Goal: Task Accomplishment & Management: Use online tool/utility

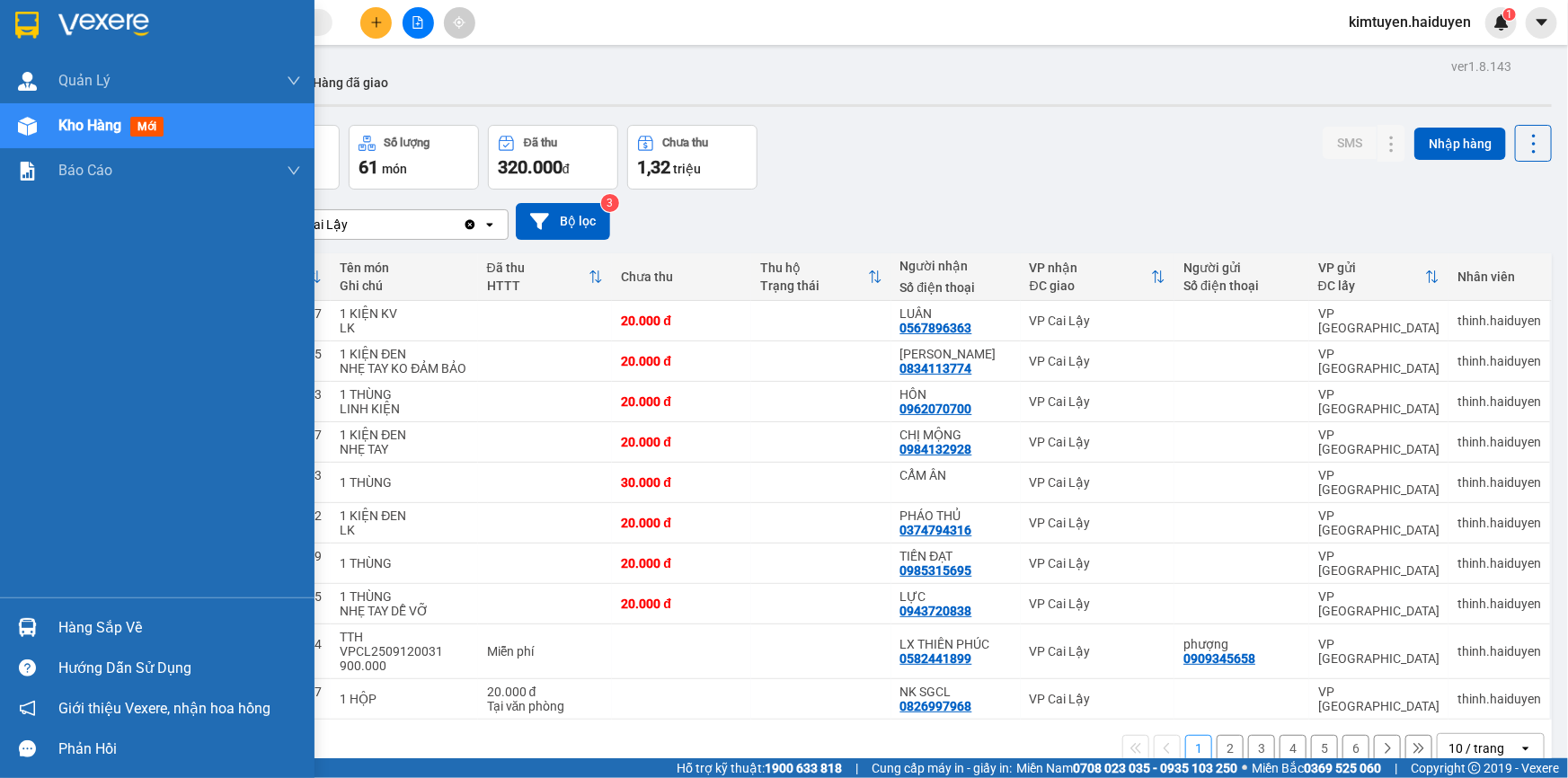
click at [168, 130] on div "Kho hàng mới" at bounding box center [114, 125] width 112 height 22
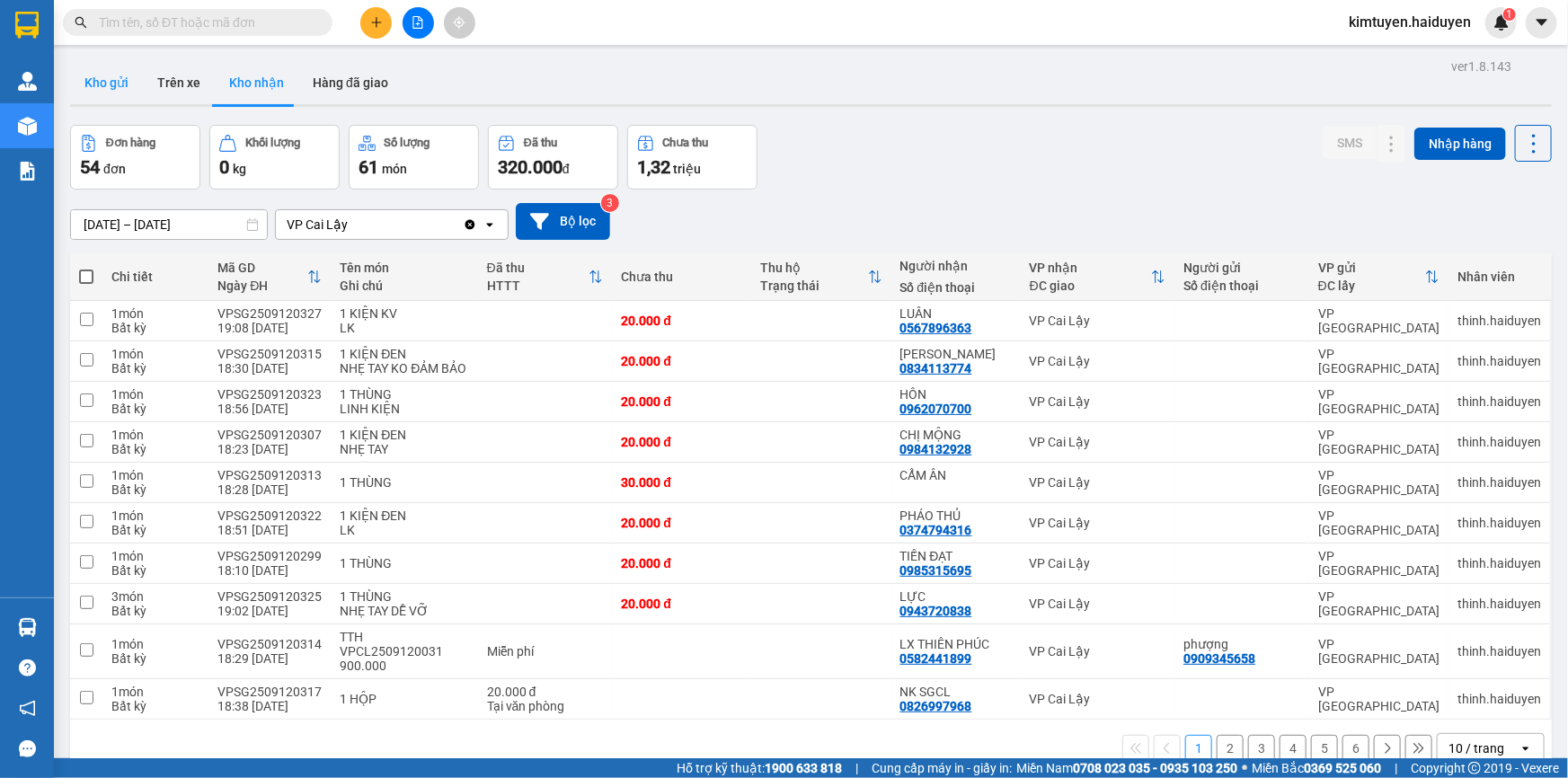
click at [104, 80] on button "Kho gửi" at bounding box center [107, 82] width 73 height 43
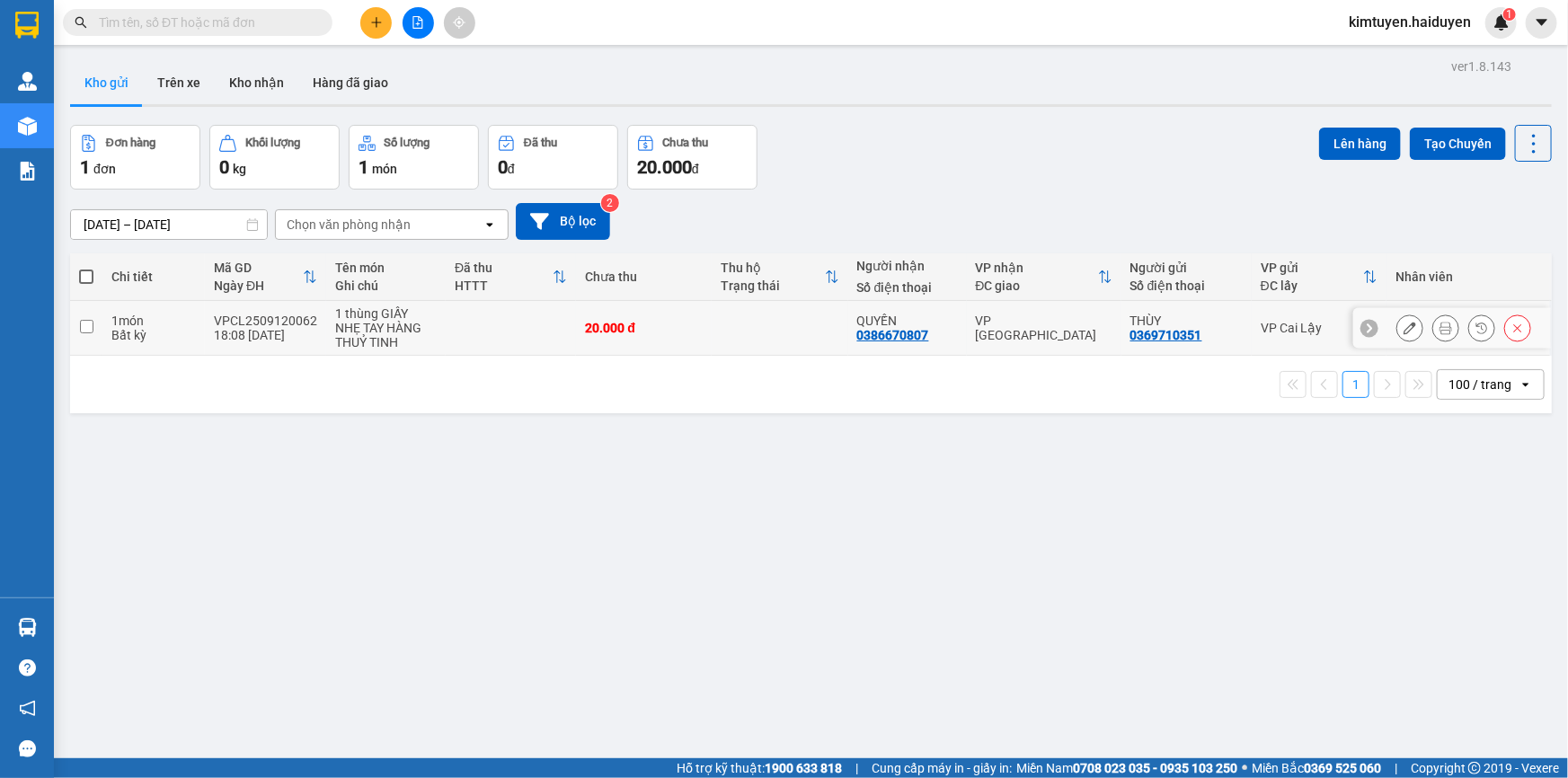
click at [1072, 333] on div "VP [GEOGRAPHIC_DATA]" at bounding box center [1044, 327] width 137 height 29
checkbox input "true"
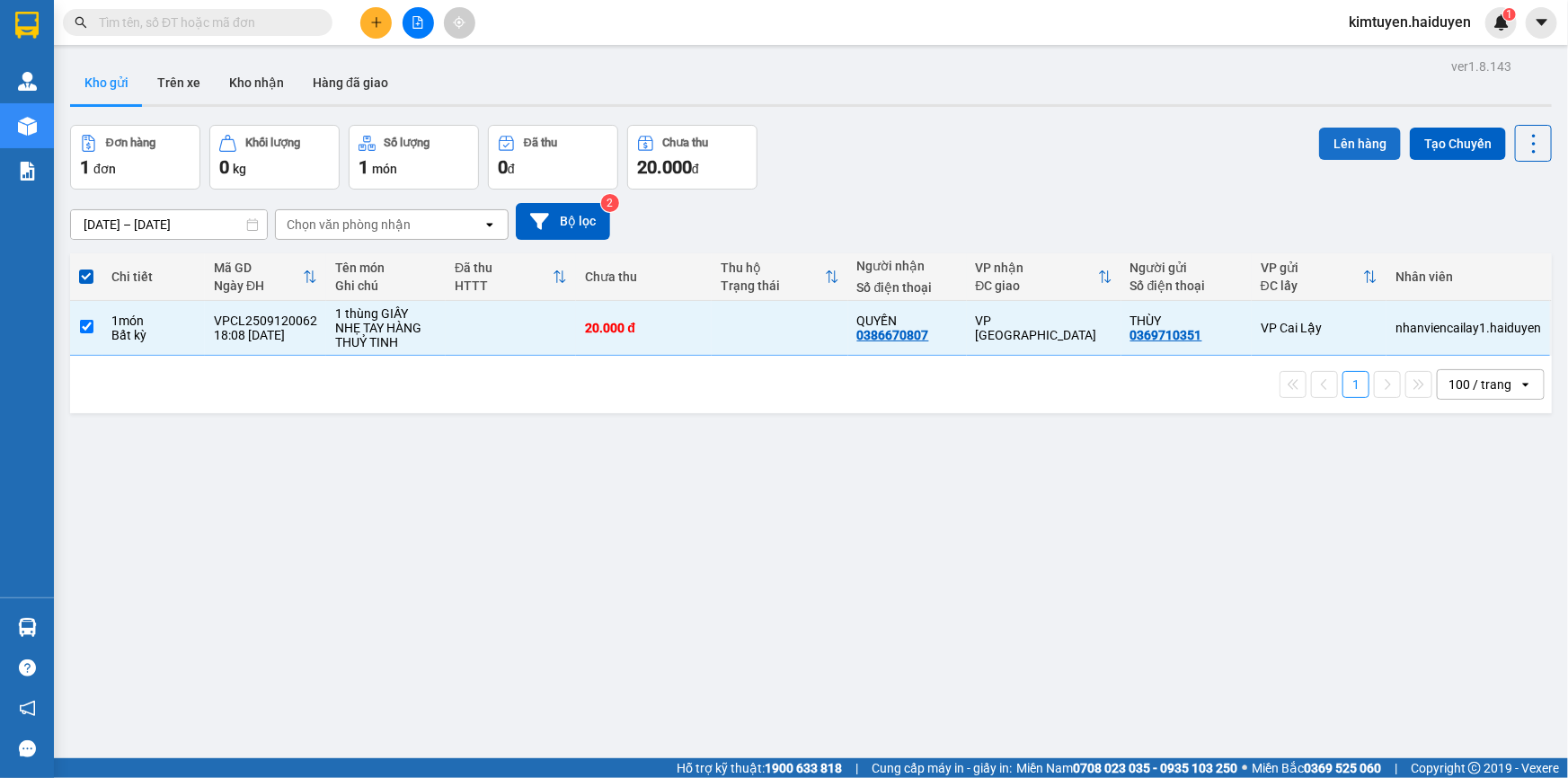
click at [1357, 149] on button "Lên hàng" at bounding box center [1359, 143] width 81 height 33
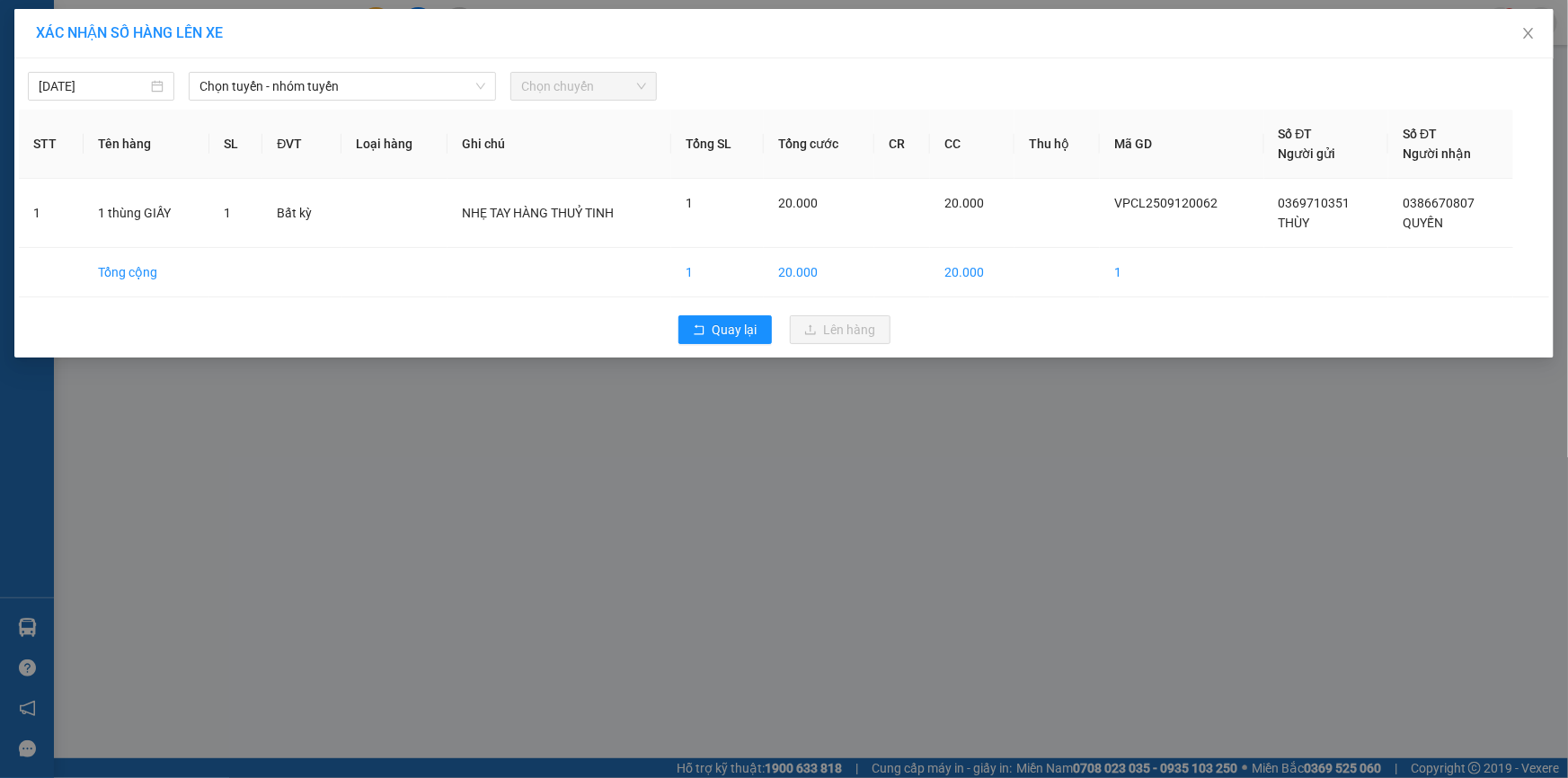
click at [304, 64] on div "12/09/2025 Chọn tuyến - nhóm tuyến Chọn chuyến" at bounding box center [784, 81] width 1531 height 37
click at [304, 76] on span "Chọn tuyến - nhóm tuyến" at bounding box center [342, 86] width 286 height 27
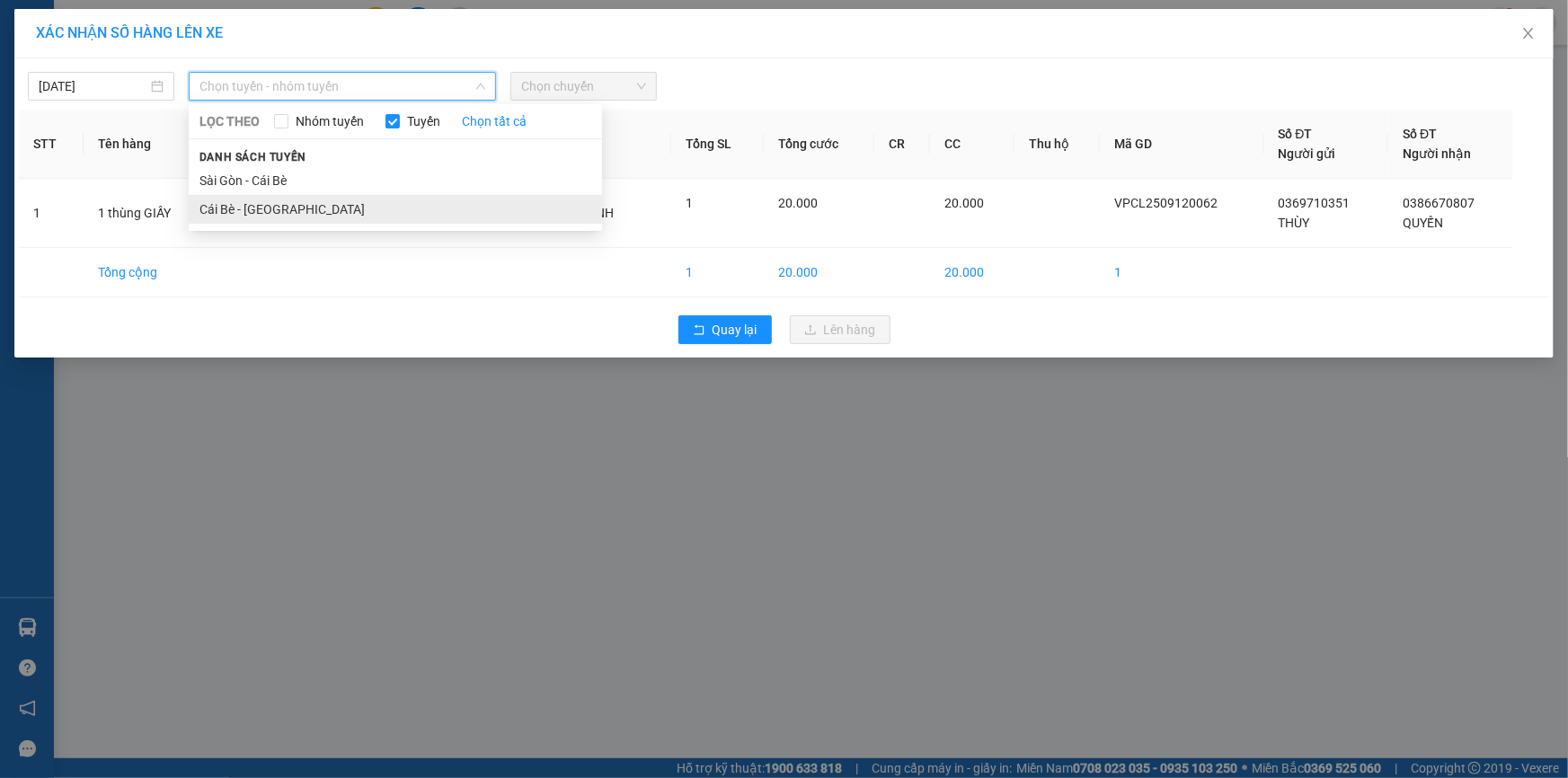
click at [289, 210] on li "Cái Bè - [GEOGRAPHIC_DATA]" at bounding box center [396, 209] width 413 height 29
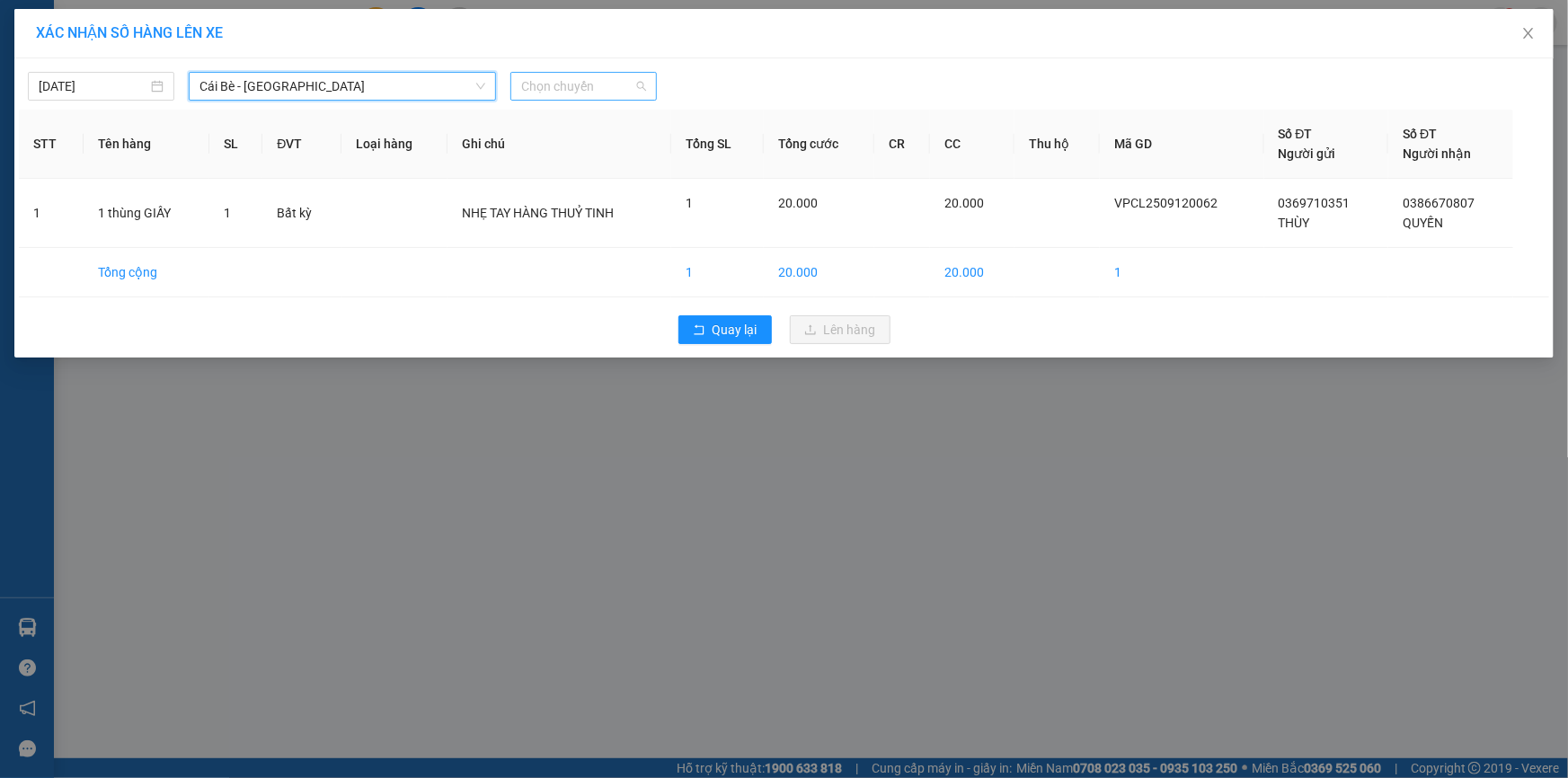
click at [589, 87] on span "Chọn chuyến" at bounding box center [583, 86] width 125 height 27
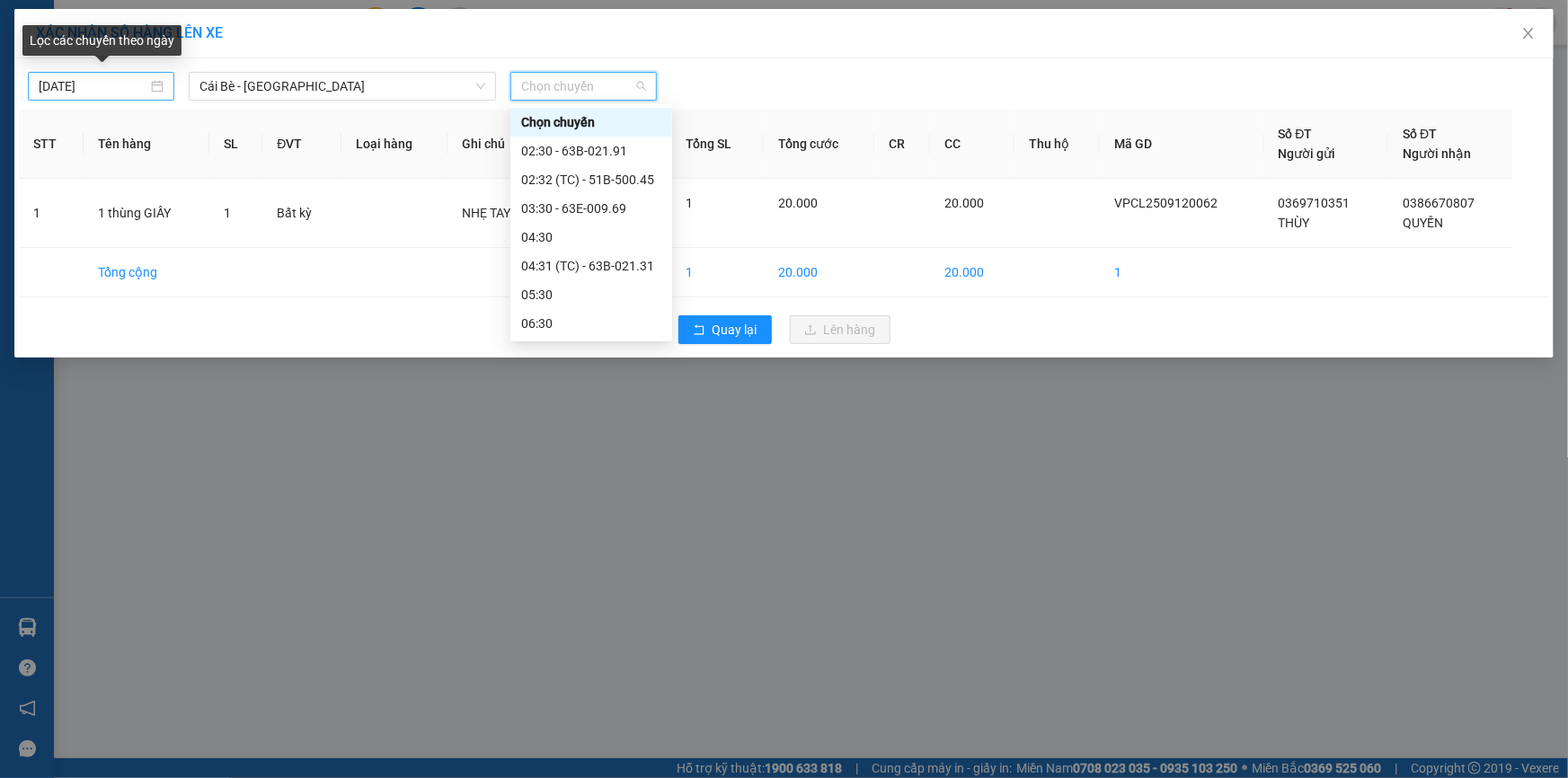
click at [142, 84] on body "Kết quả tìm kiếm ( 2 ) Bộ lọc Mã ĐH Trạng thái Món hàng Thu hộ Tổng cước Chưa c…" at bounding box center [784, 389] width 1568 height 778
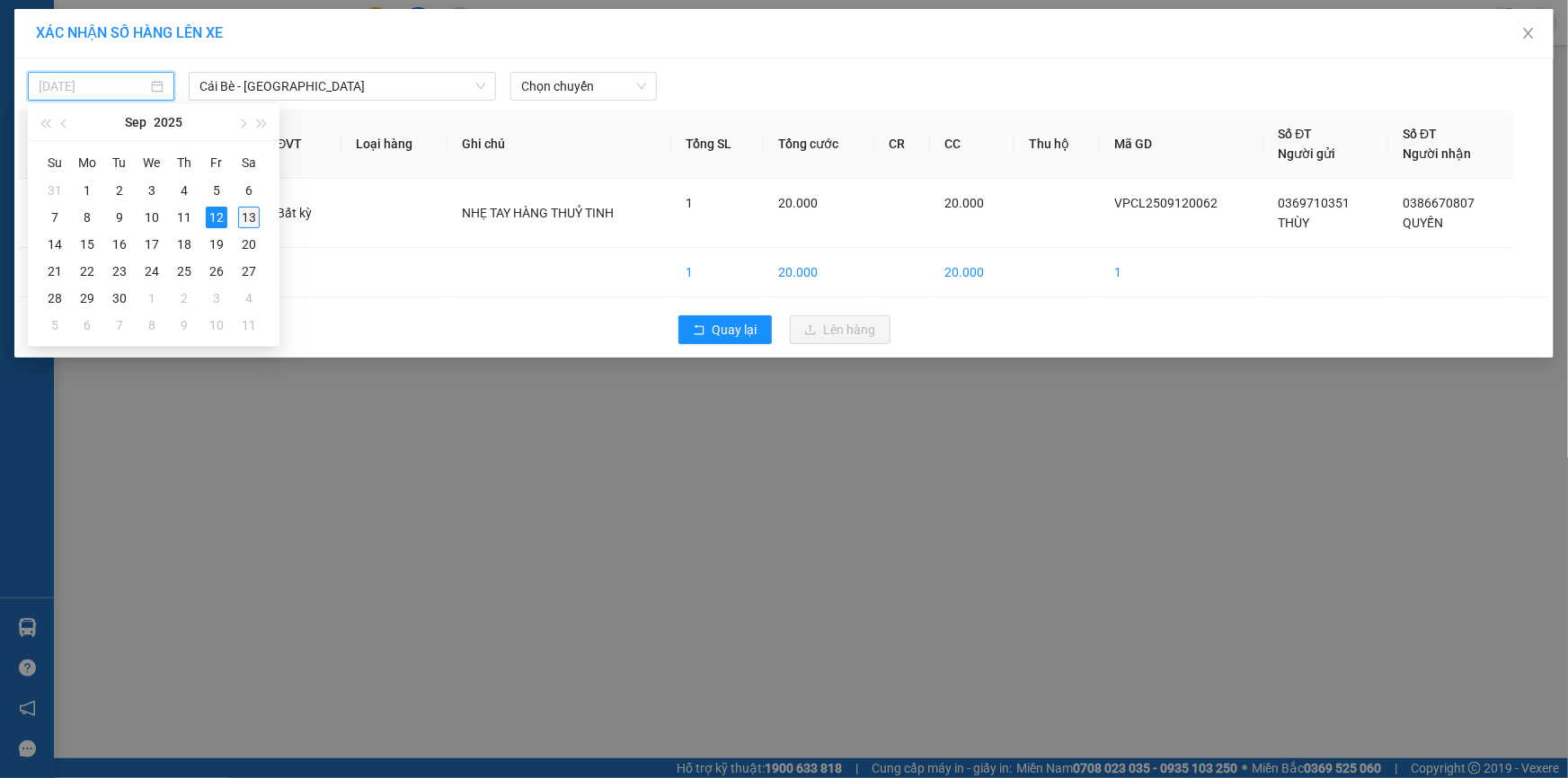
click at [243, 220] on div "13" at bounding box center [249, 217] width 22 height 22
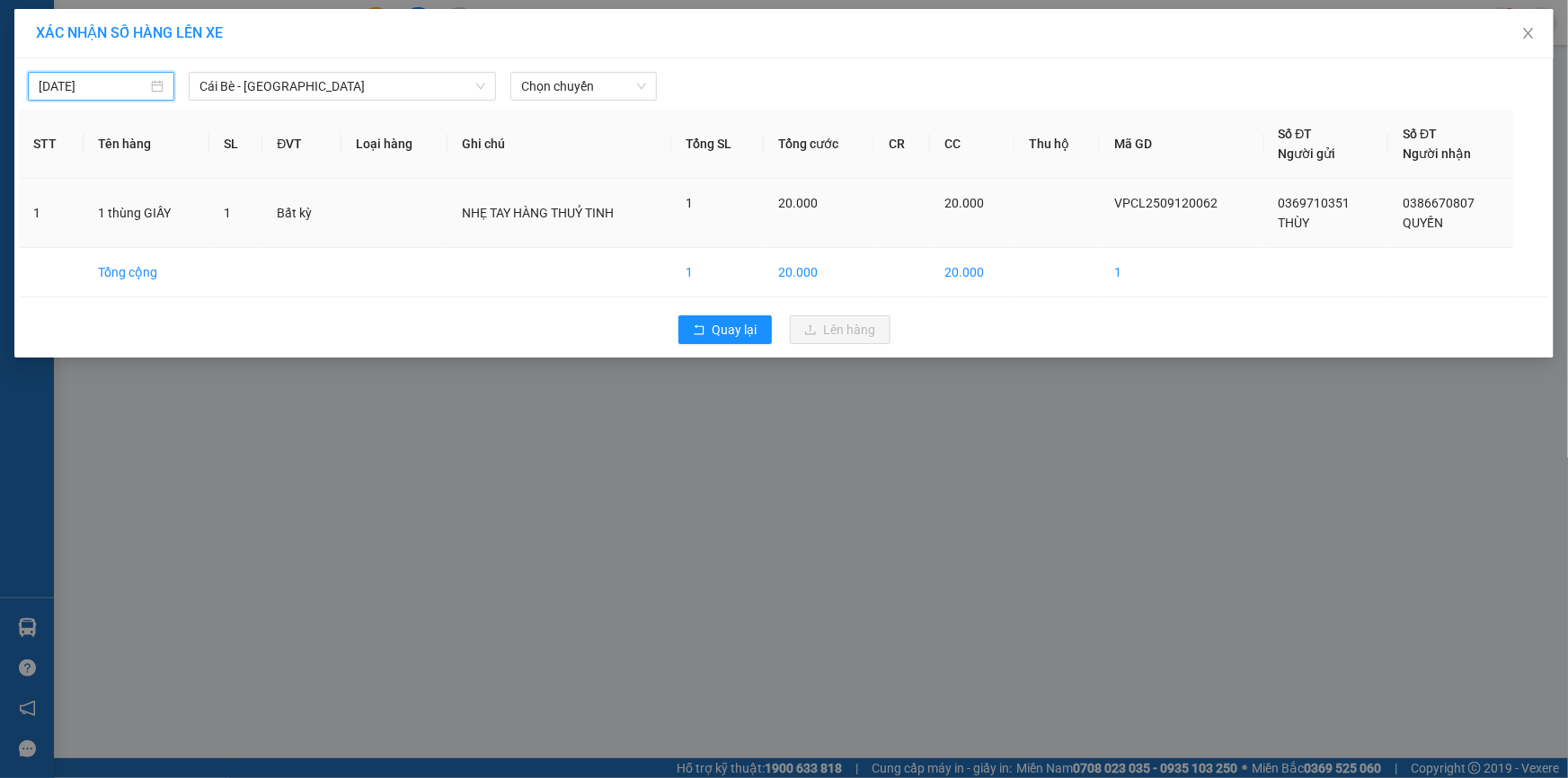
type input "[DATE]"
click at [599, 80] on span "Chọn chuyến" at bounding box center [583, 86] width 125 height 27
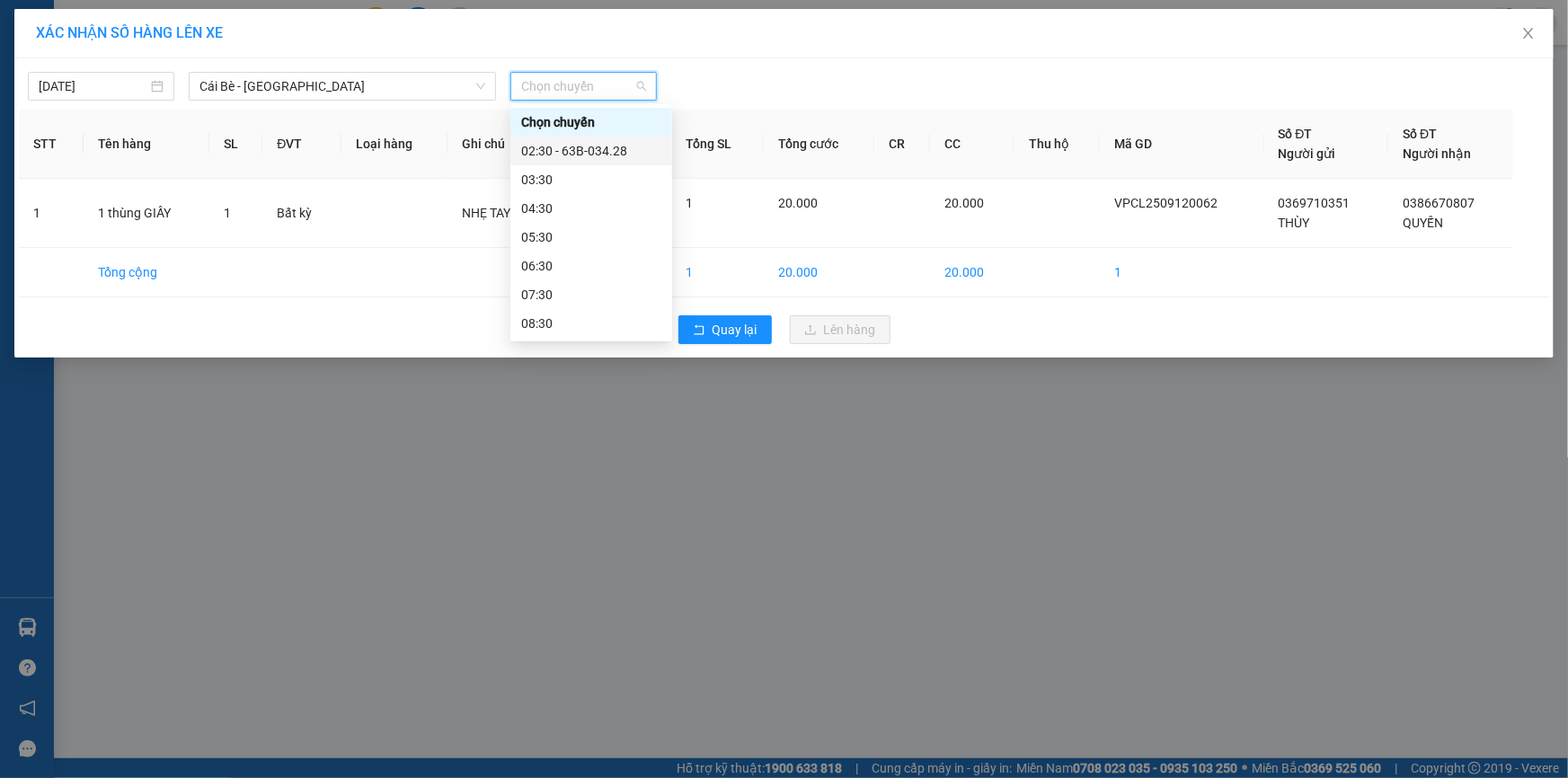
click at [606, 149] on div "02:30 - 63B-034.28" at bounding box center [591, 151] width 140 height 20
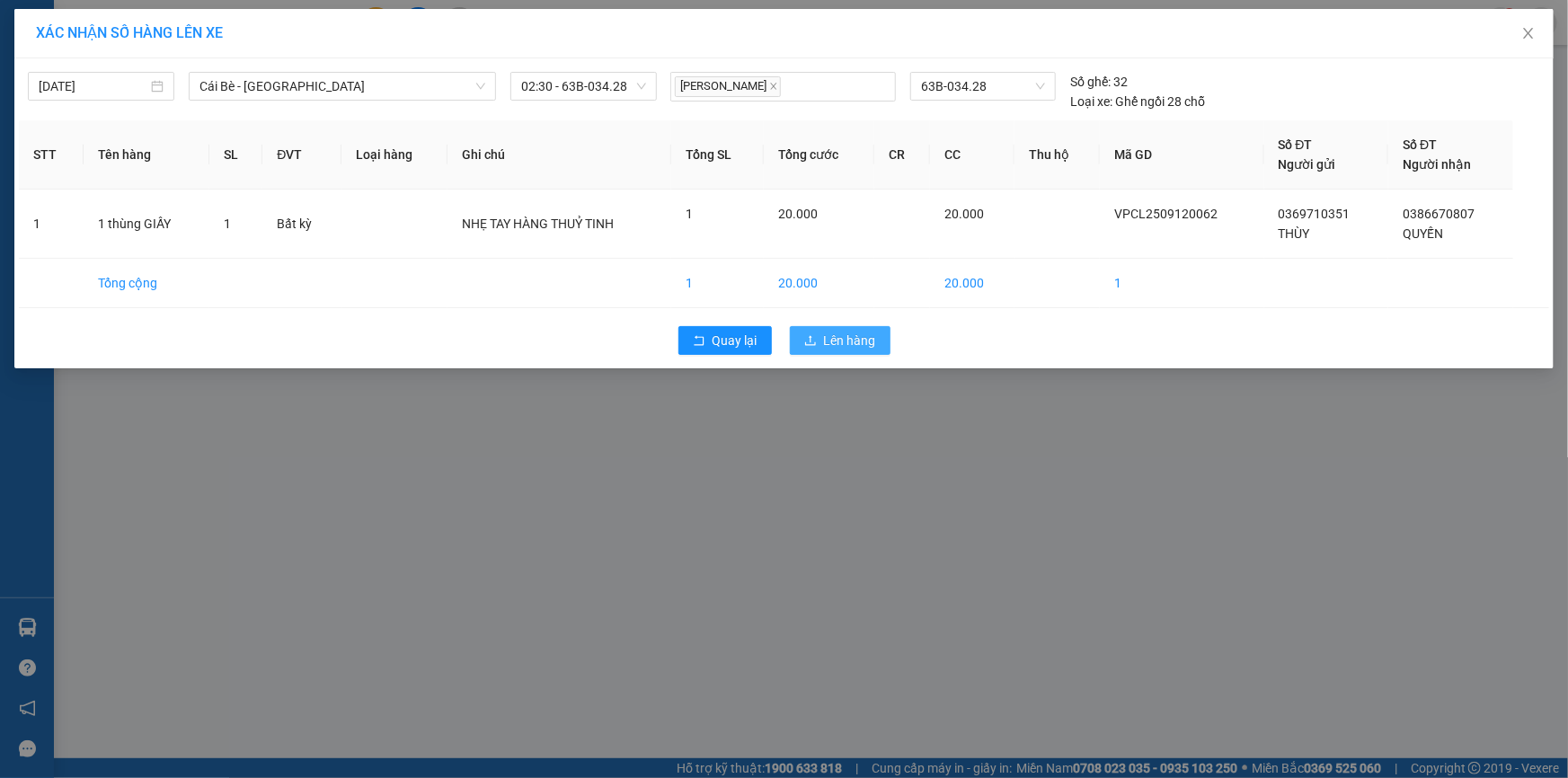
click at [862, 339] on span "Lên hàng" at bounding box center [850, 340] width 52 height 20
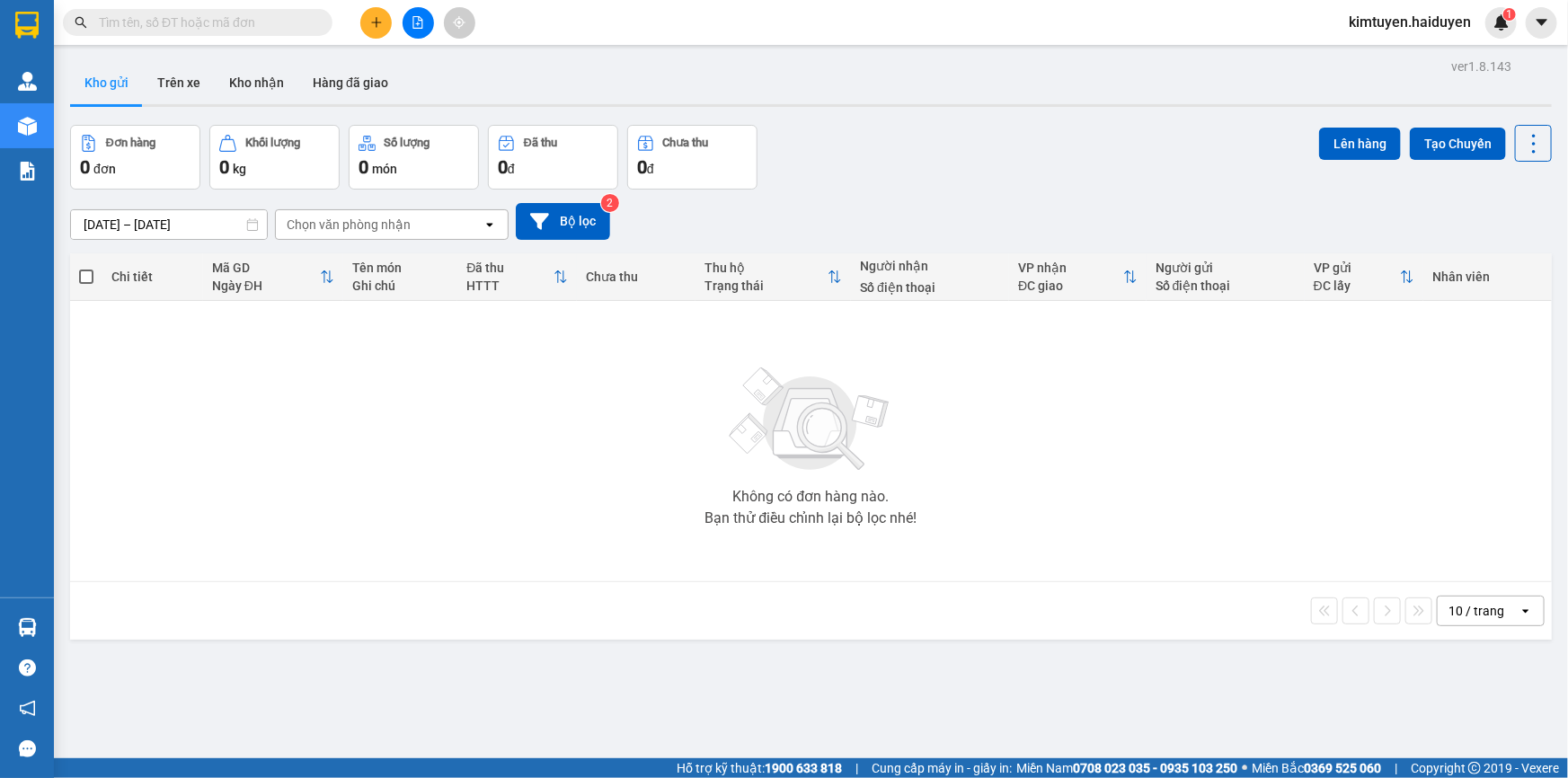
click at [385, 21] on button at bounding box center [376, 23] width 32 height 32
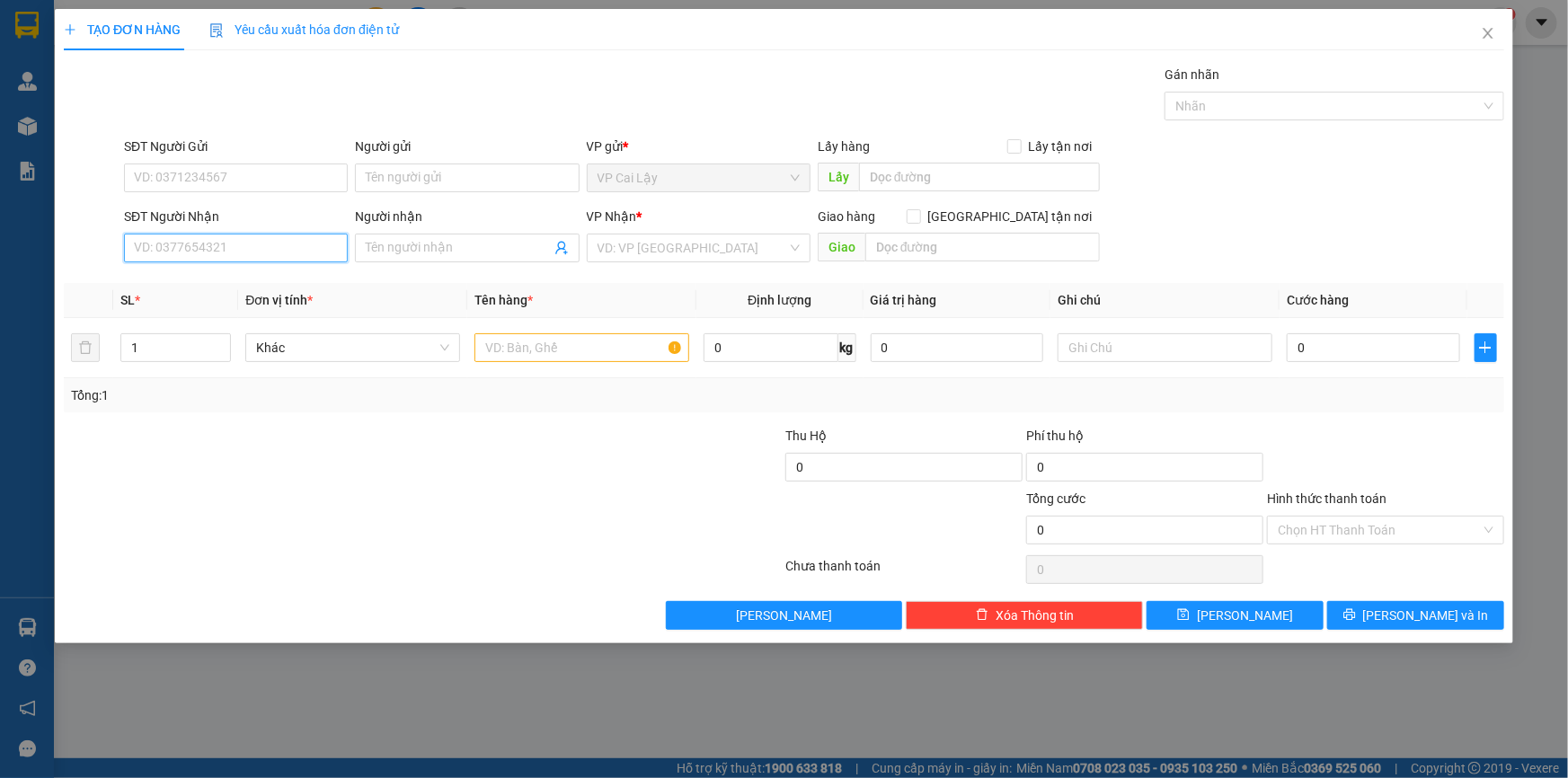
click at [257, 243] on input "SĐT Người Nhận" at bounding box center [236, 248] width 223 height 29
click at [254, 282] on div "0394545589 - CÔ HOA" at bounding box center [236, 283] width 202 height 20
type input "0394545589"
type input "CÔ HOA"
type input "50.000"
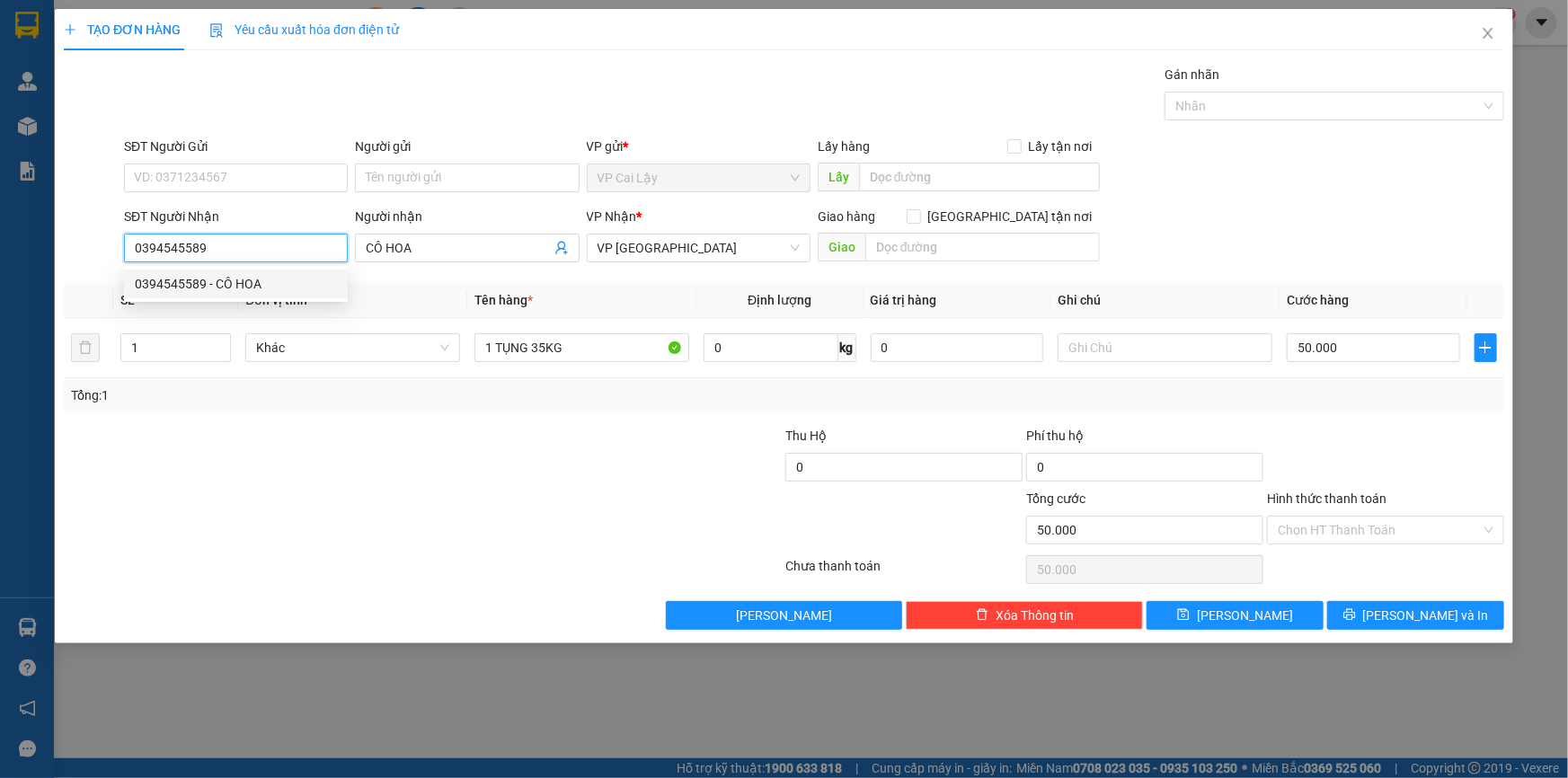
type input "50.000"
type input "0394545589"
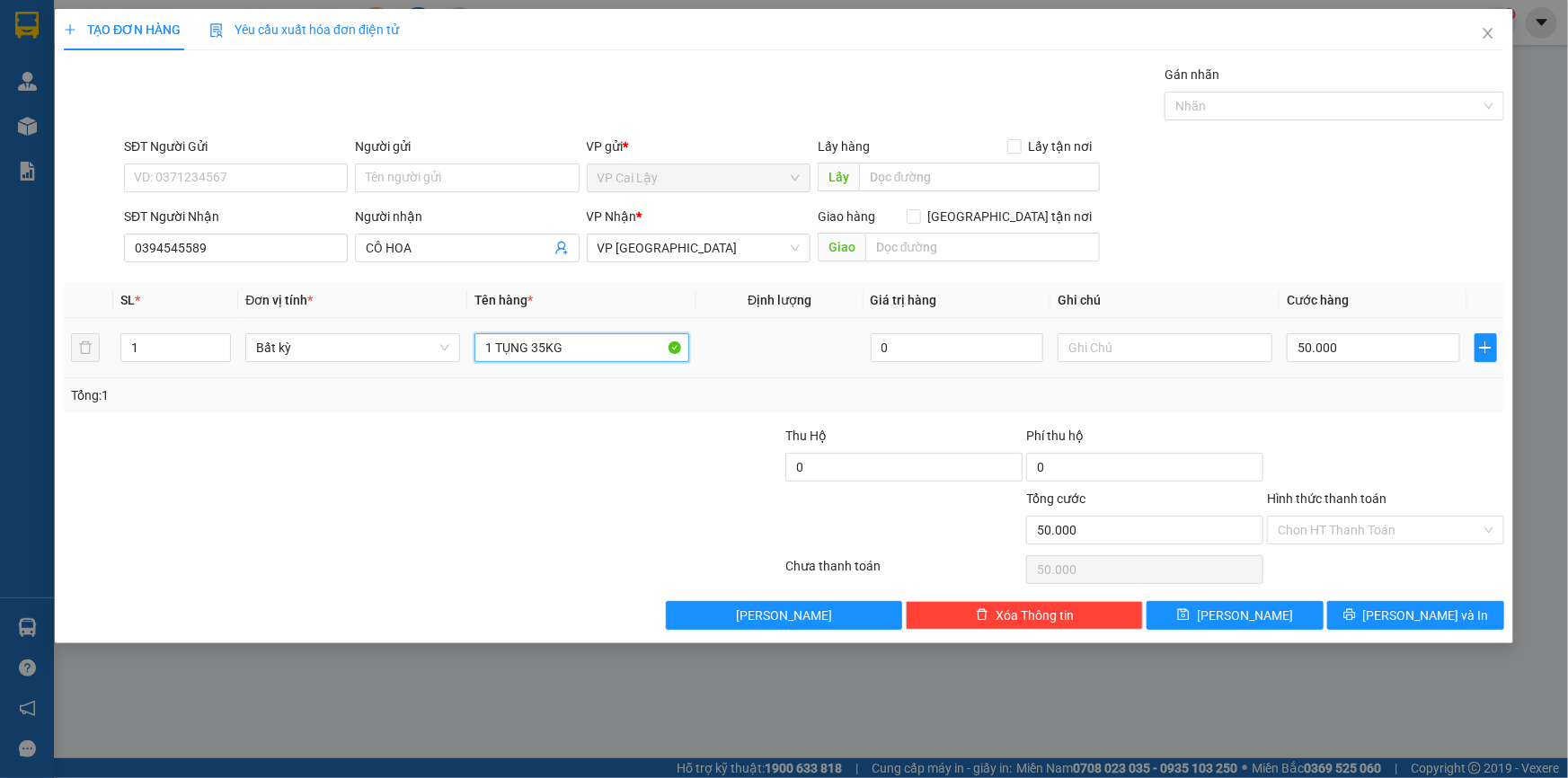
click at [562, 341] on input "1 TỤNG 35KG" at bounding box center [582, 348] width 215 height 29
type input "1 TỤNG TRẮNG XANH"
click at [1366, 353] on input "50.000" at bounding box center [1374, 348] width 174 height 29
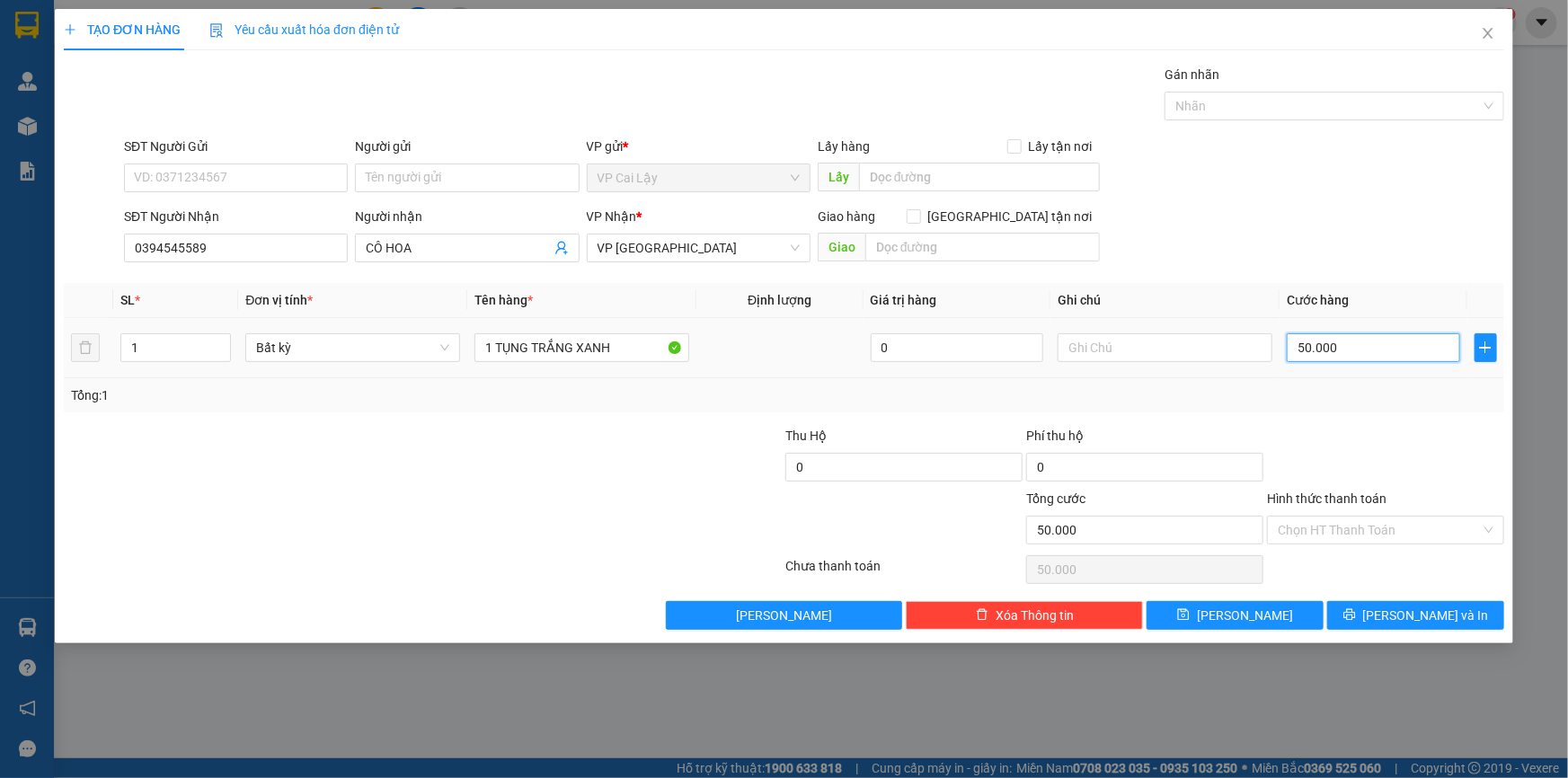
click at [1366, 353] on input "50.000" at bounding box center [1374, 348] width 174 height 29
type input "2"
type input "20"
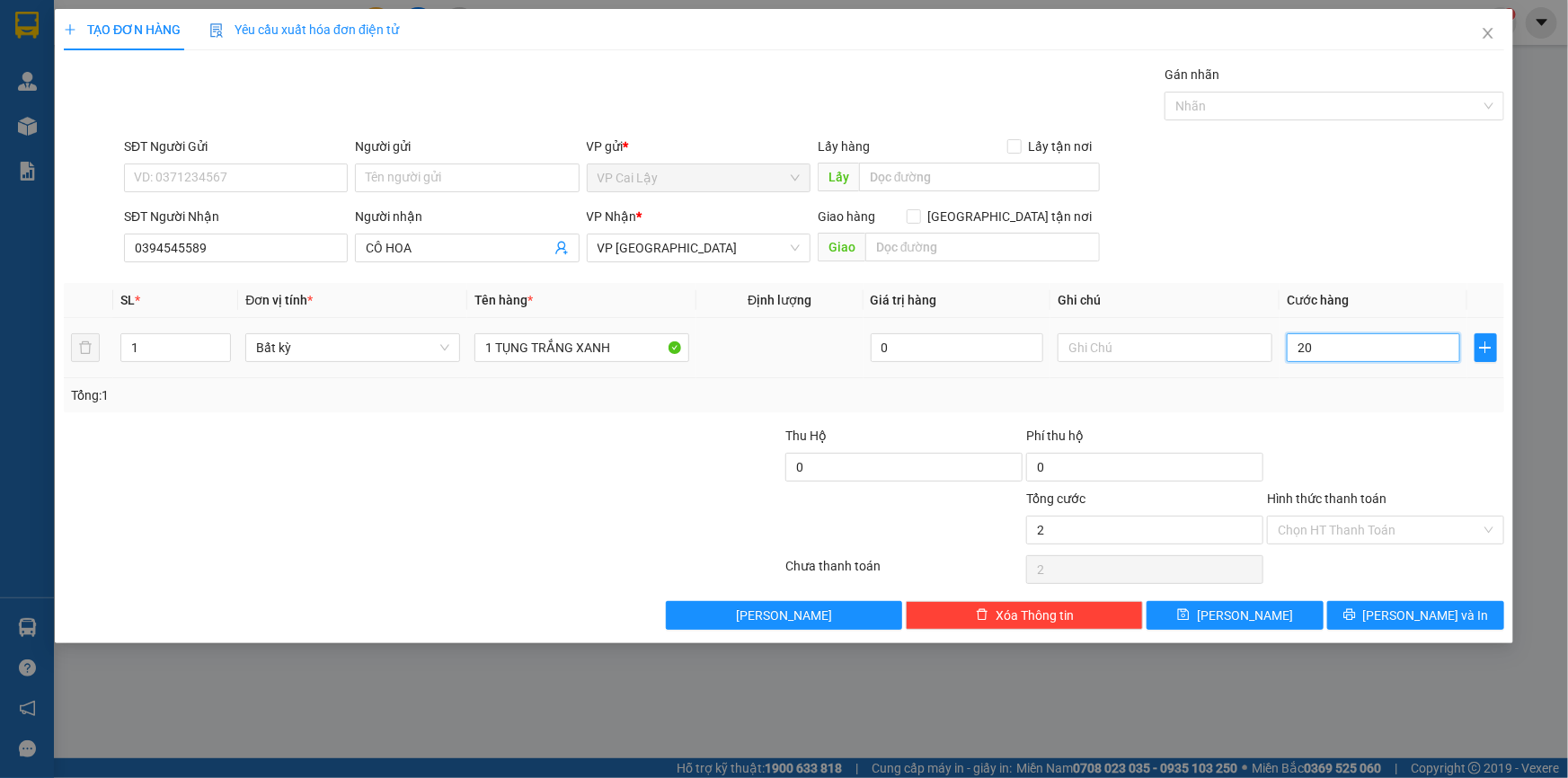
type input "20"
click at [1348, 395] on div "Tổng: 1" at bounding box center [784, 395] width 1426 height 20
type input "20.000"
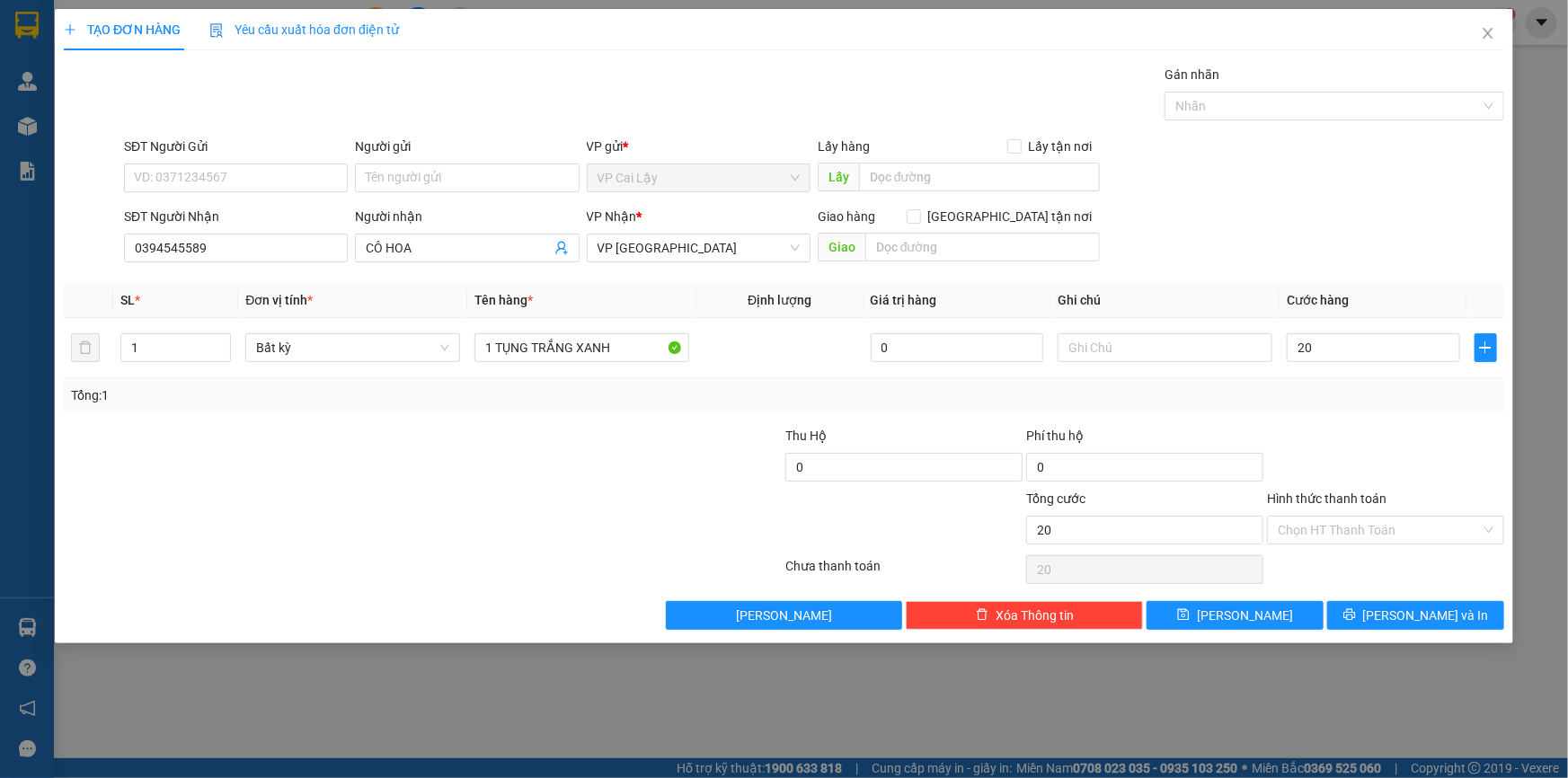
type input "20.000"
click at [627, 357] on input "1 TỤNG TRẮNG XANH" at bounding box center [582, 348] width 215 height 29
type input "1 TỤNG TRẮNG XANH ĐỒ ĂN"
click at [1354, 530] on input "Hình thức thanh toán" at bounding box center [1379, 530] width 203 height 27
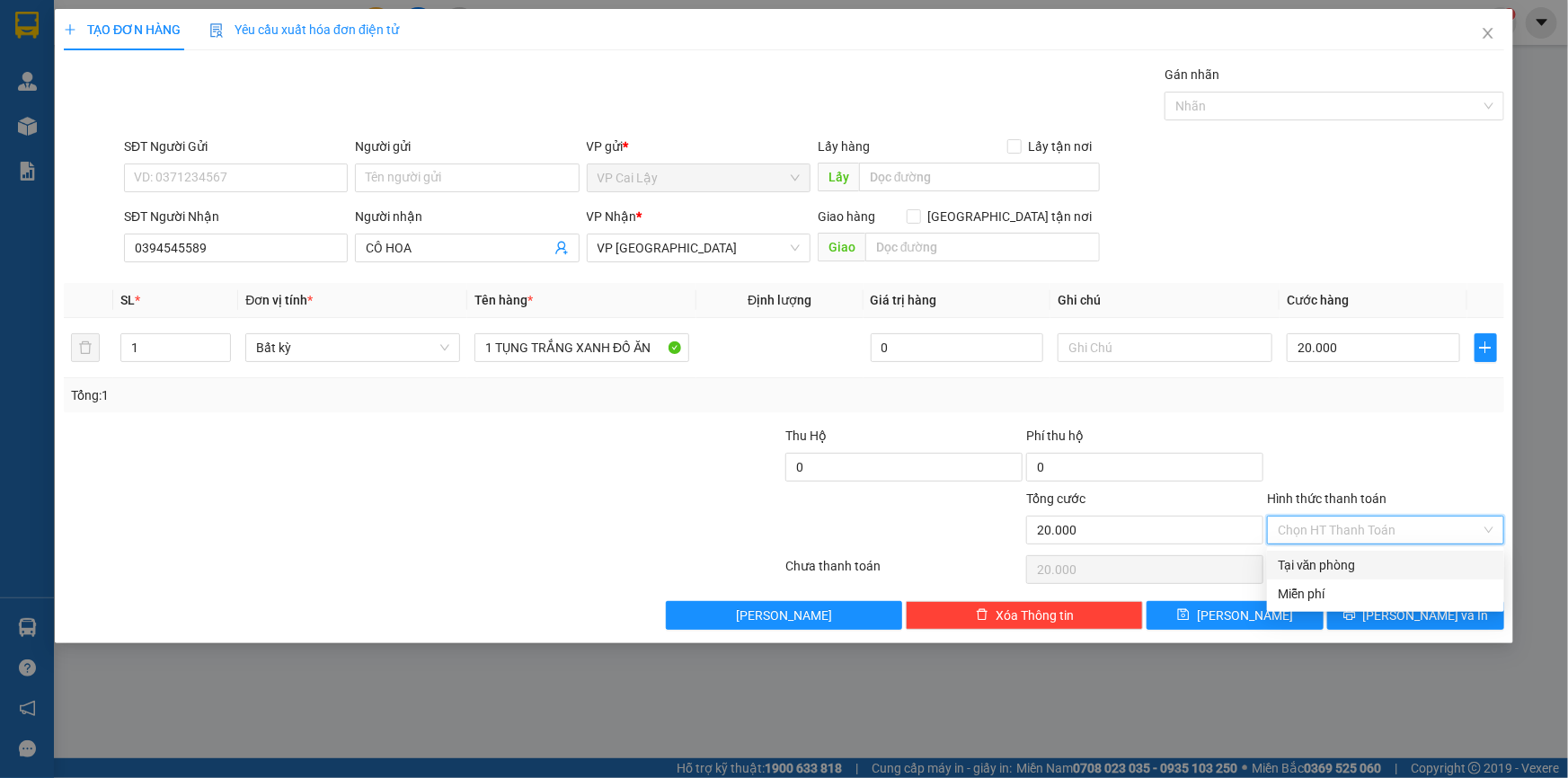
click at [1330, 566] on div "Tại văn phòng" at bounding box center [1386, 565] width 216 height 20
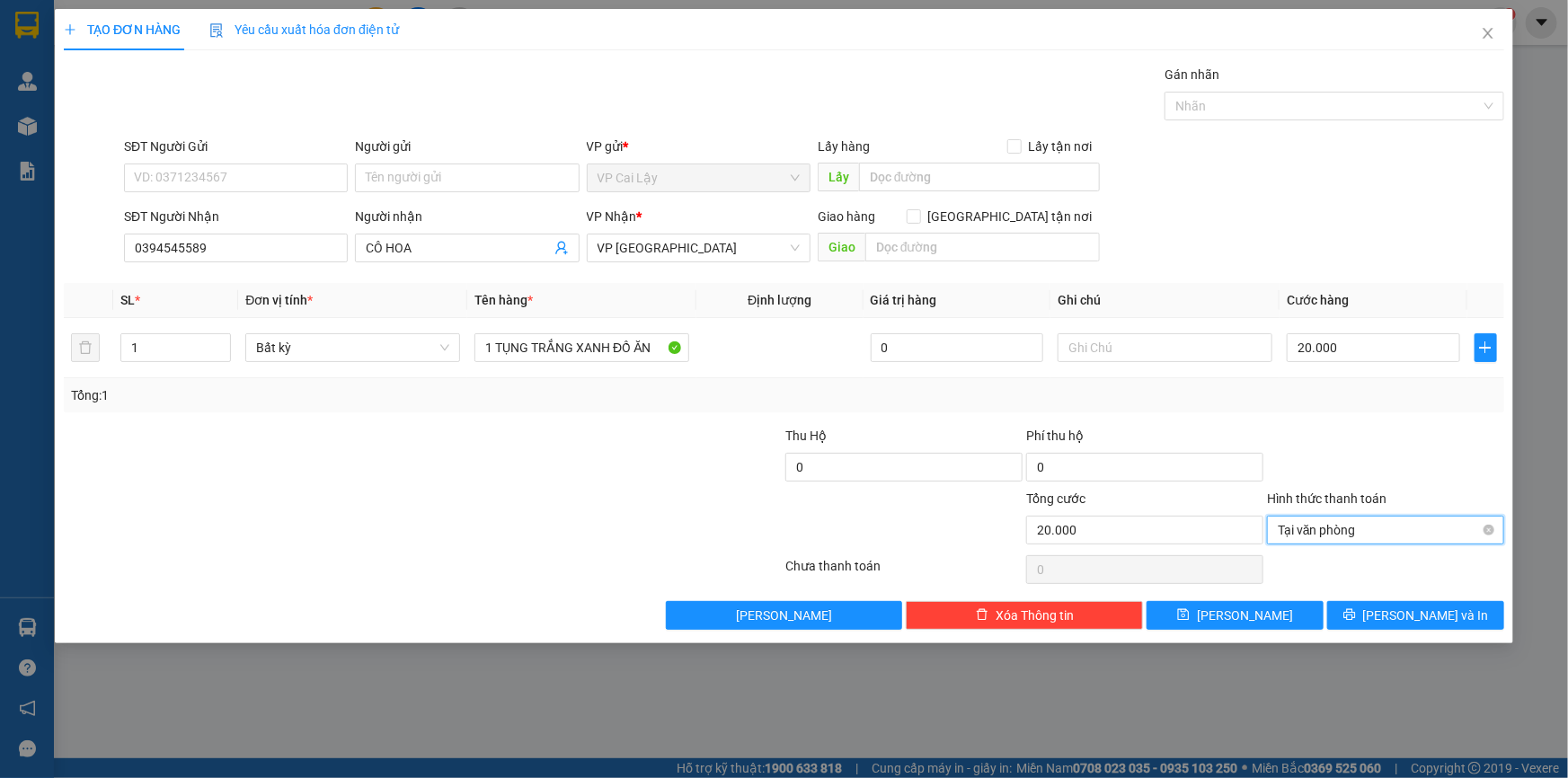
type input "20.000"
click at [1419, 614] on span "[PERSON_NAME] và In" at bounding box center [1426, 615] width 126 height 20
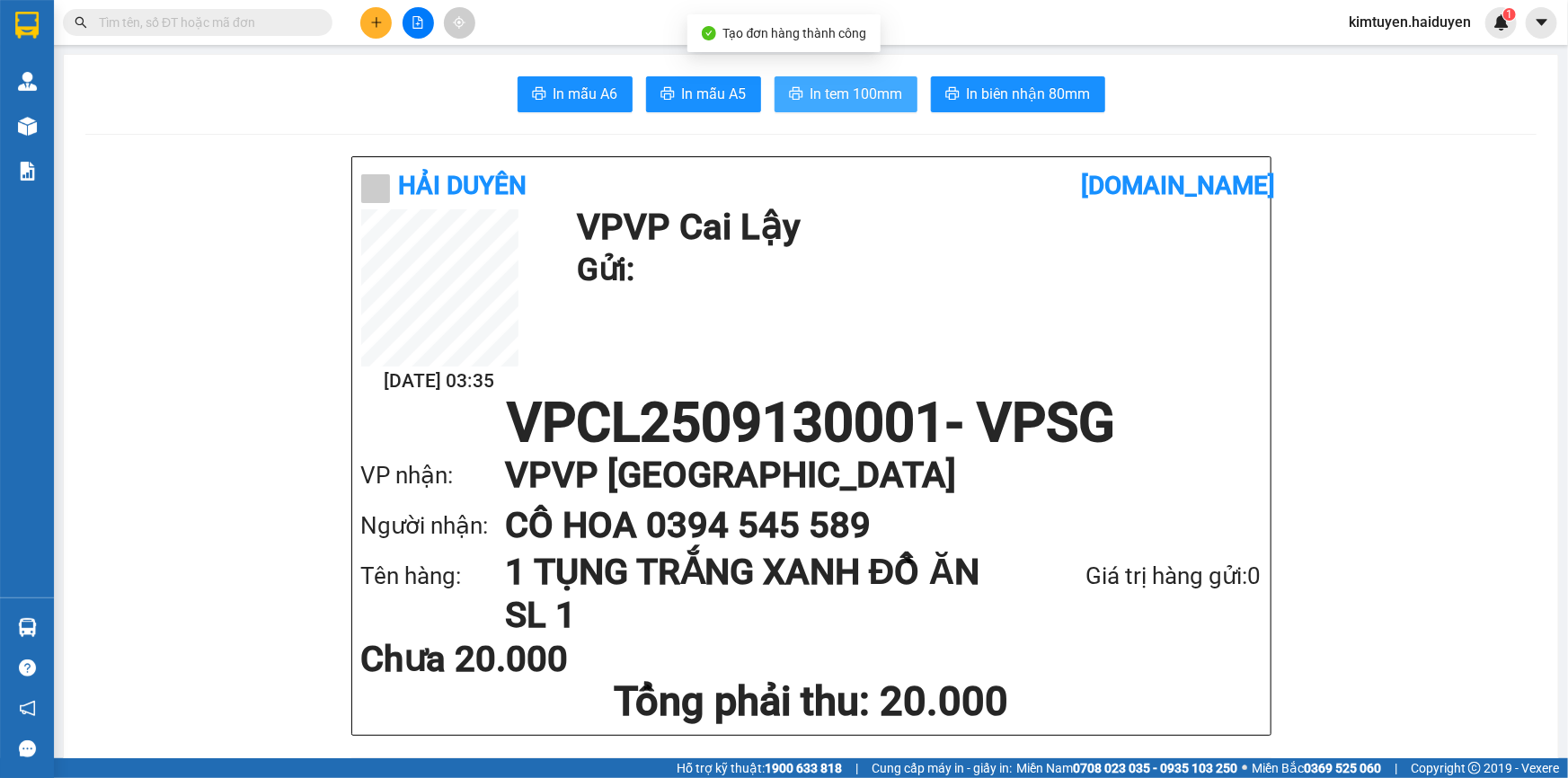
click at [821, 96] on span "In tem 100mm" at bounding box center [856, 94] width 93 height 22
click at [371, 25] on icon "plus" at bounding box center [376, 22] width 12 height 12
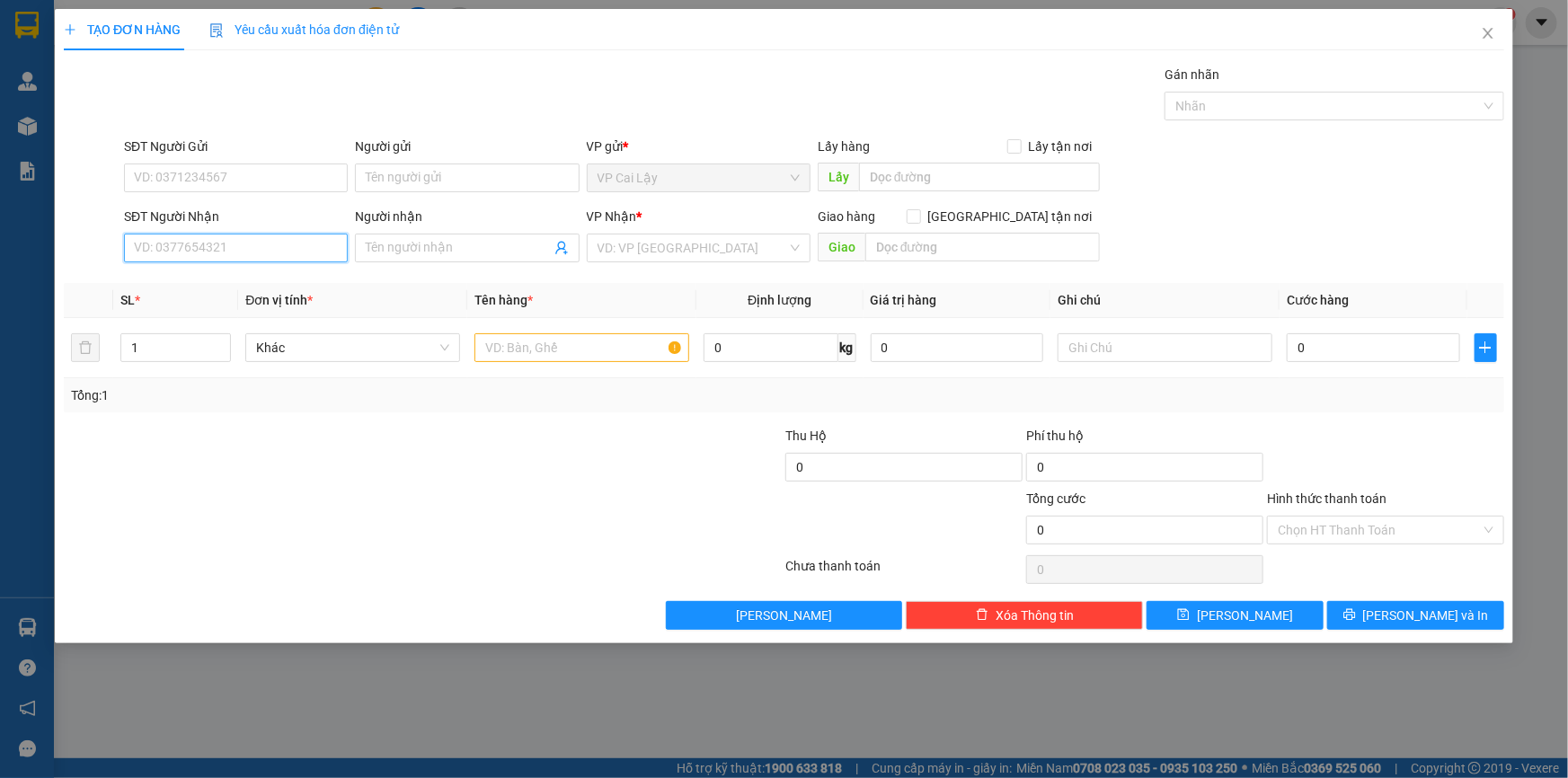
click at [226, 244] on input "SĐT Người Nhận" at bounding box center [236, 248] width 223 height 29
type input "0865716022"
click at [462, 242] on input "Người nhận" at bounding box center [457, 248] width 184 height 20
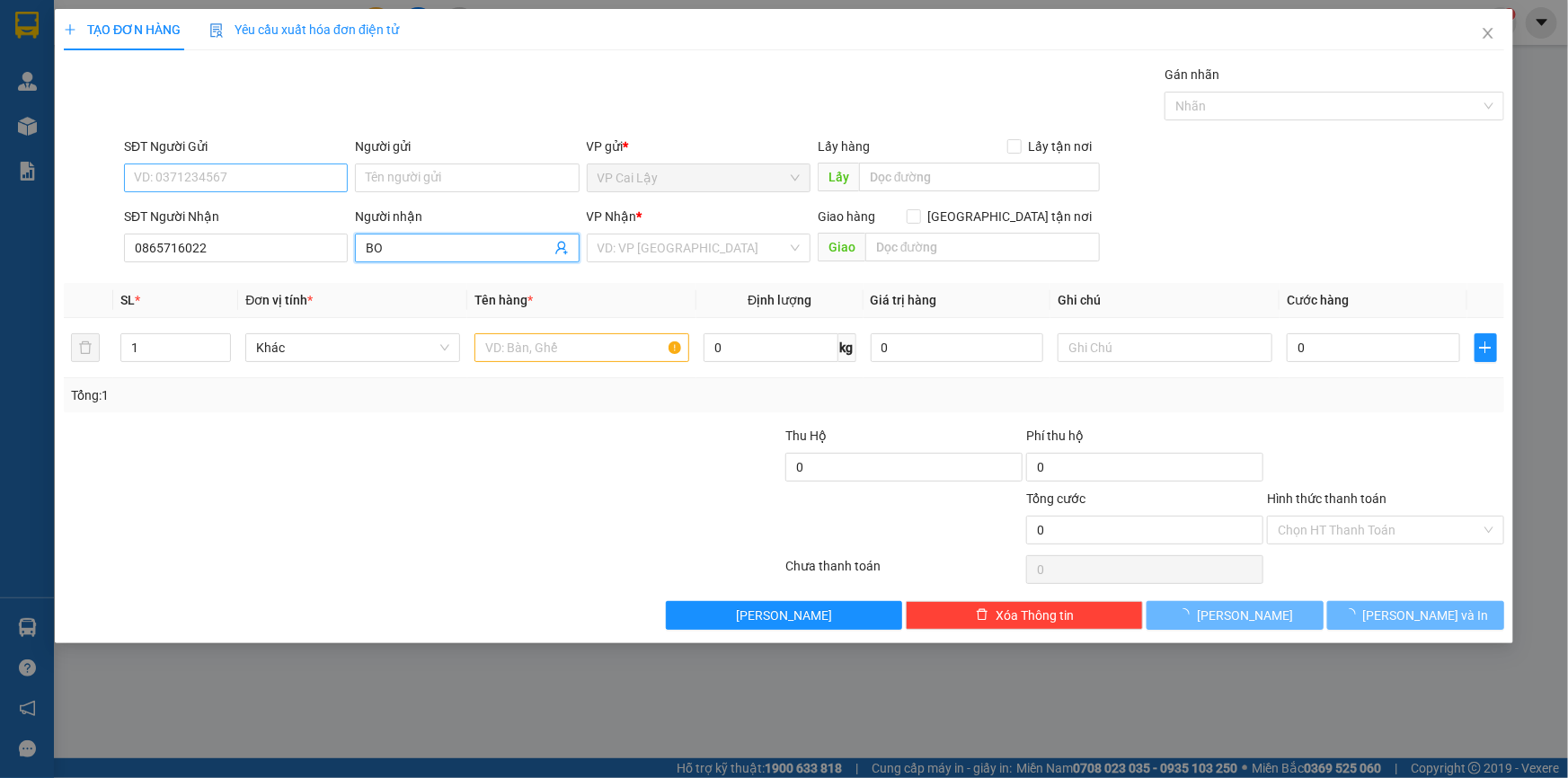
type input "BO"
click at [169, 174] on input "SĐT Người Gửi" at bounding box center [236, 178] width 223 height 29
type input "0836278839"
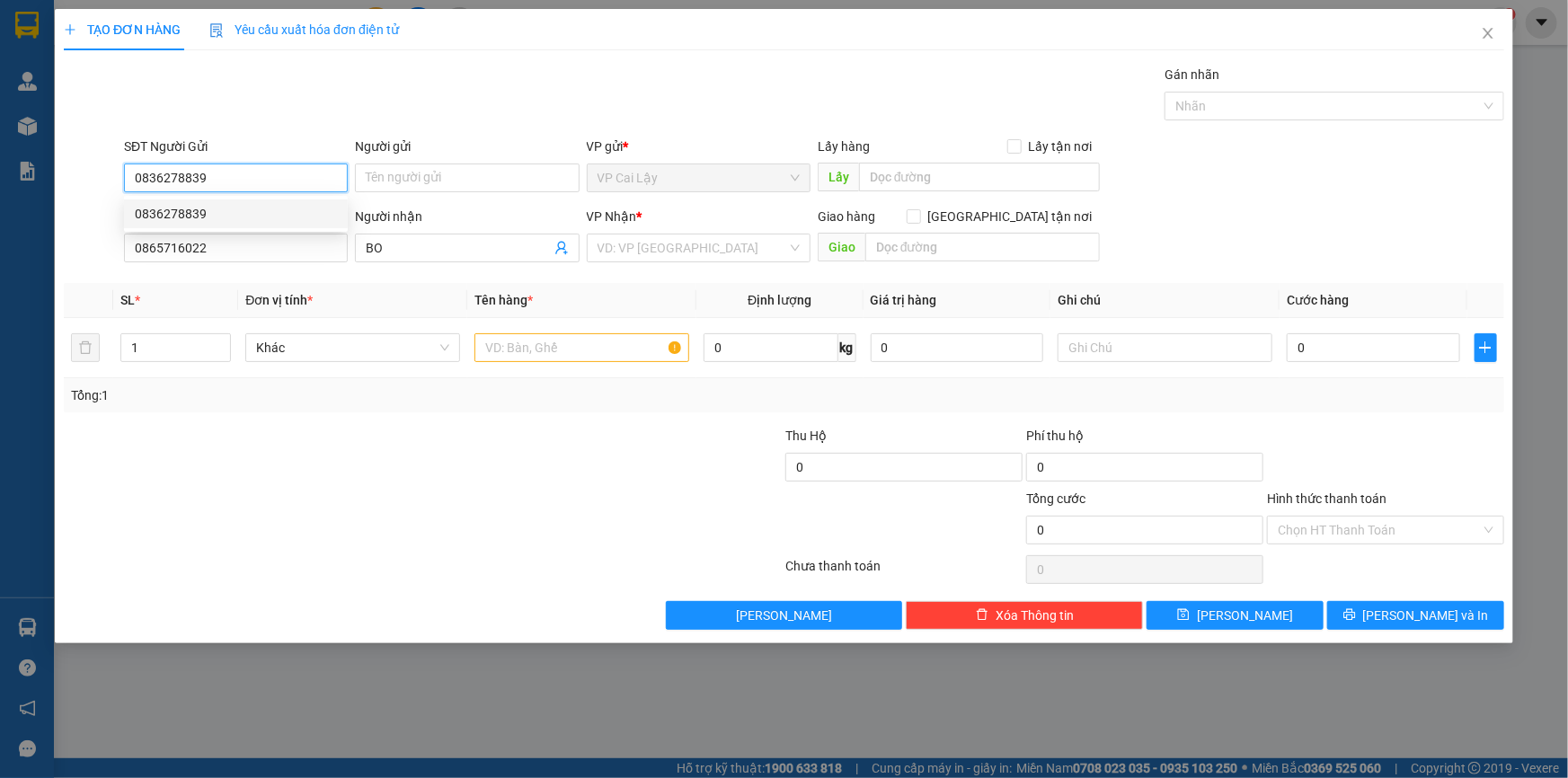
click at [206, 208] on div "0836278839" at bounding box center [236, 213] width 202 height 20
type input "20.000"
type input "0836278839"
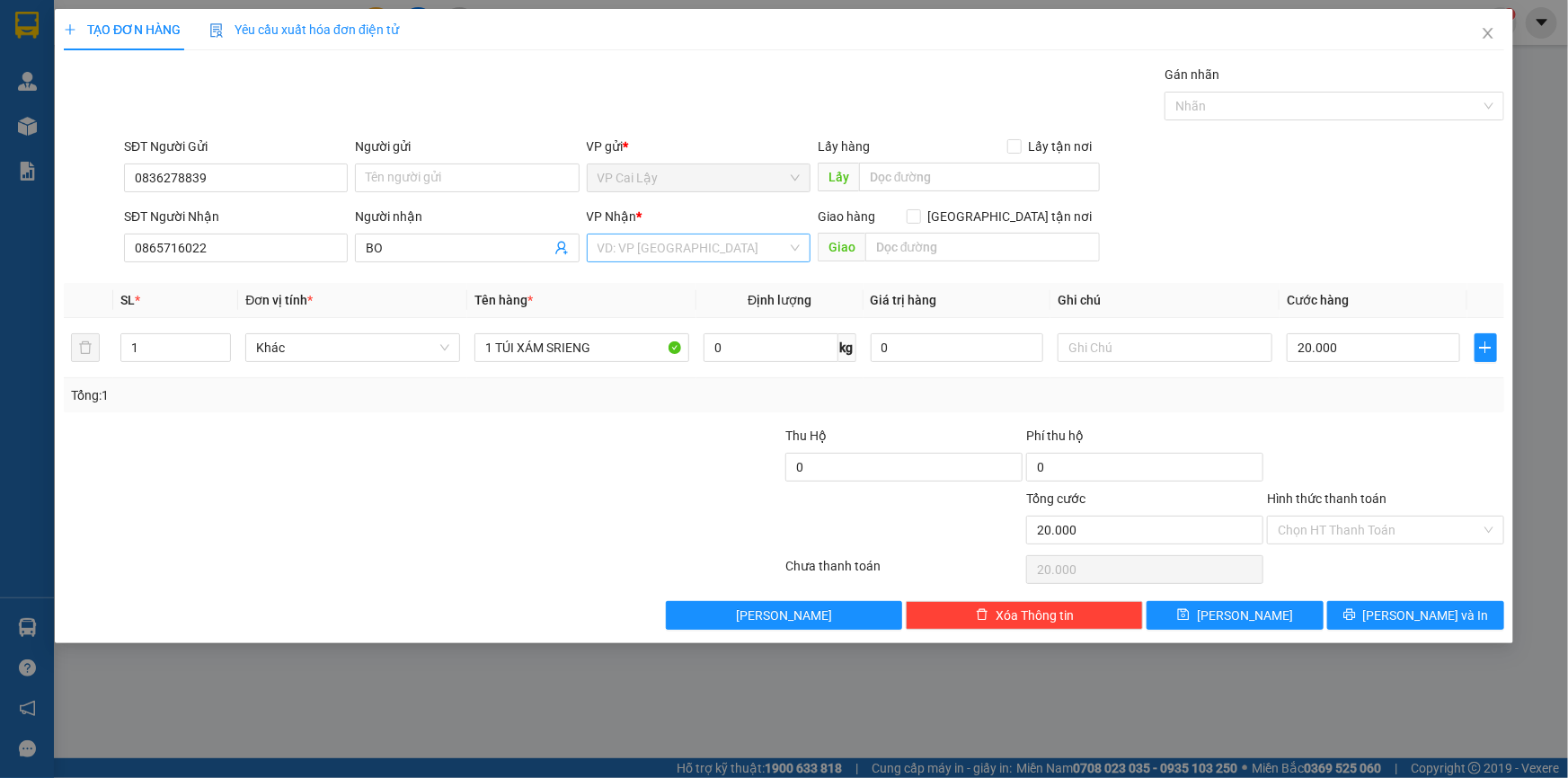
click at [717, 252] on input "search" at bounding box center [692, 248] width 190 height 27
click at [680, 281] on div "VP [GEOGRAPHIC_DATA]" at bounding box center [698, 283] width 202 height 20
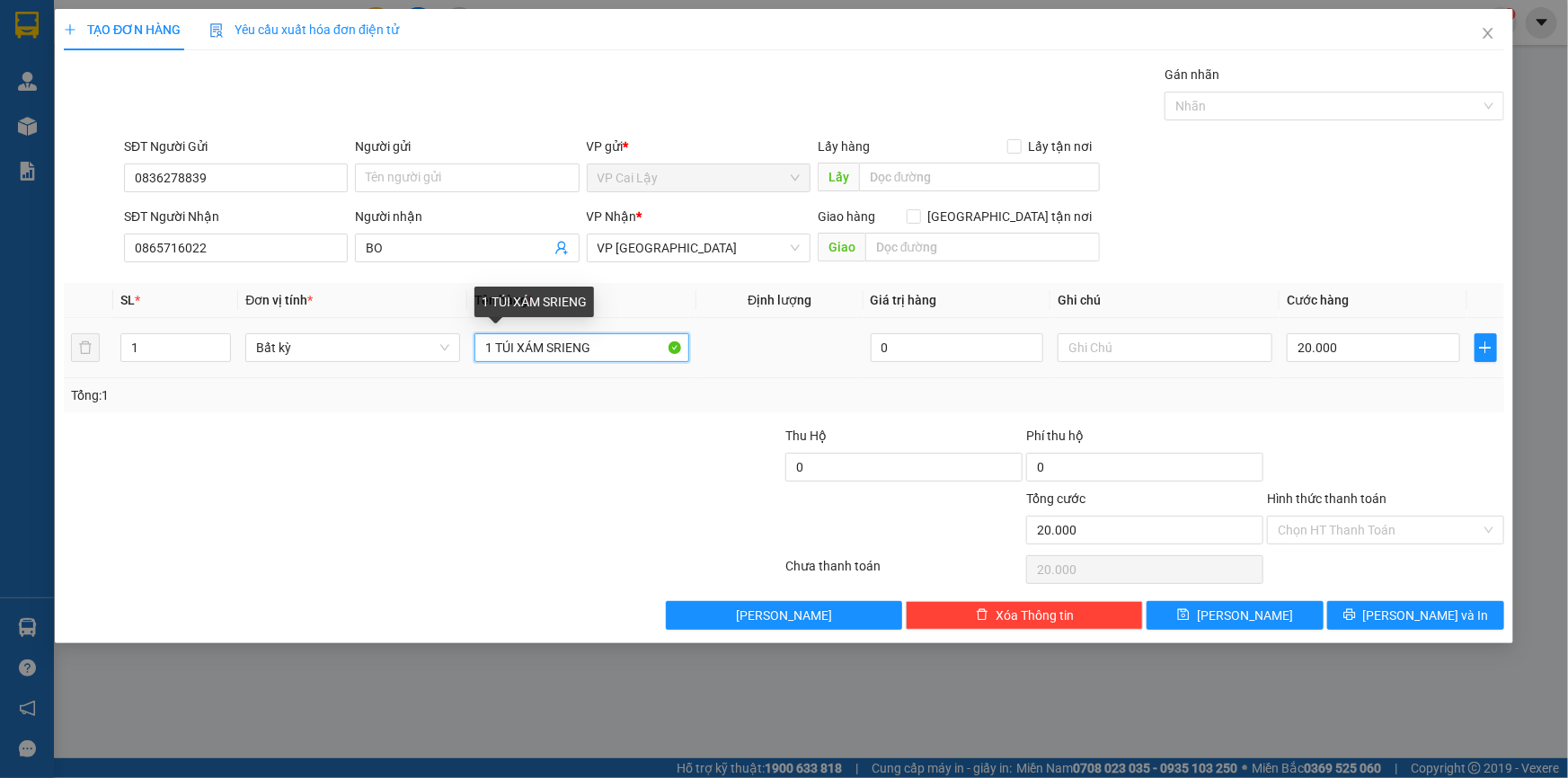
click at [564, 348] on input "1 TÚI XÁM SRIENG" at bounding box center [582, 348] width 215 height 29
type input "1"
click at [1303, 521] on input "Hình thức thanh toán" at bounding box center [1379, 530] width 203 height 27
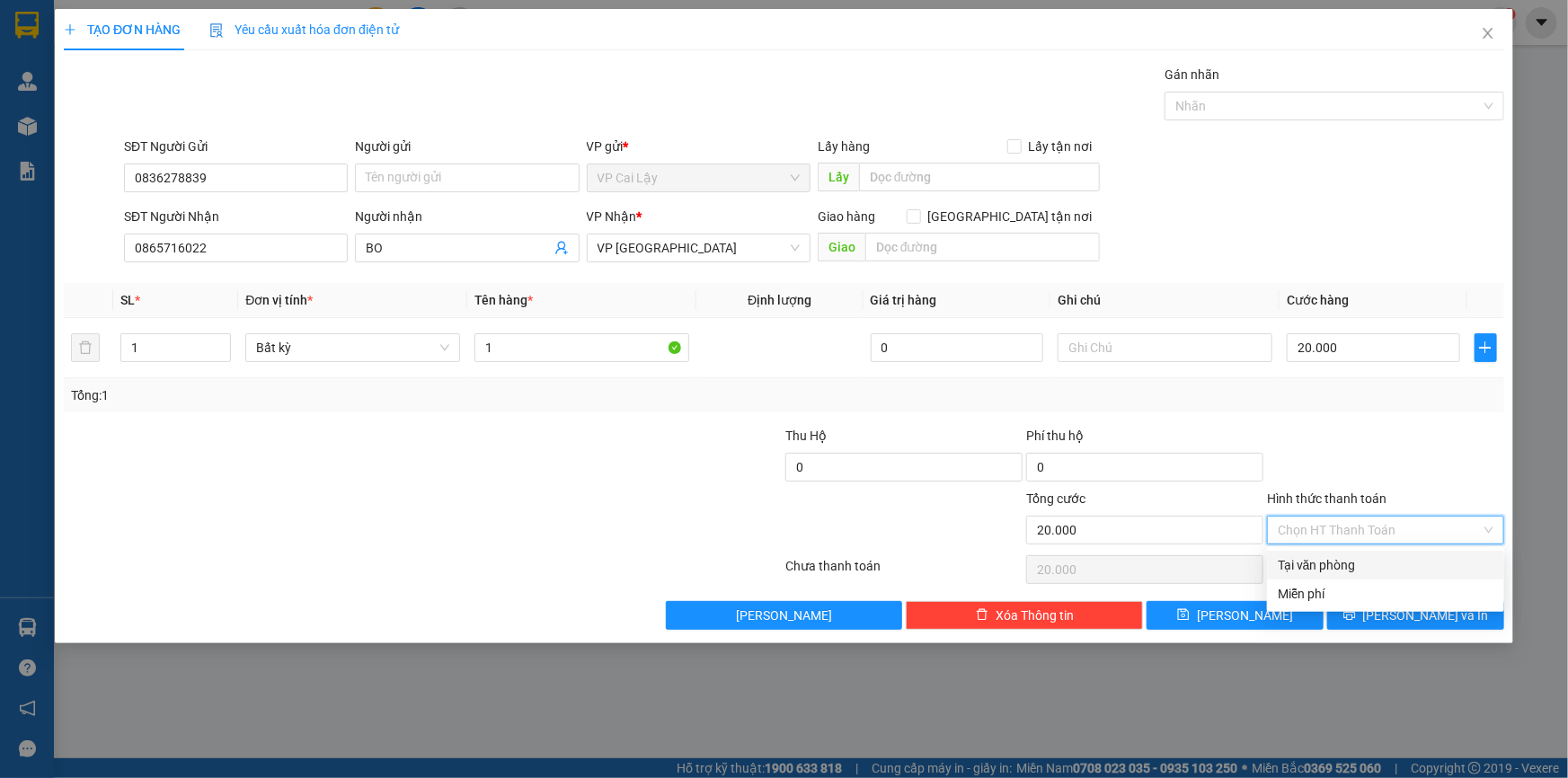
click at [1305, 566] on div "Tại văn phòng" at bounding box center [1386, 565] width 216 height 20
type input "0"
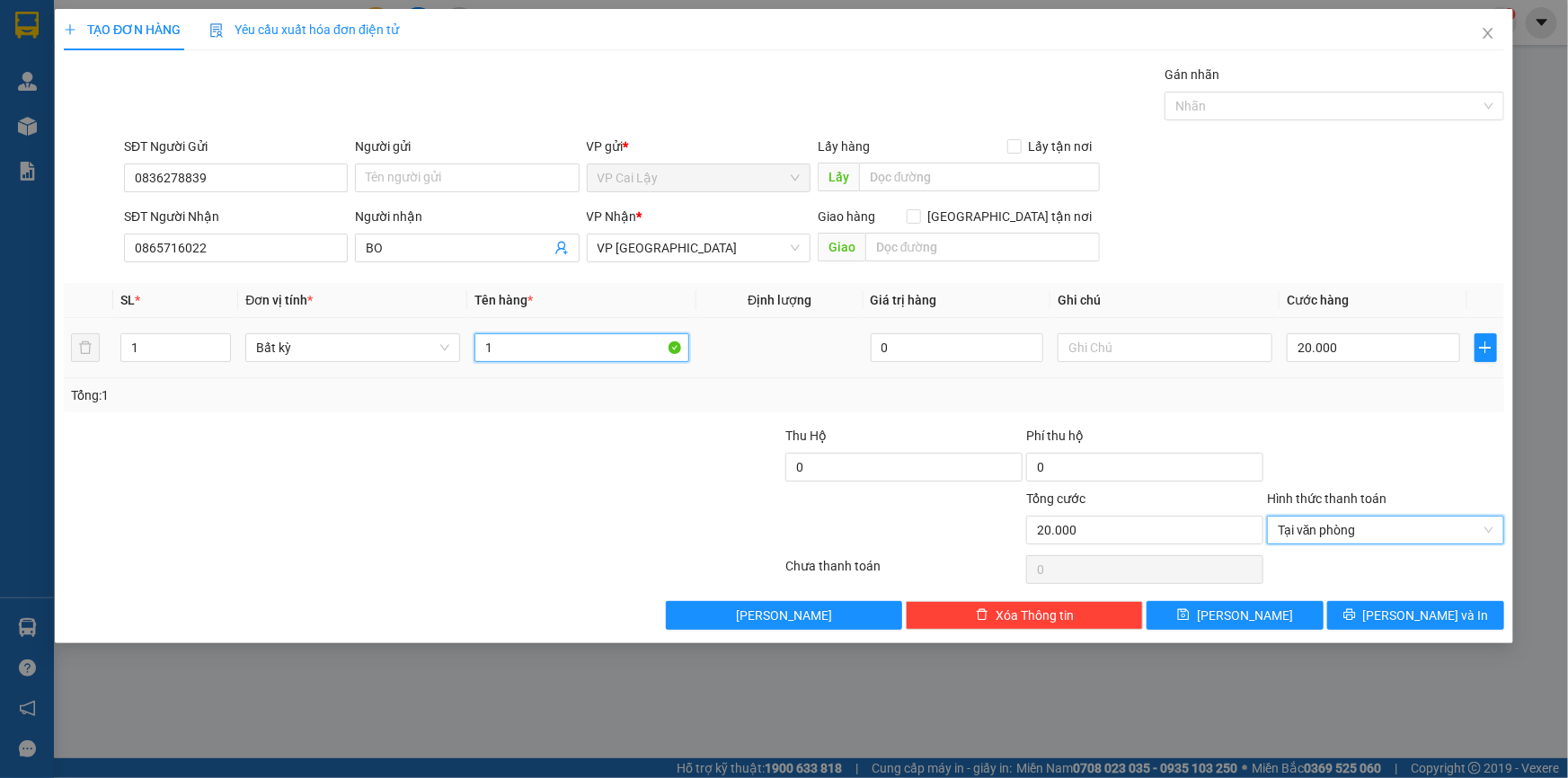
click at [593, 341] on input "1" at bounding box center [582, 348] width 215 height 29
type input "1KIỆN SỔ KHÁM BỆNH"
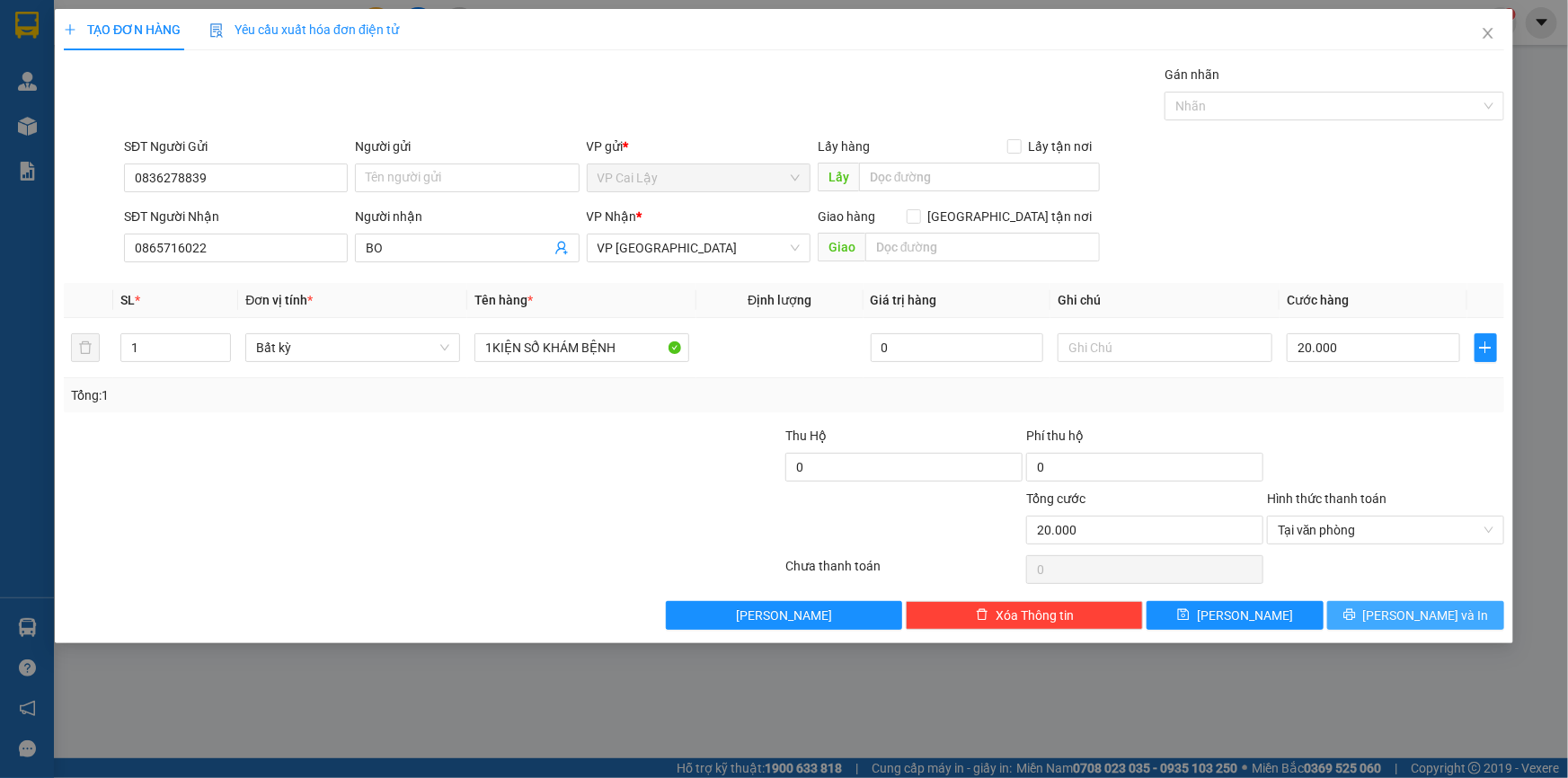
click at [1411, 616] on span "[PERSON_NAME] và In" at bounding box center [1426, 615] width 126 height 20
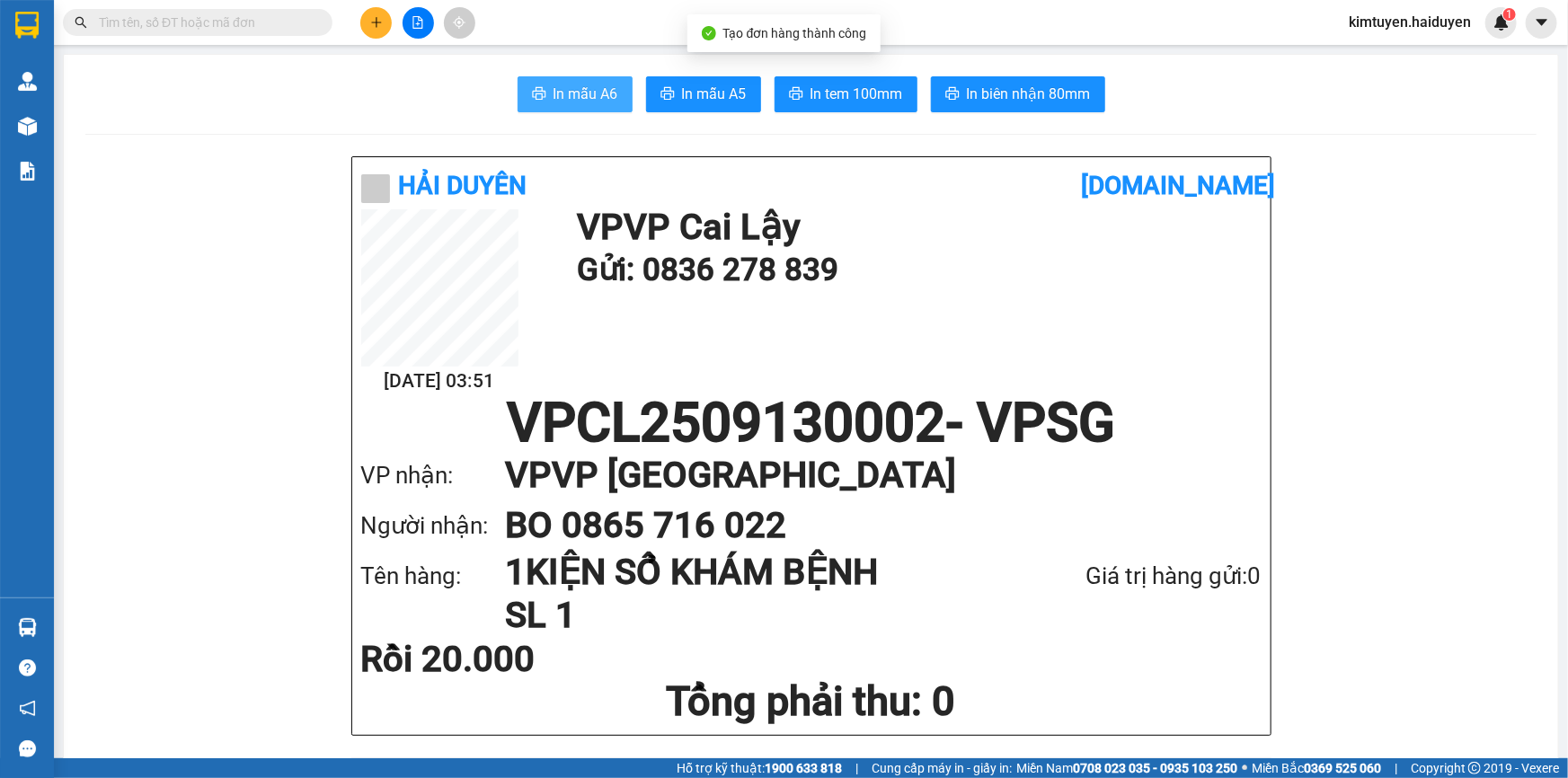
click at [555, 98] on span "In mẫu A6" at bounding box center [585, 94] width 65 height 22
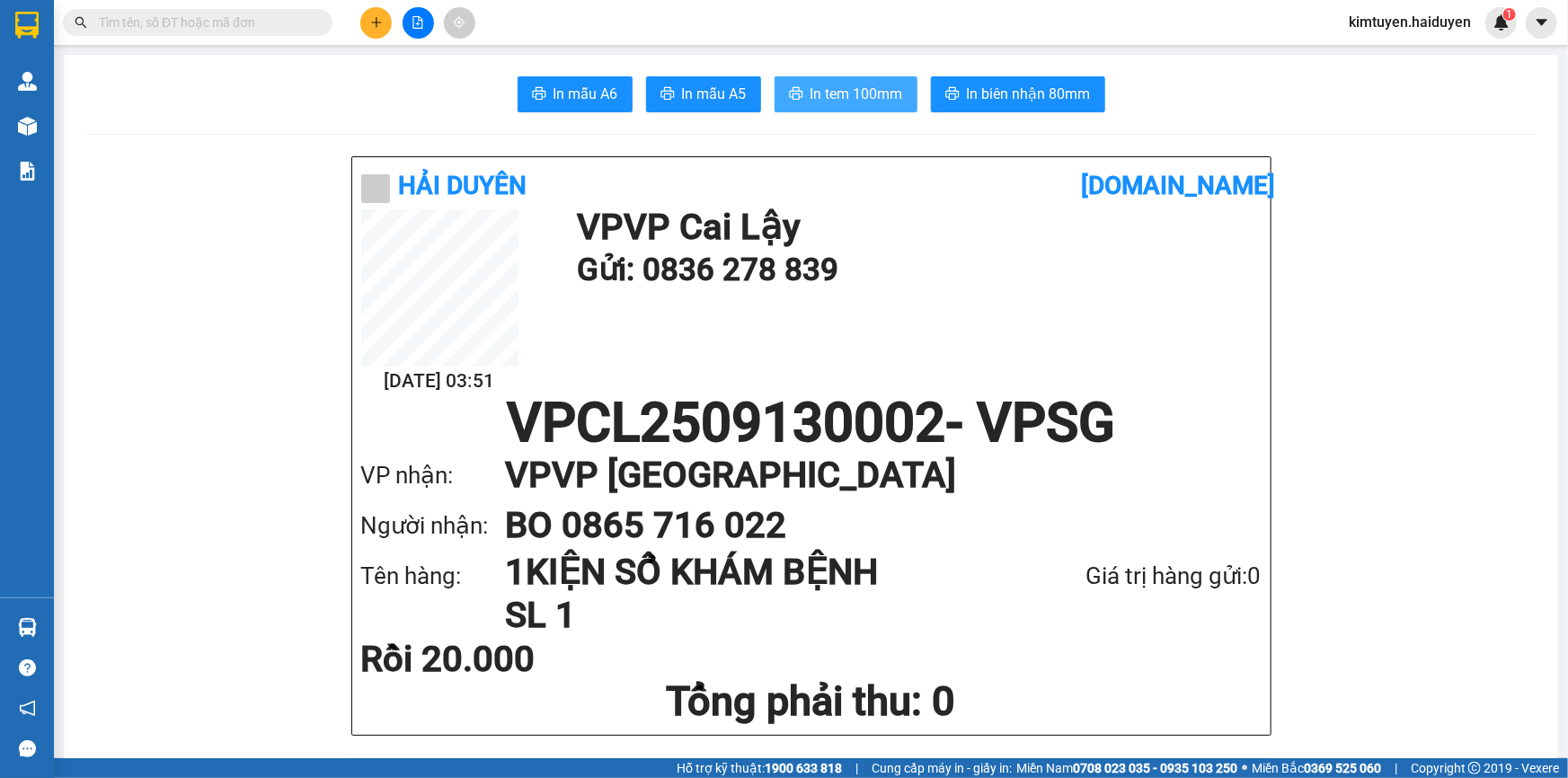
click at [826, 93] on span "In tem 100mm" at bounding box center [856, 94] width 93 height 22
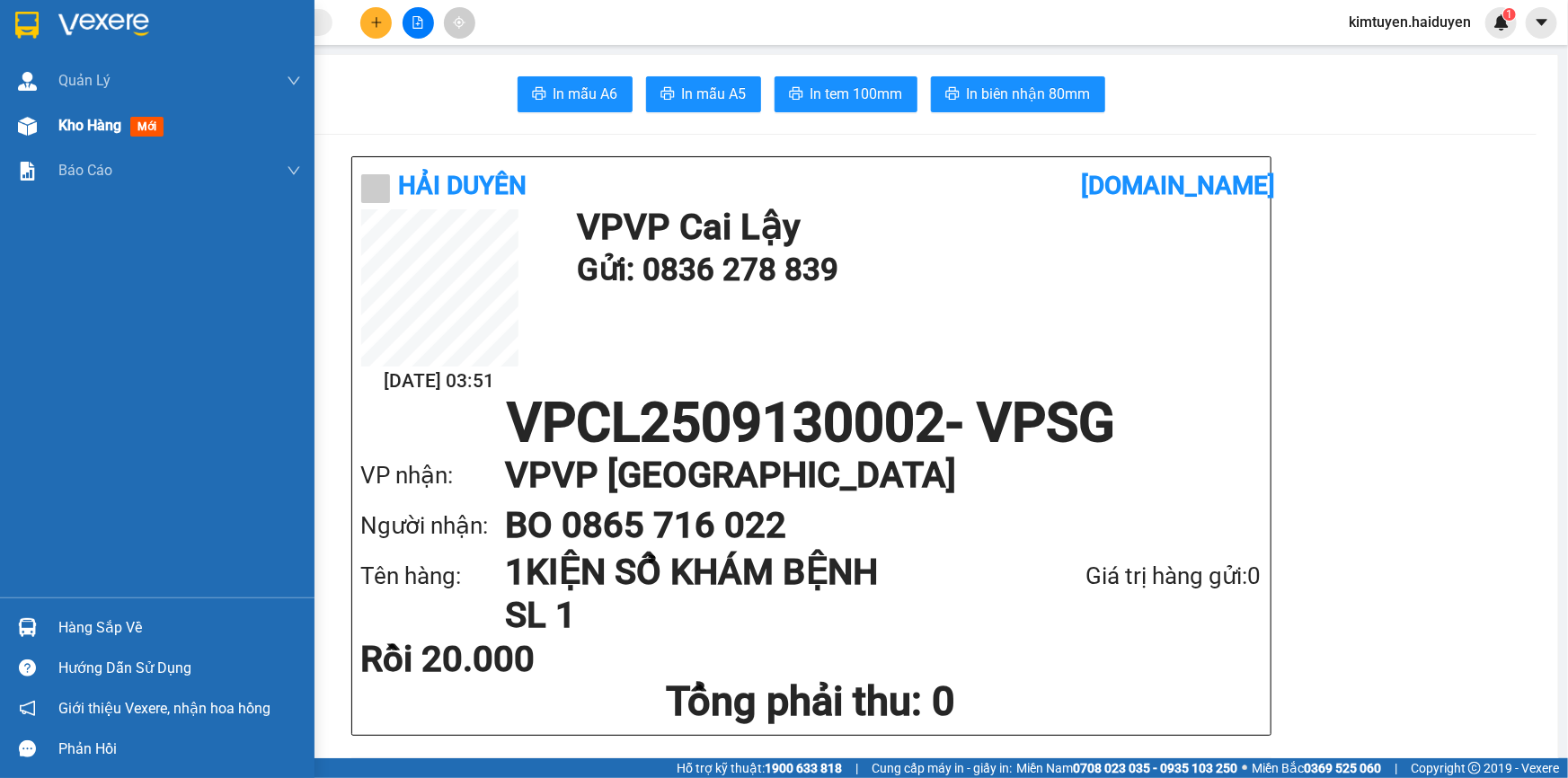
click at [90, 129] on span "Kho hàng" at bounding box center [89, 125] width 63 height 17
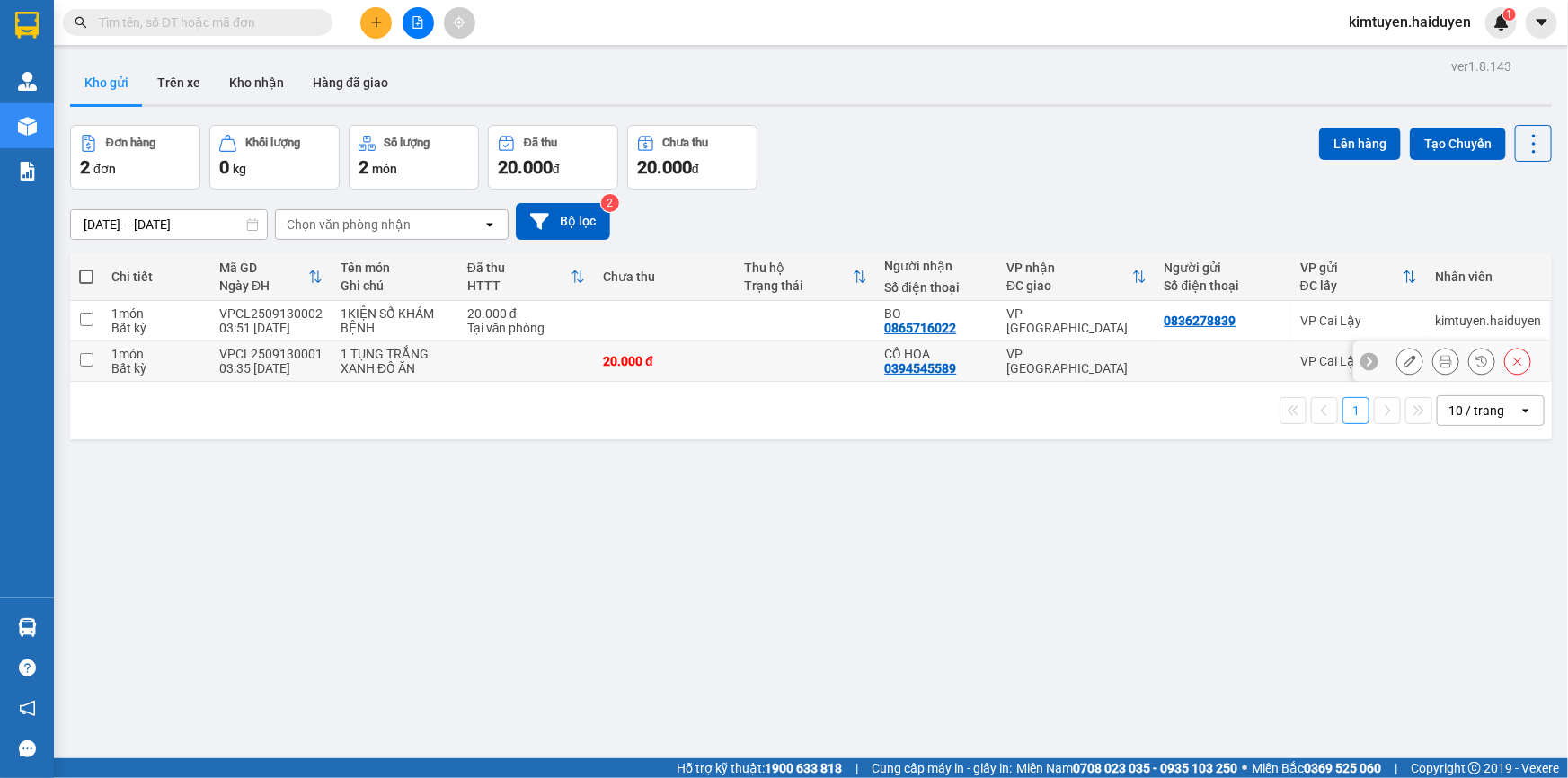
click at [1256, 359] on div at bounding box center [1224, 361] width 118 height 14
checkbox input "true"
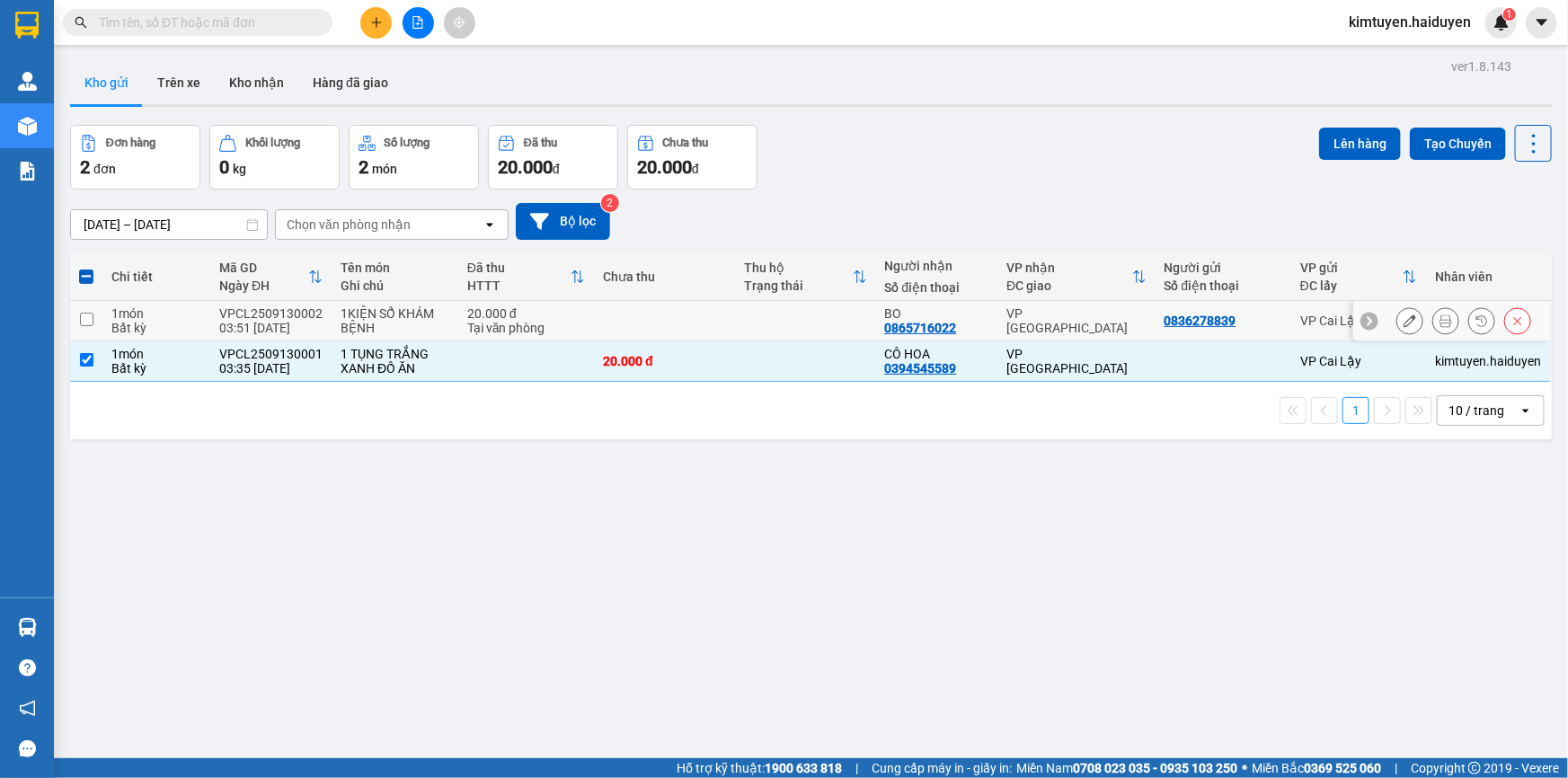
click at [1272, 324] on td "0836278839" at bounding box center [1223, 321] width 136 height 40
checkbox input "true"
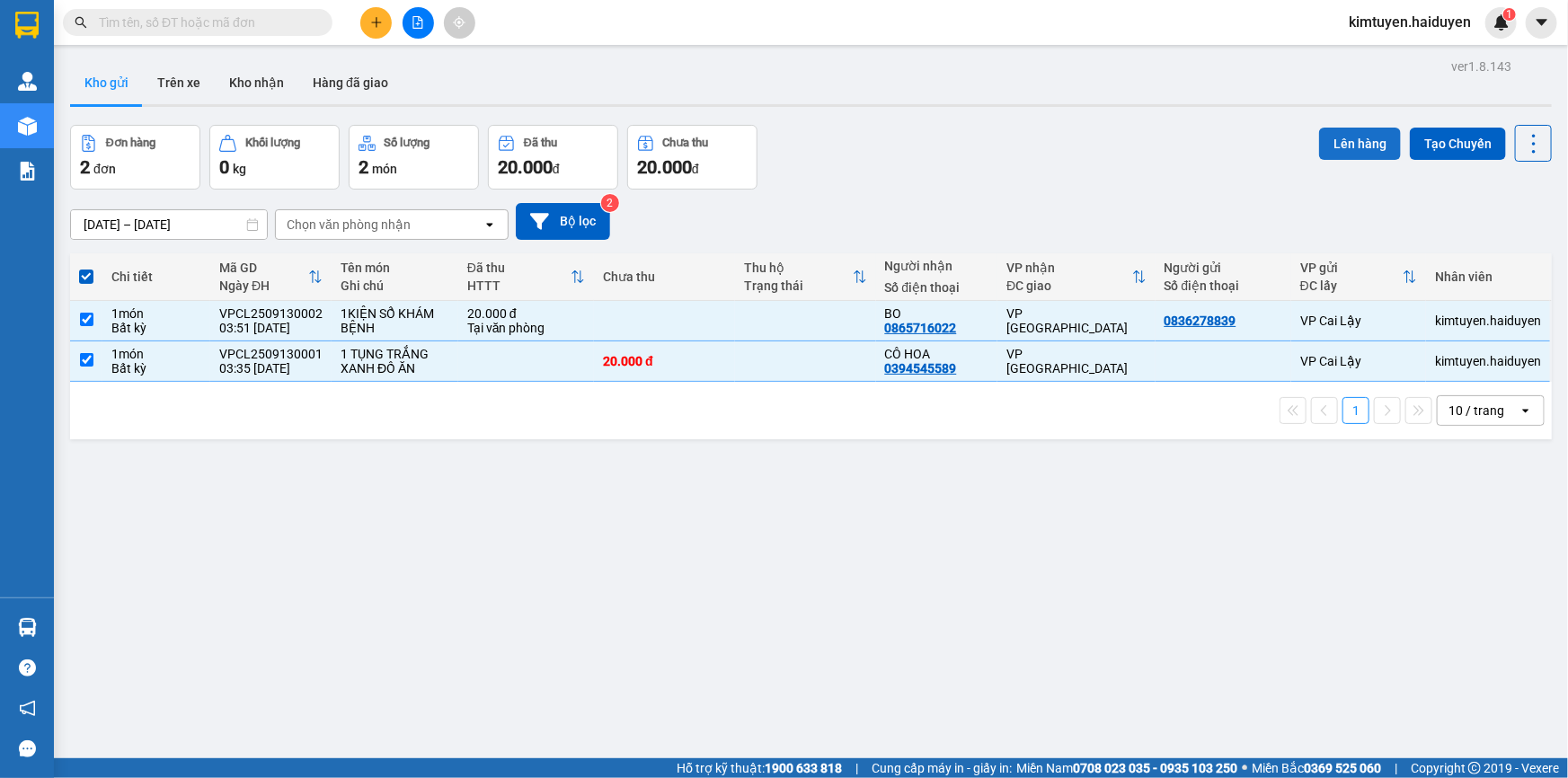
click at [1366, 147] on button "Lên hàng" at bounding box center [1359, 143] width 81 height 33
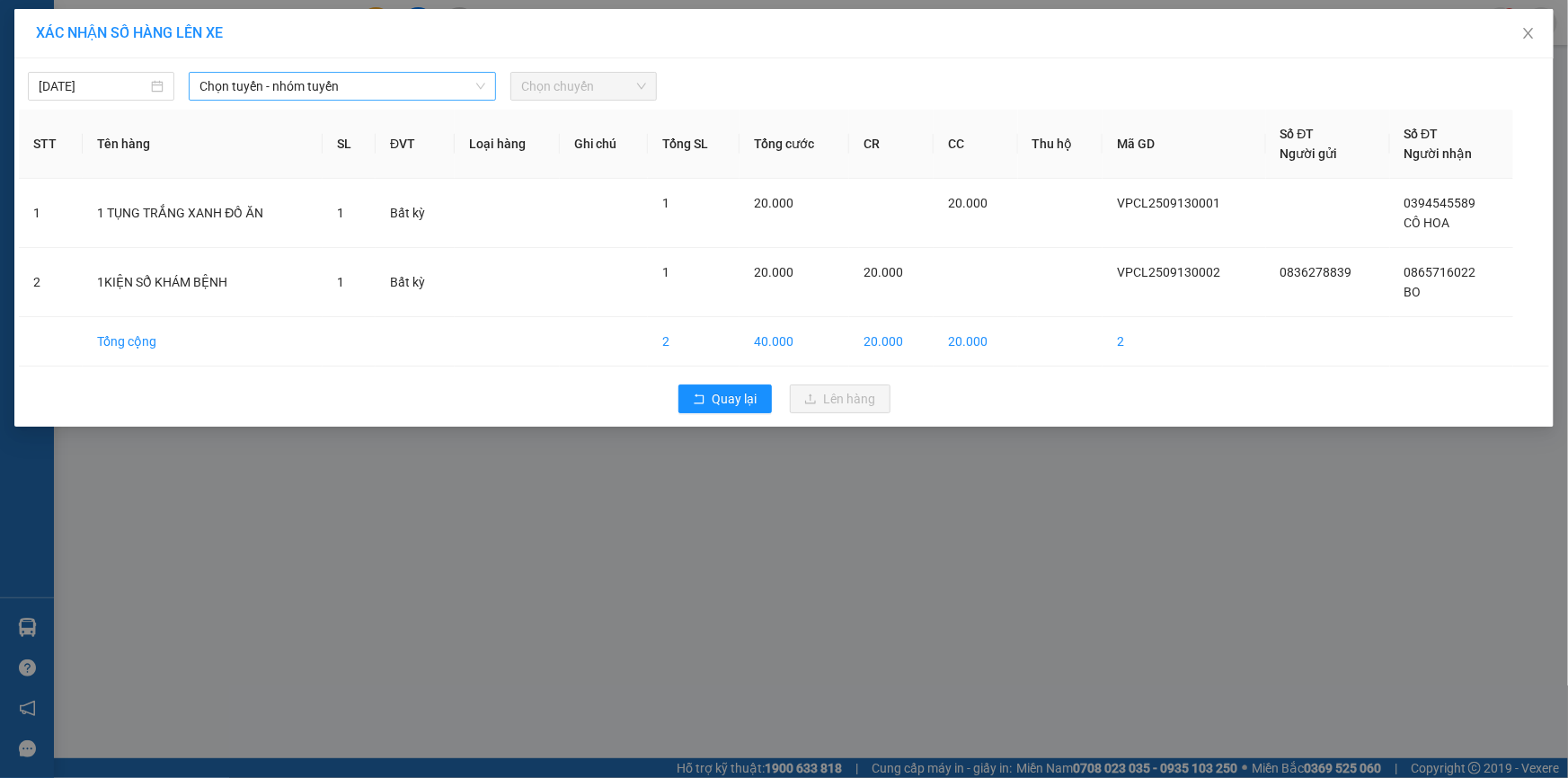
click at [425, 98] on span "Chọn tuyến - nhóm tuyến" at bounding box center [342, 86] width 286 height 27
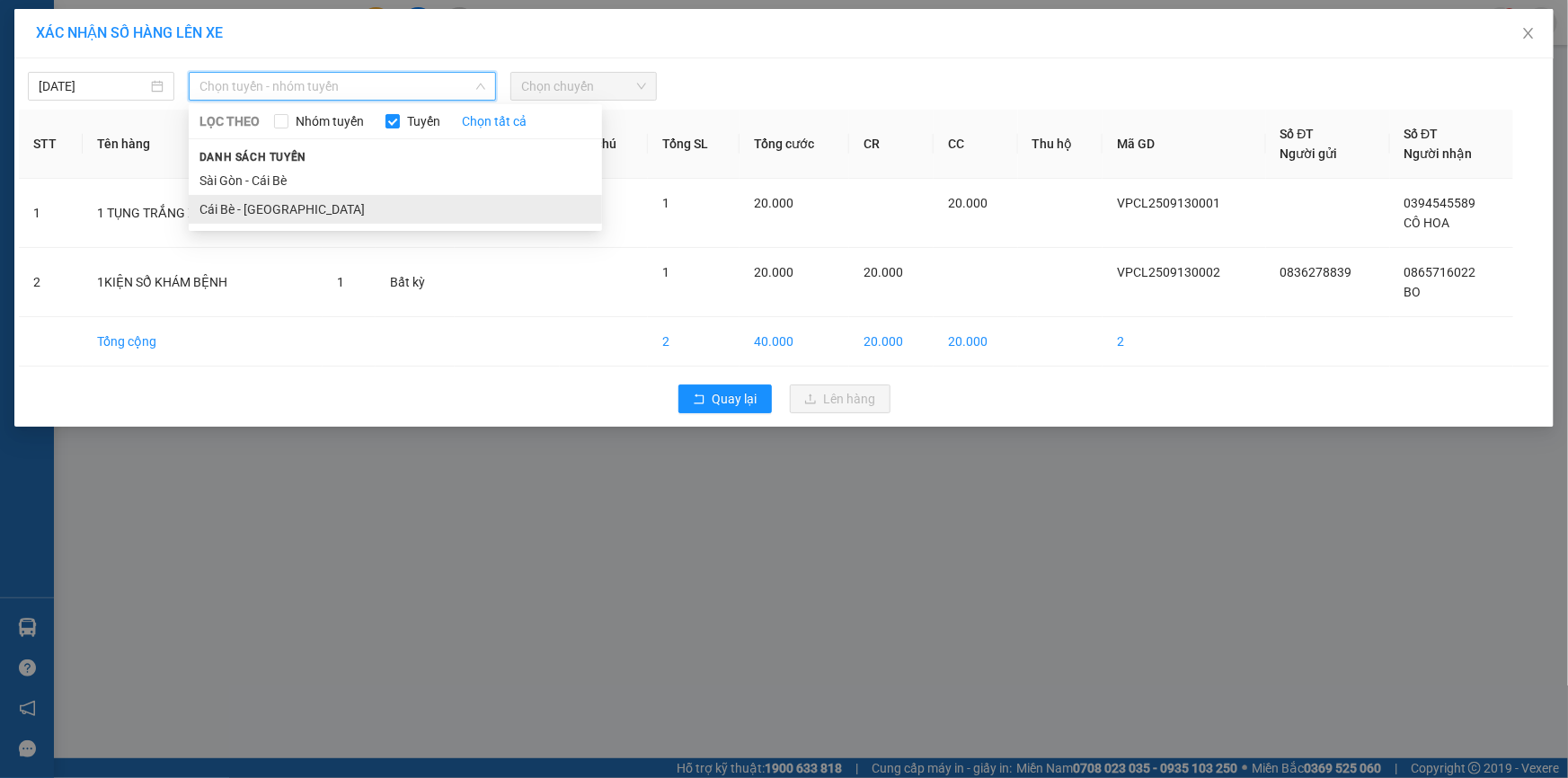
click at [373, 218] on li "Cái Bè - [GEOGRAPHIC_DATA]" at bounding box center [396, 209] width 413 height 29
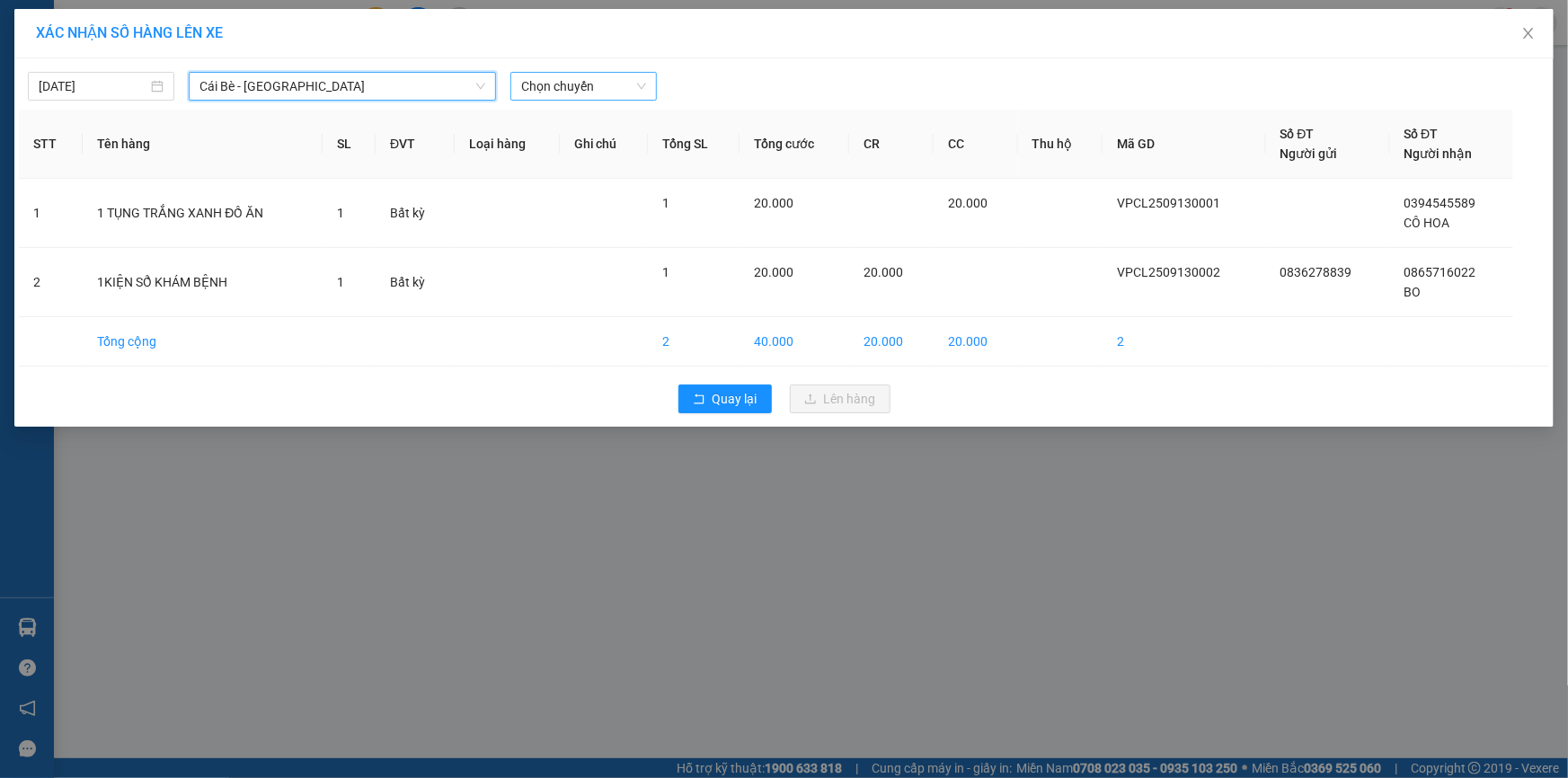
click at [571, 92] on span "Chọn chuyến" at bounding box center [583, 86] width 125 height 27
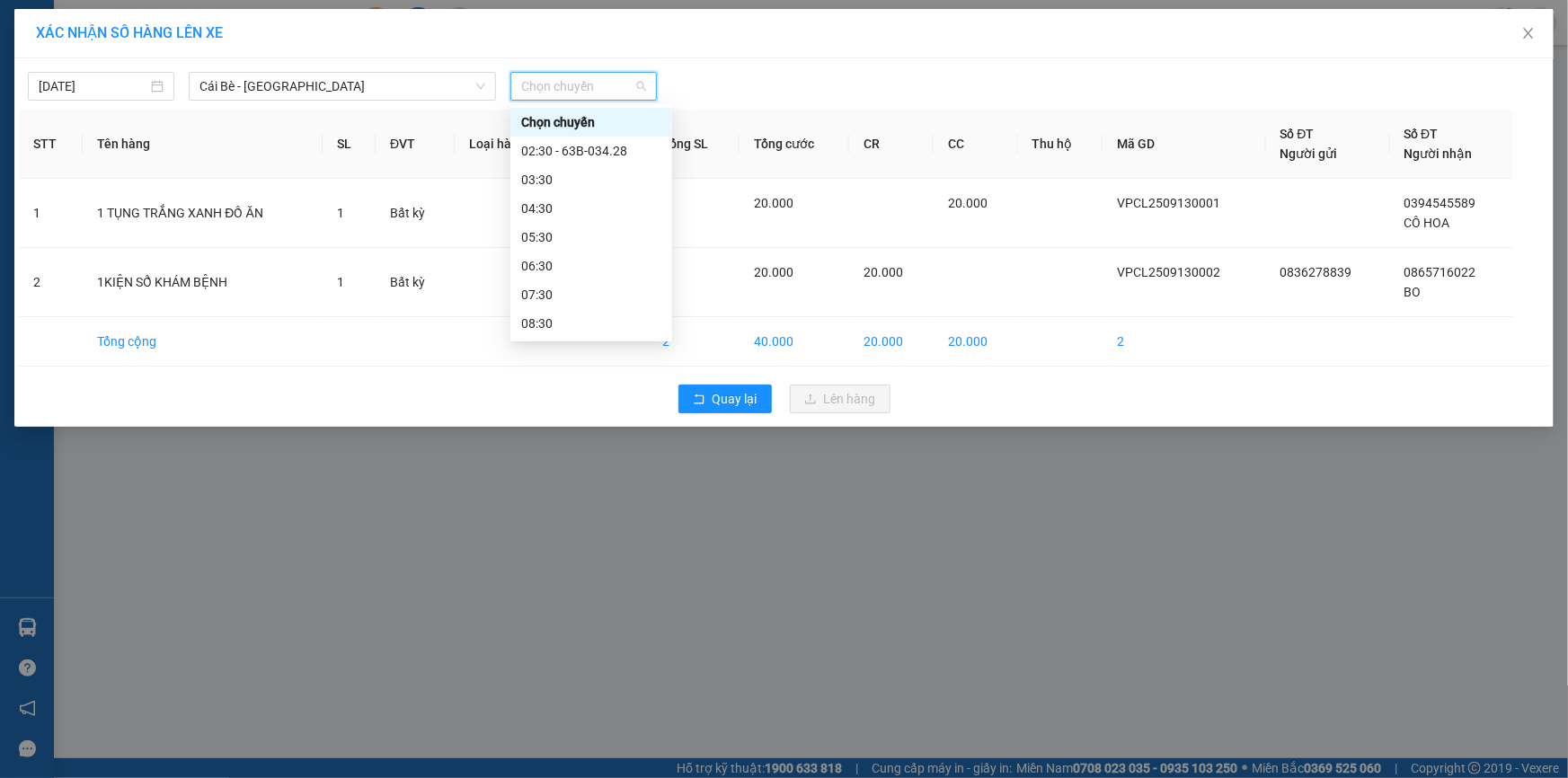
click at [692, 92] on div at bounding box center [978, 86] width 634 height 29
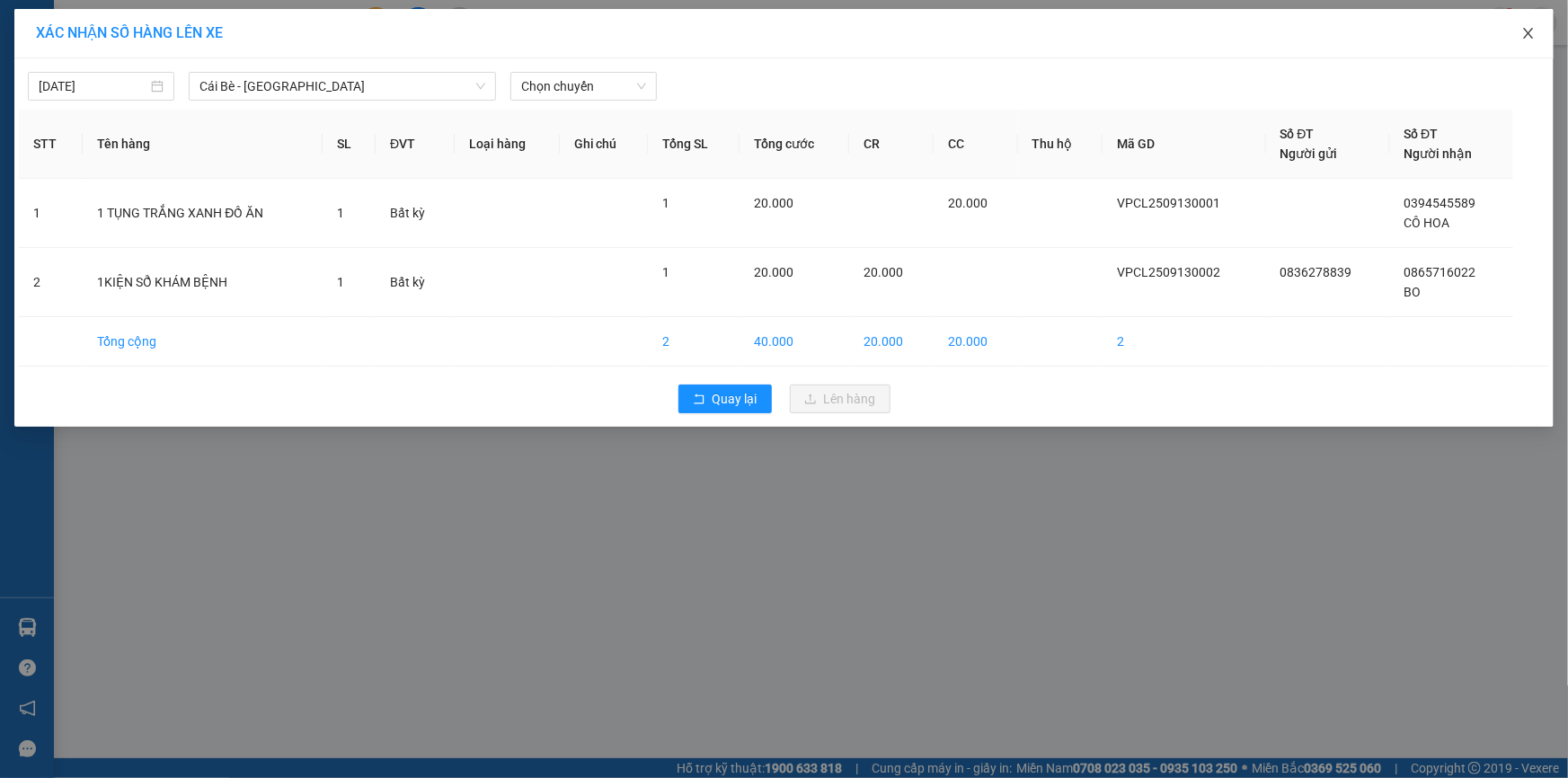
click at [1542, 40] on span "Close" at bounding box center [1529, 35] width 50 height 50
click at [1527, 35] on span at bounding box center [1542, 23] width 32 height 32
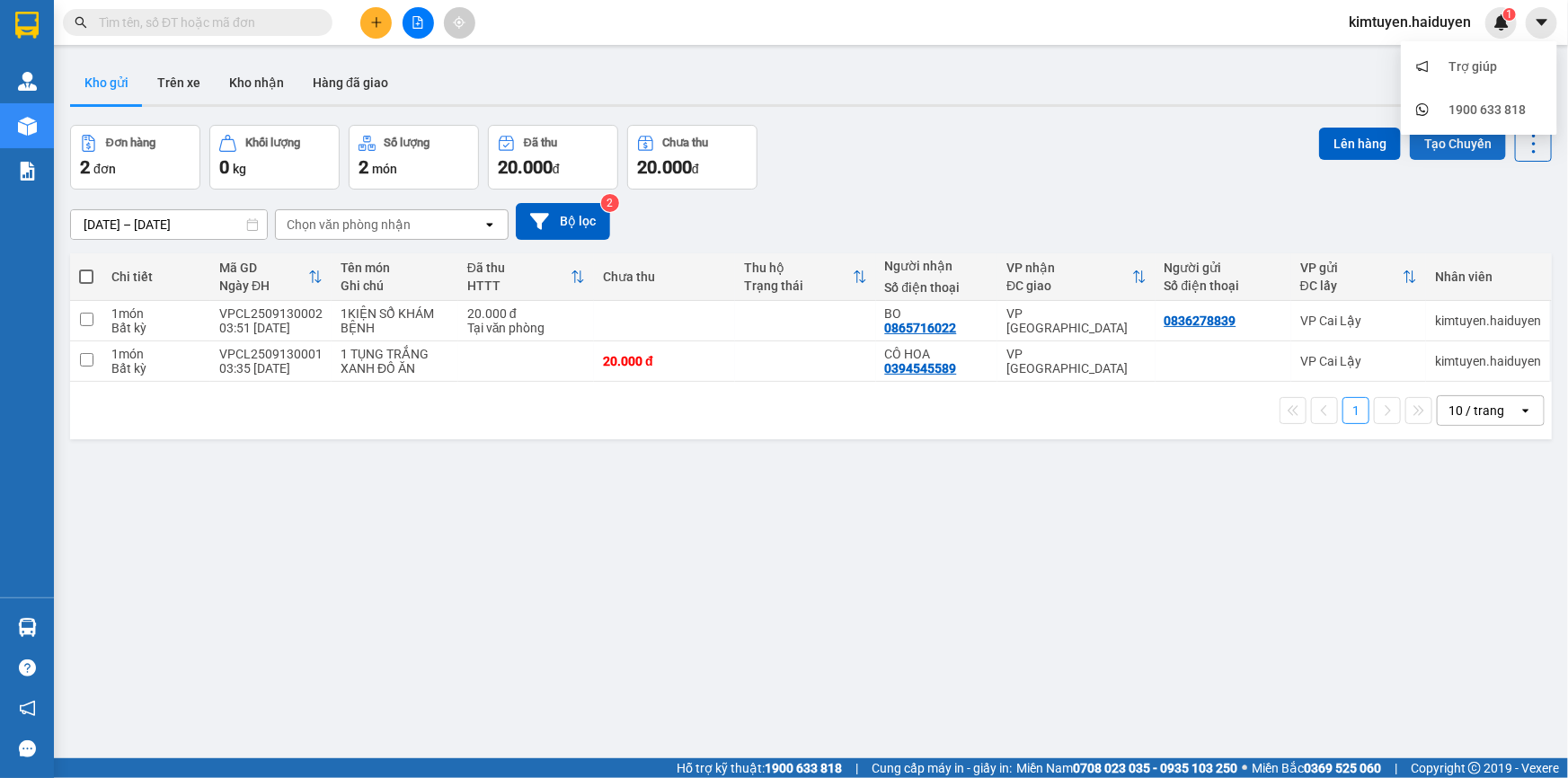
click at [1439, 150] on button "Tạo Chuyến" at bounding box center [1458, 143] width 96 height 33
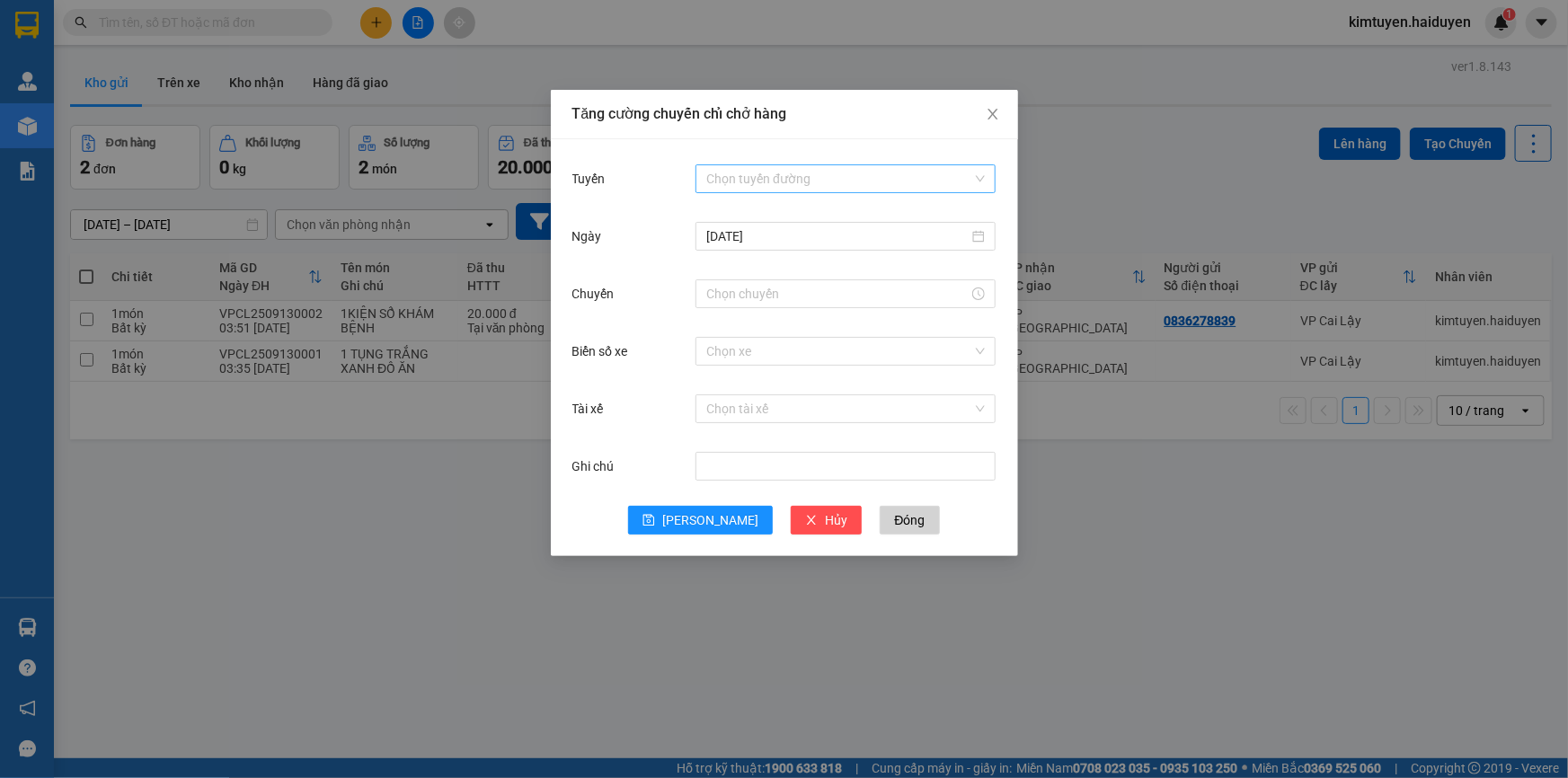
click at [780, 184] on input "Tuyến" at bounding box center [839, 179] width 266 height 27
click at [780, 235] on div "Cái Bè - [GEOGRAPHIC_DATA]" at bounding box center [845, 243] width 279 height 20
click at [762, 297] on input "Chuyến" at bounding box center [837, 294] width 263 height 20
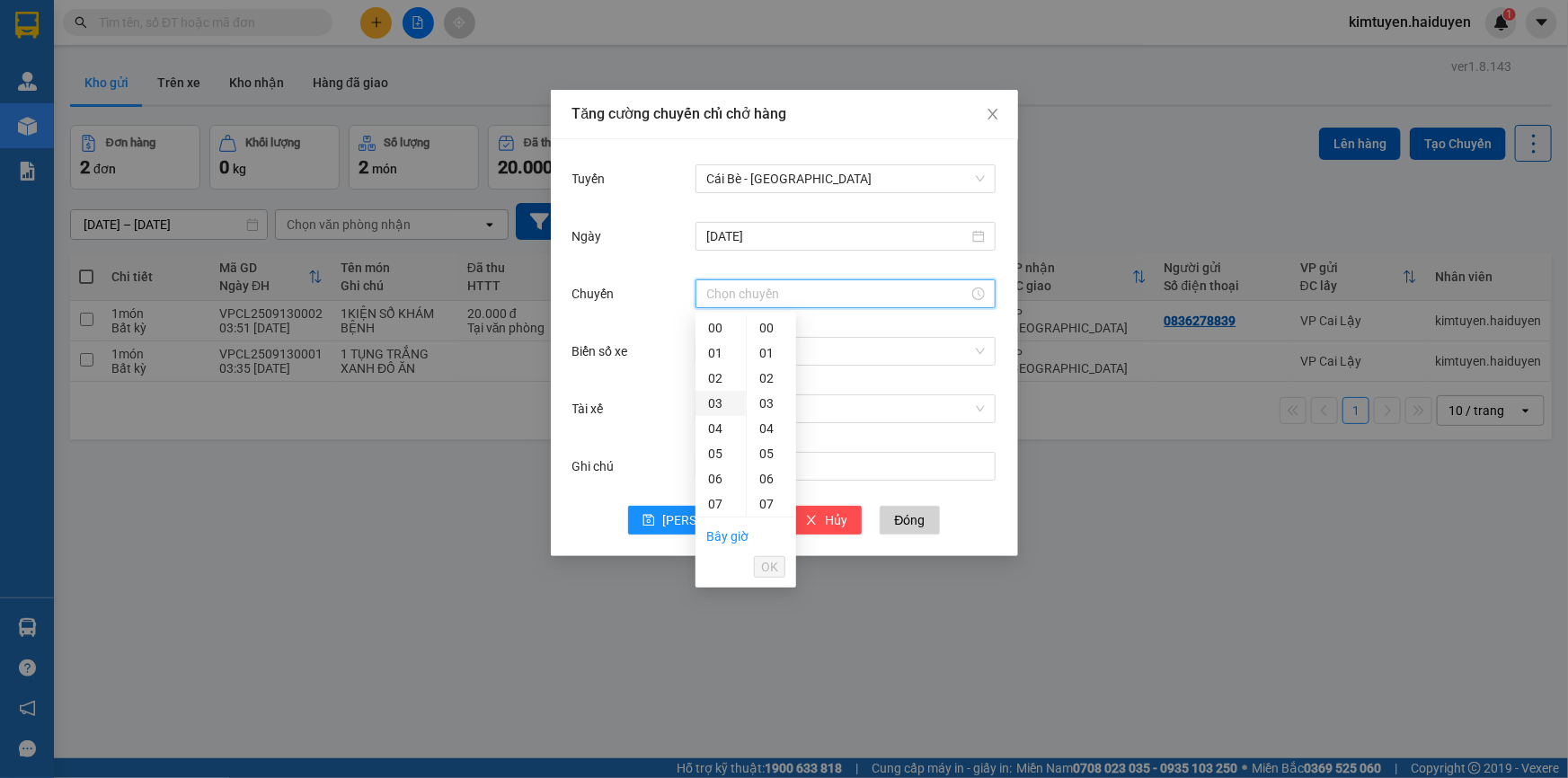
click at [712, 400] on div "03" at bounding box center [721, 403] width 50 height 25
click at [771, 430] on div "30" at bounding box center [771, 432] width 50 height 25
type input "03:30"
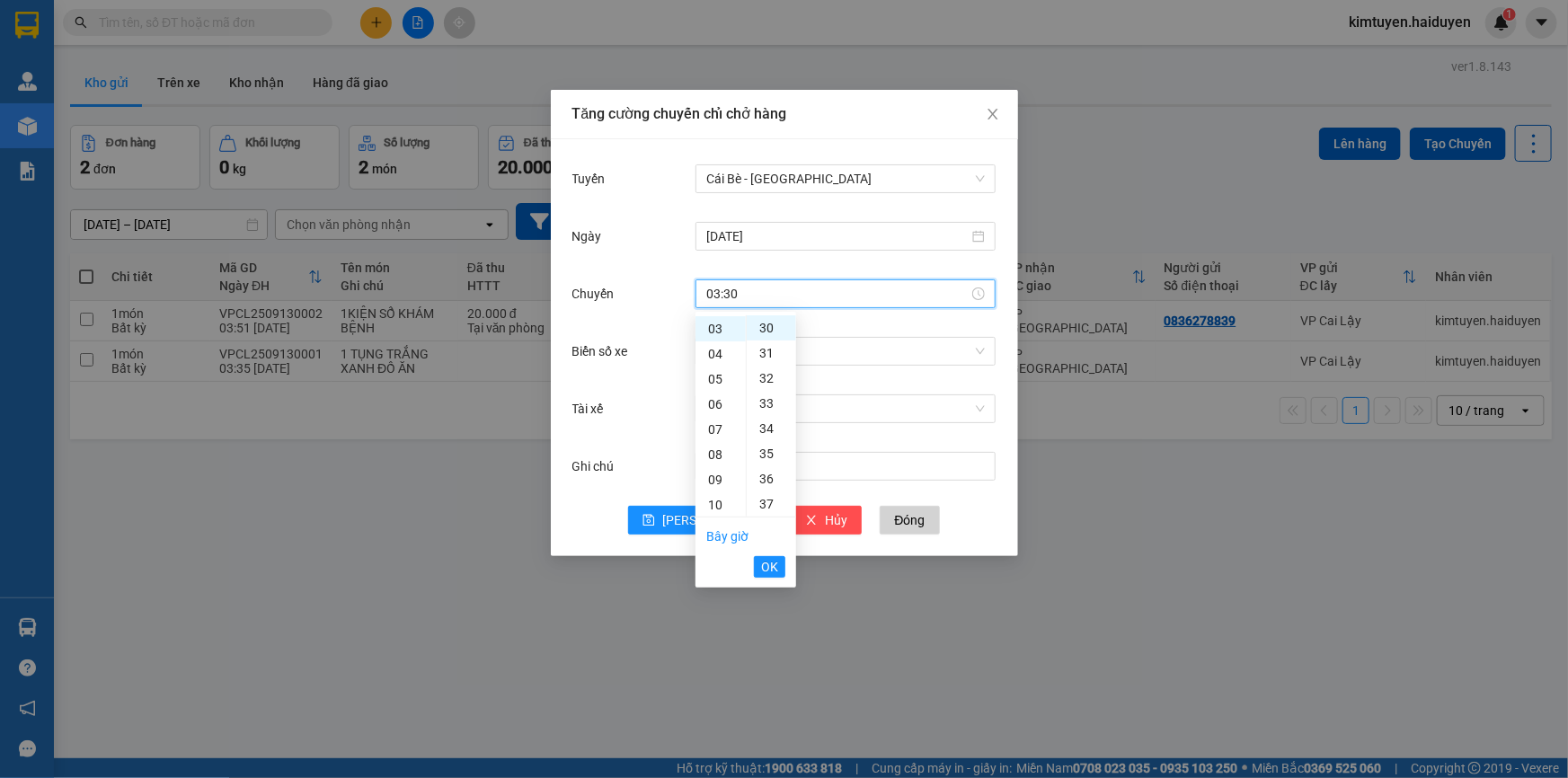
click at [898, 334] on div "Chọn xe" at bounding box center [845, 352] width 300 height 36
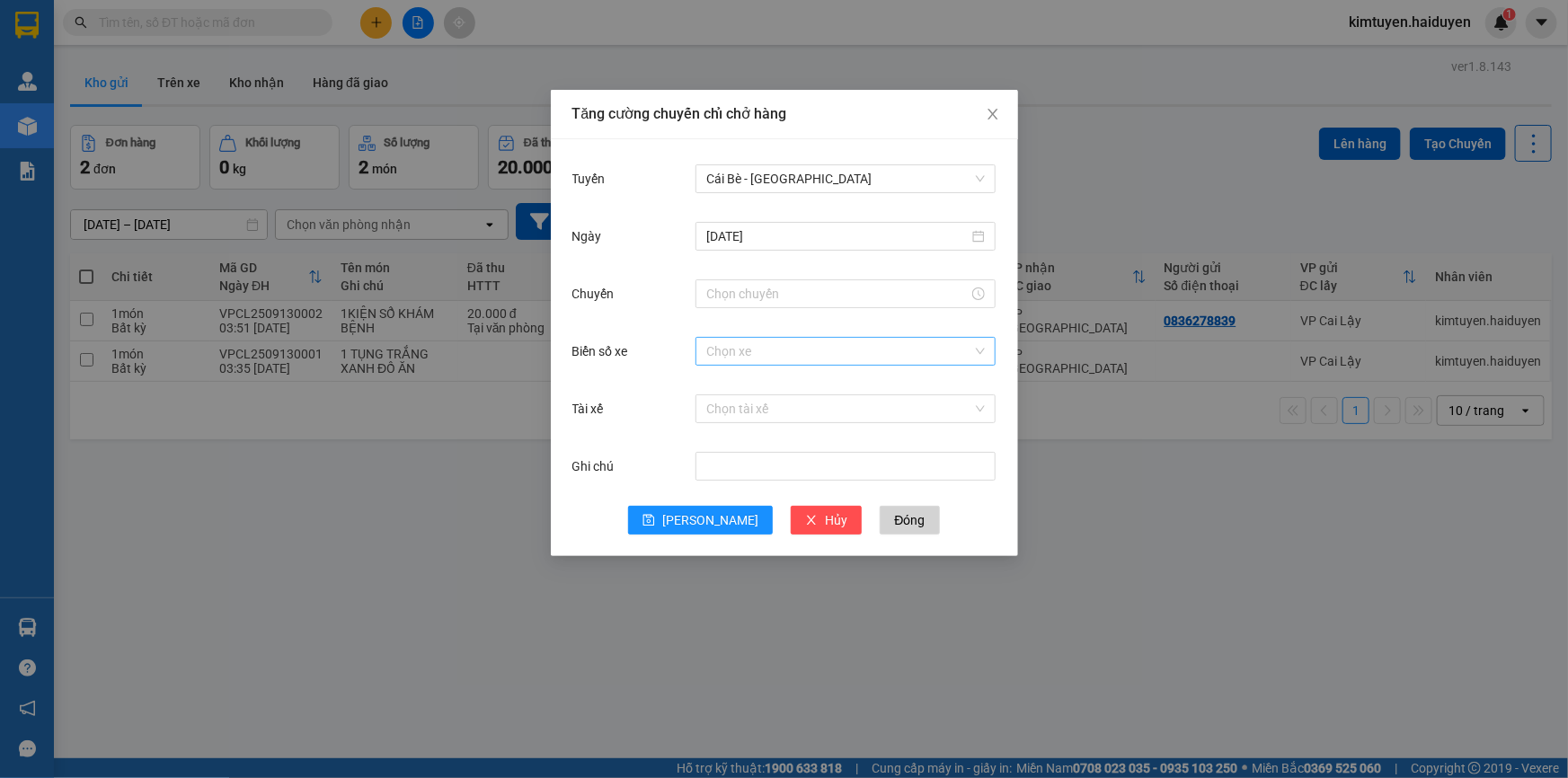
click at [889, 359] on input "Biển số xe" at bounding box center [839, 351] width 266 height 27
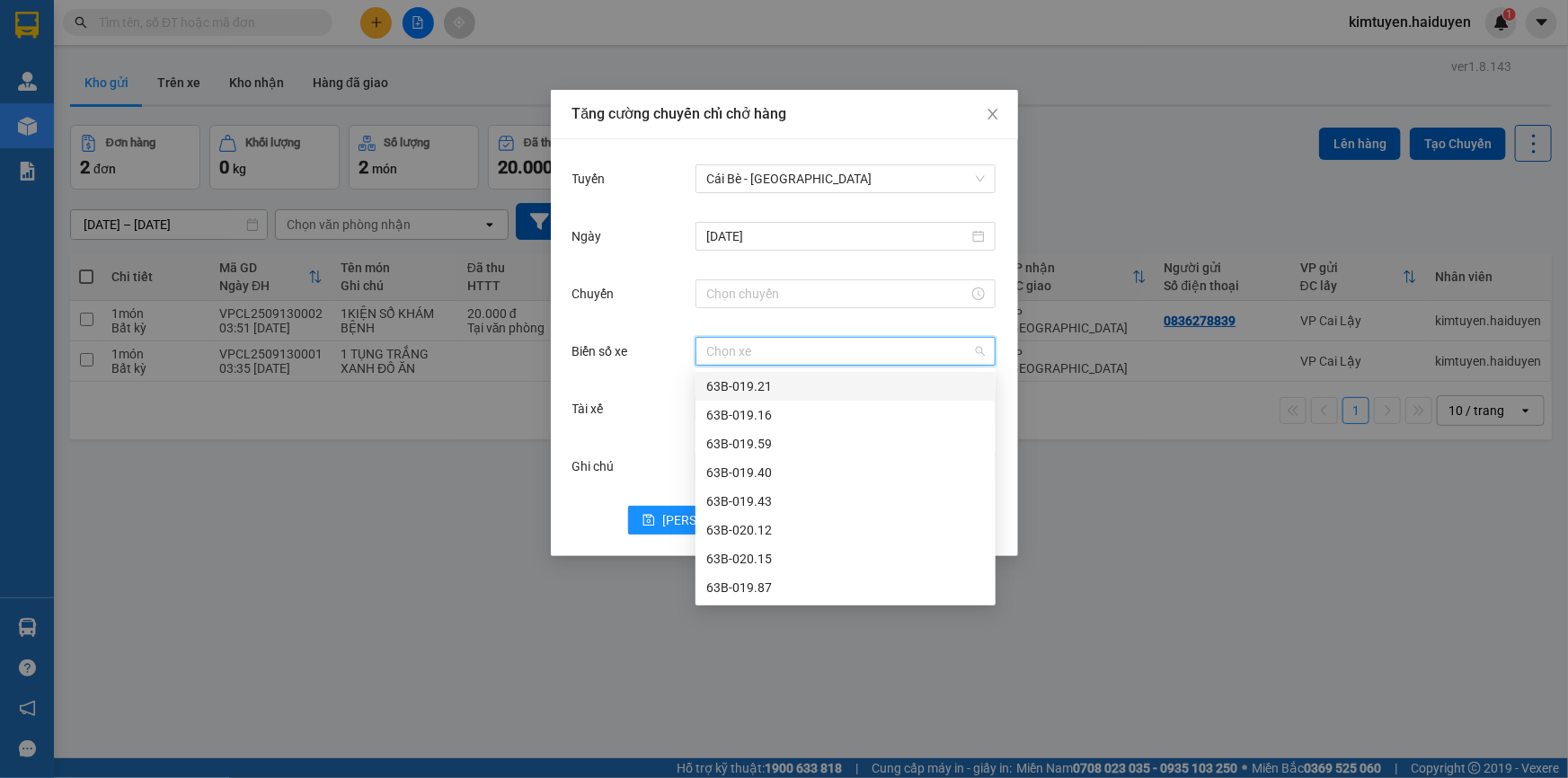
type input "7"
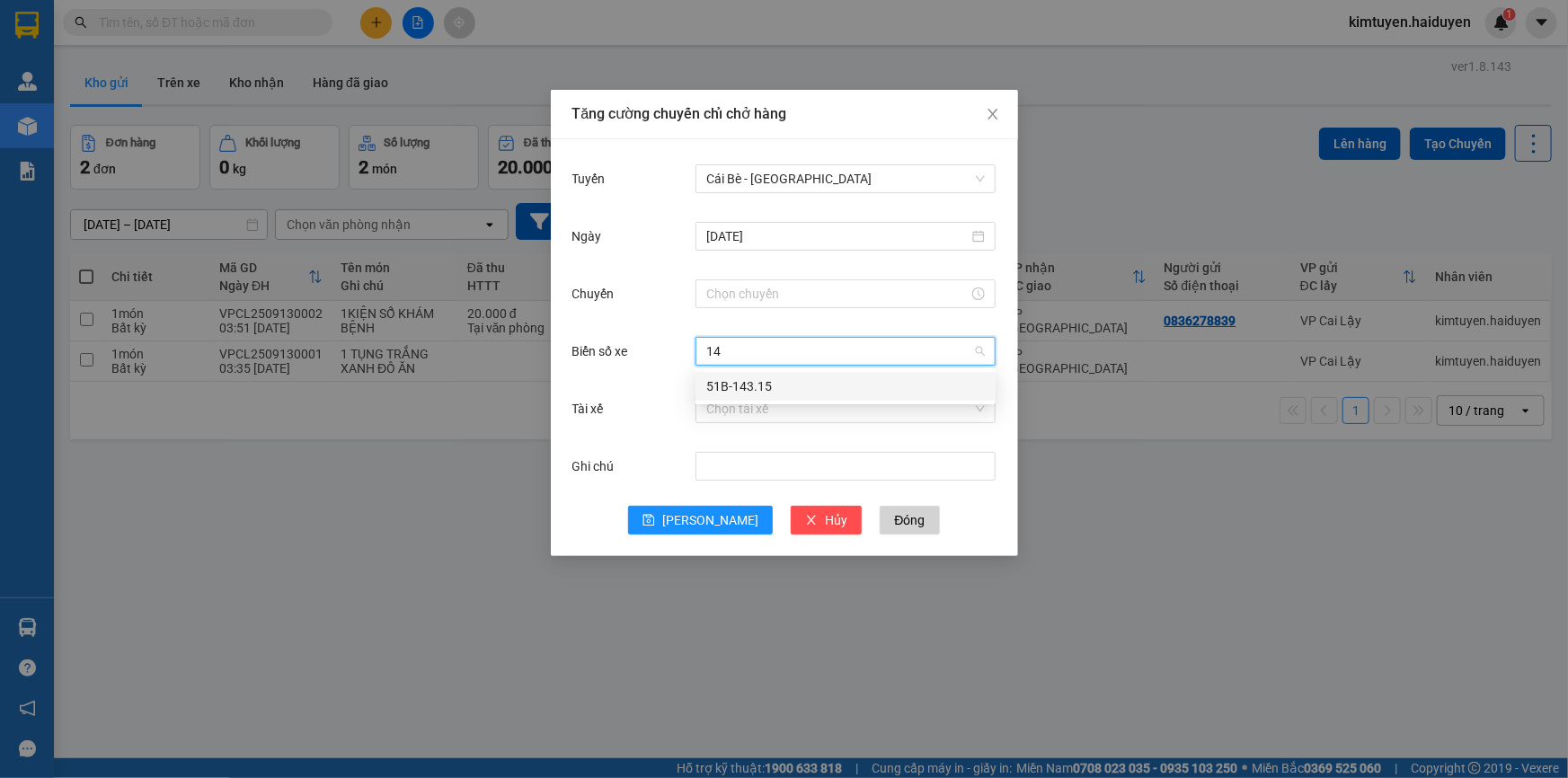
type input "1"
type input "7"
type input "1"
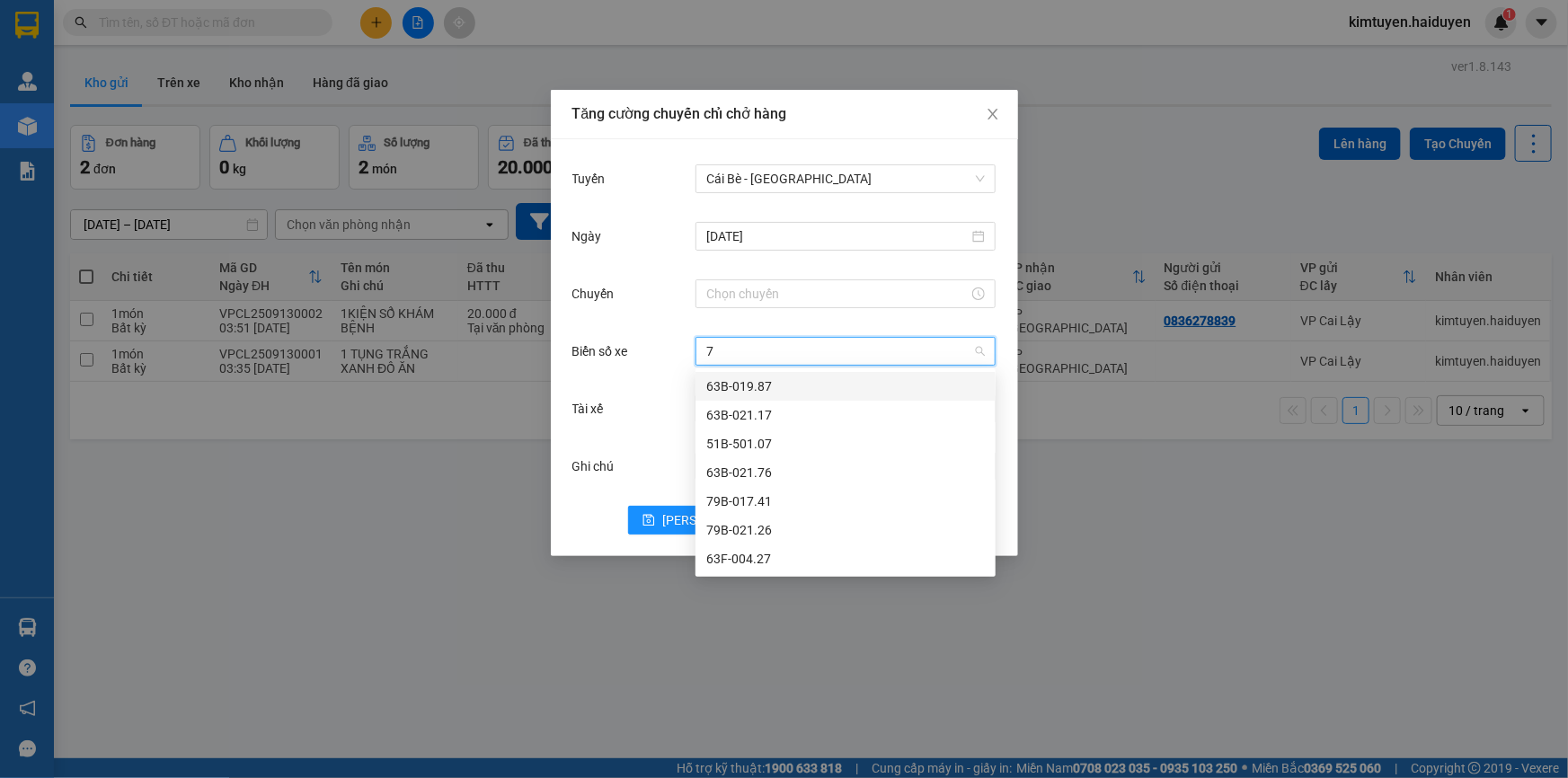
type input "72"
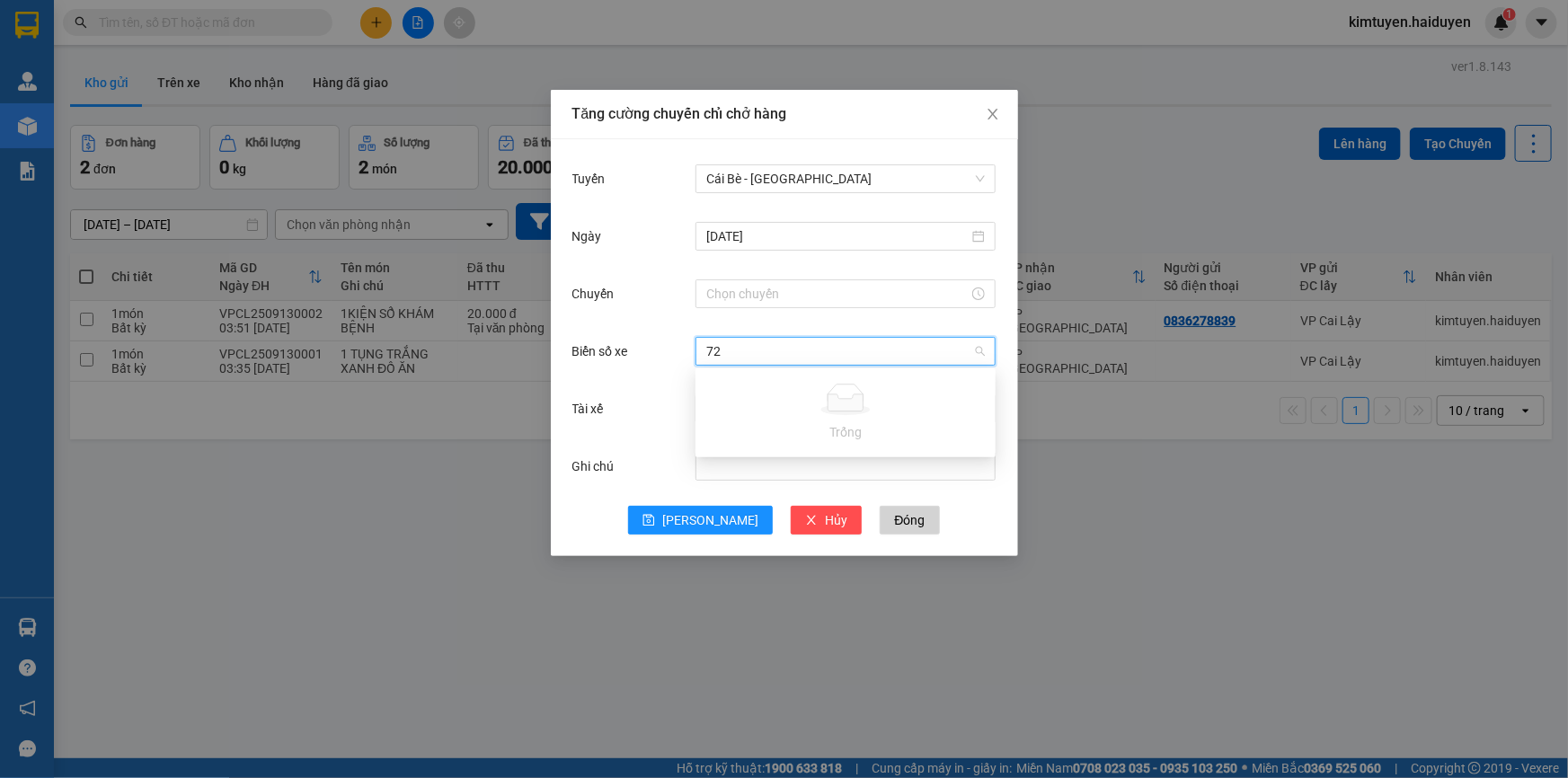
drag, startPoint x: 757, startPoint y: 351, endPoint x: 684, endPoint y: 353, distance: 73.0
click at [684, 353] on div "Biển số xe 72 Chọn xe" at bounding box center [784, 352] width 424 height 36
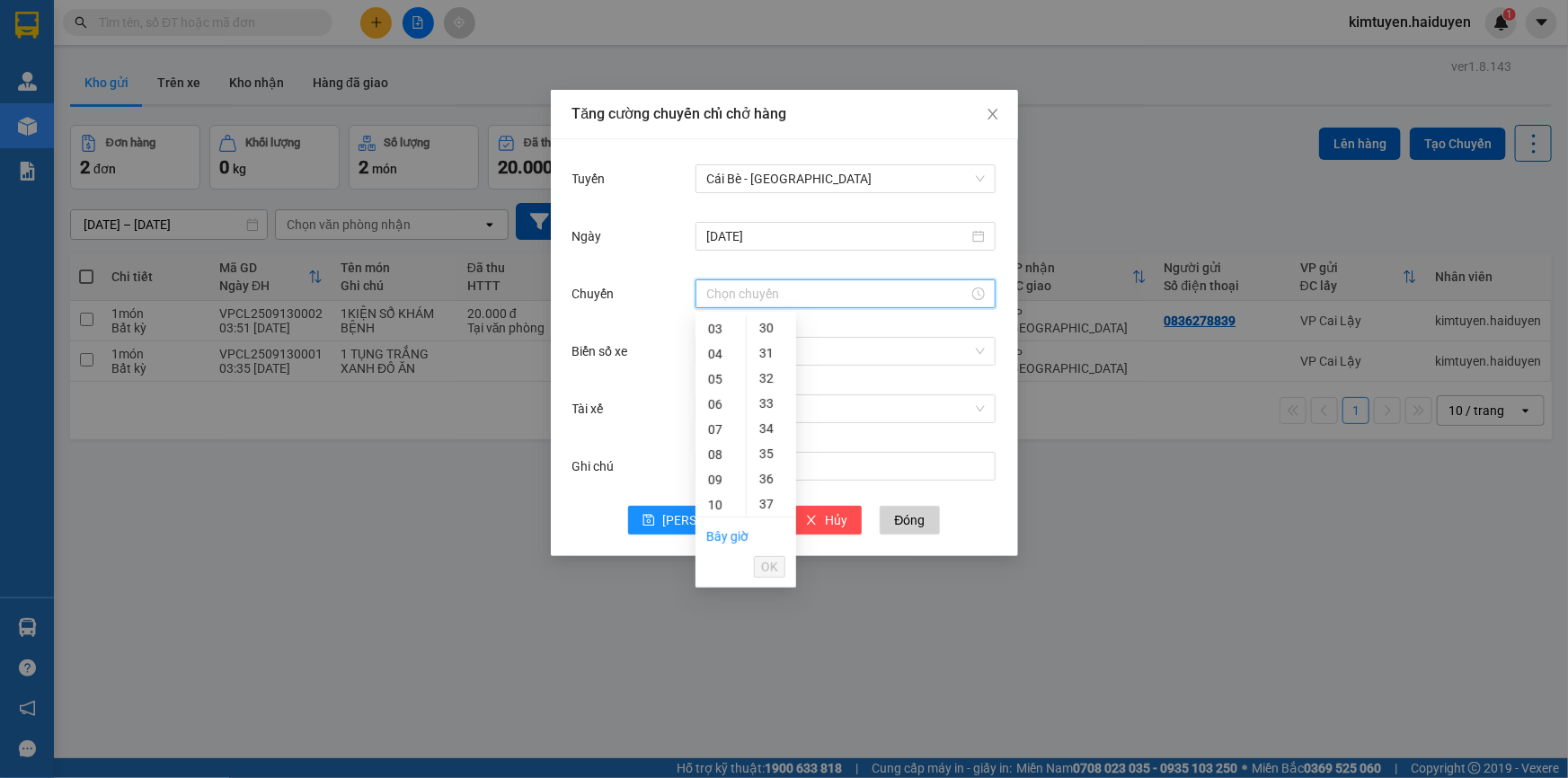
click at [907, 293] on input "Chuyến" at bounding box center [837, 294] width 263 height 20
click at [716, 317] on div "03" at bounding box center [721, 328] width 50 height 25
click at [764, 382] on div "30" at bounding box center [771, 381] width 50 height 25
type input "03:30"
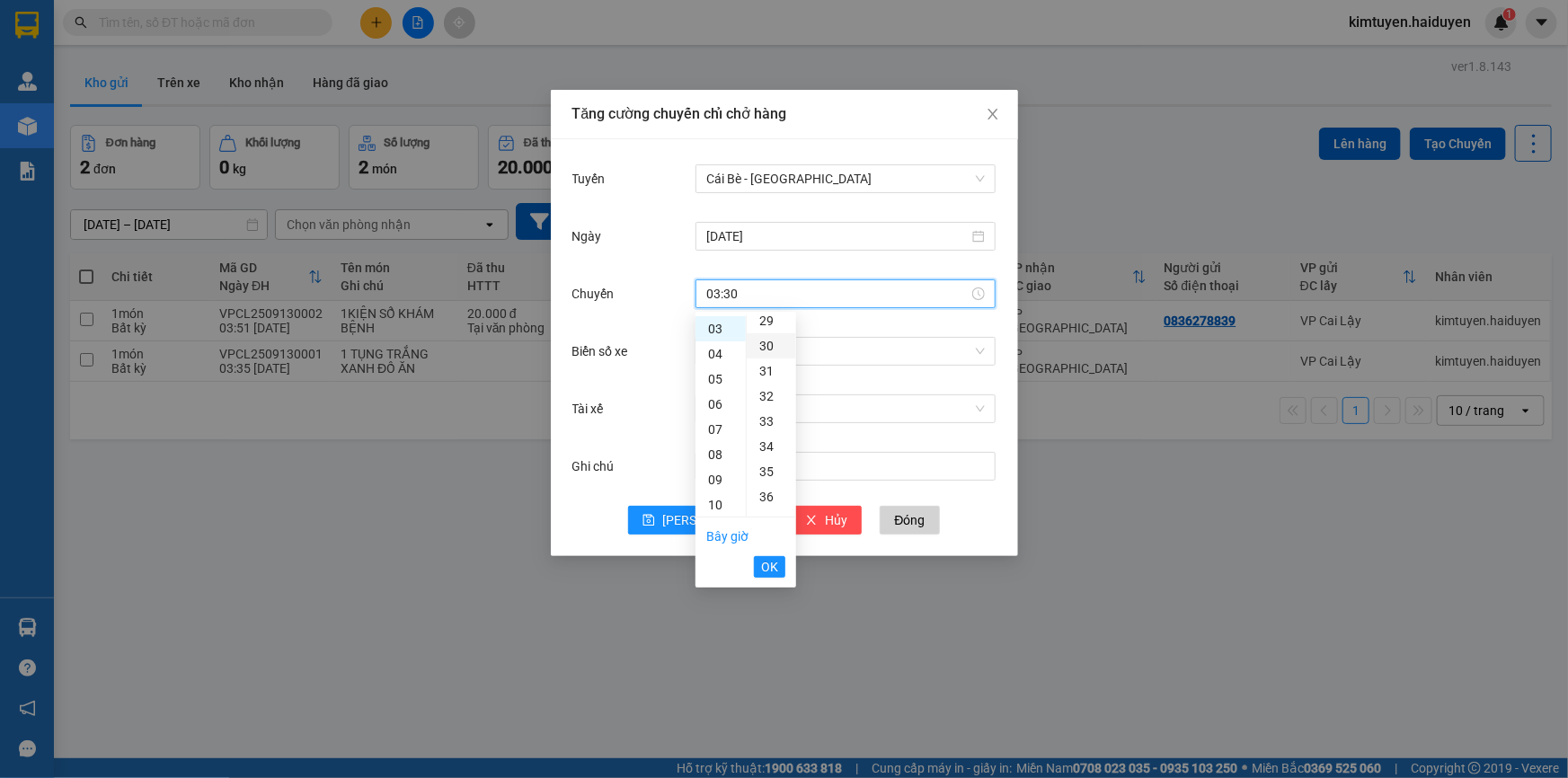
scroll to position [755, 0]
click at [821, 324] on div "Chuyến 03:30" at bounding box center [784, 305] width 424 height 58
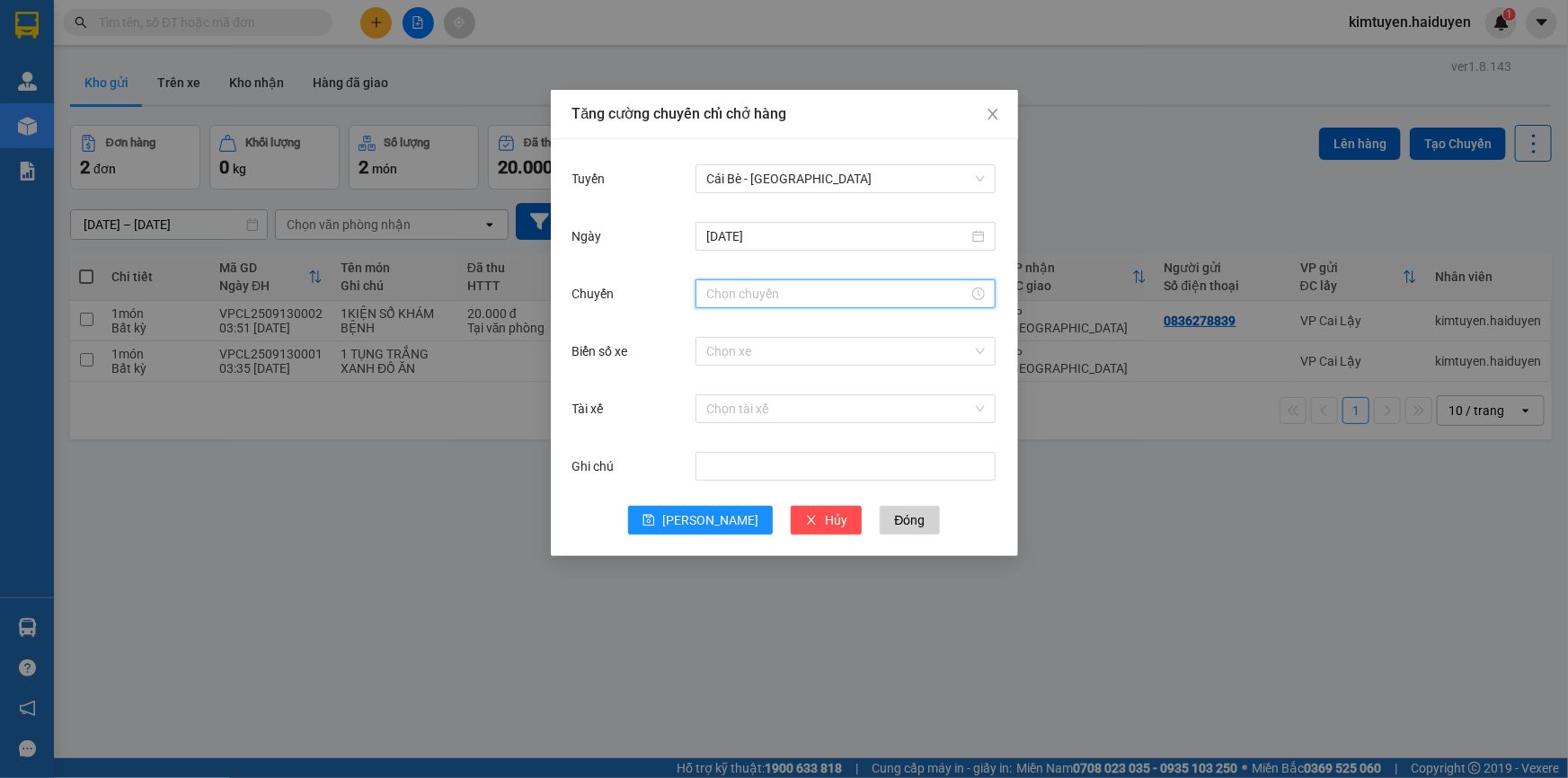
click at [847, 289] on input "Chuyến" at bounding box center [837, 294] width 263 height 20
click at [977, 295] on div at bounding box center [845, 294] width 279 height 20
click at [707, 324] on div "03" at bounding box center [721, 328] width 50 height 25
type input "03:00"
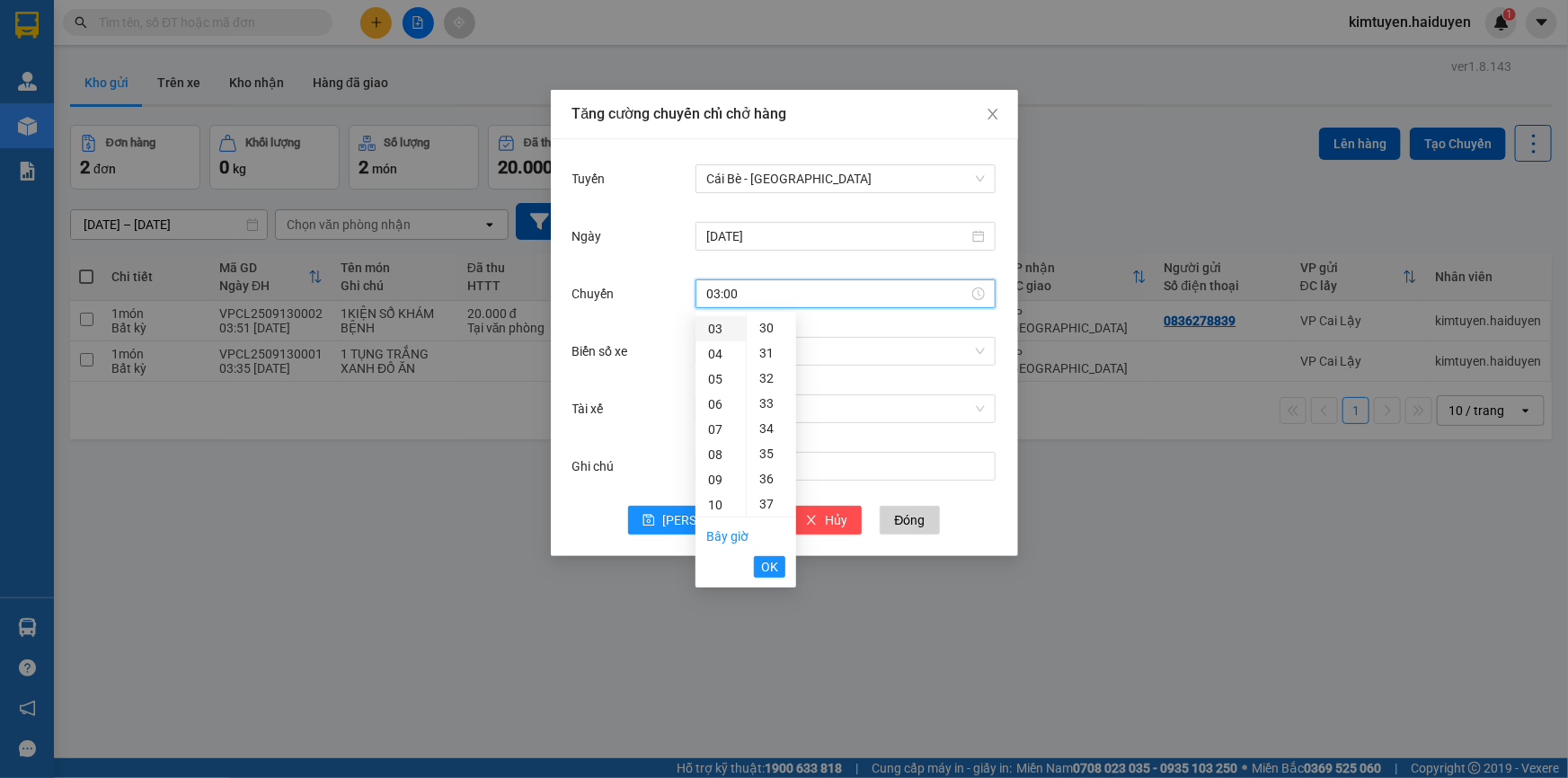
scroll to position [0, 0]
click at [856, 238] on input "[DATE]" at bounding box center [837, 236] width 263 height 20
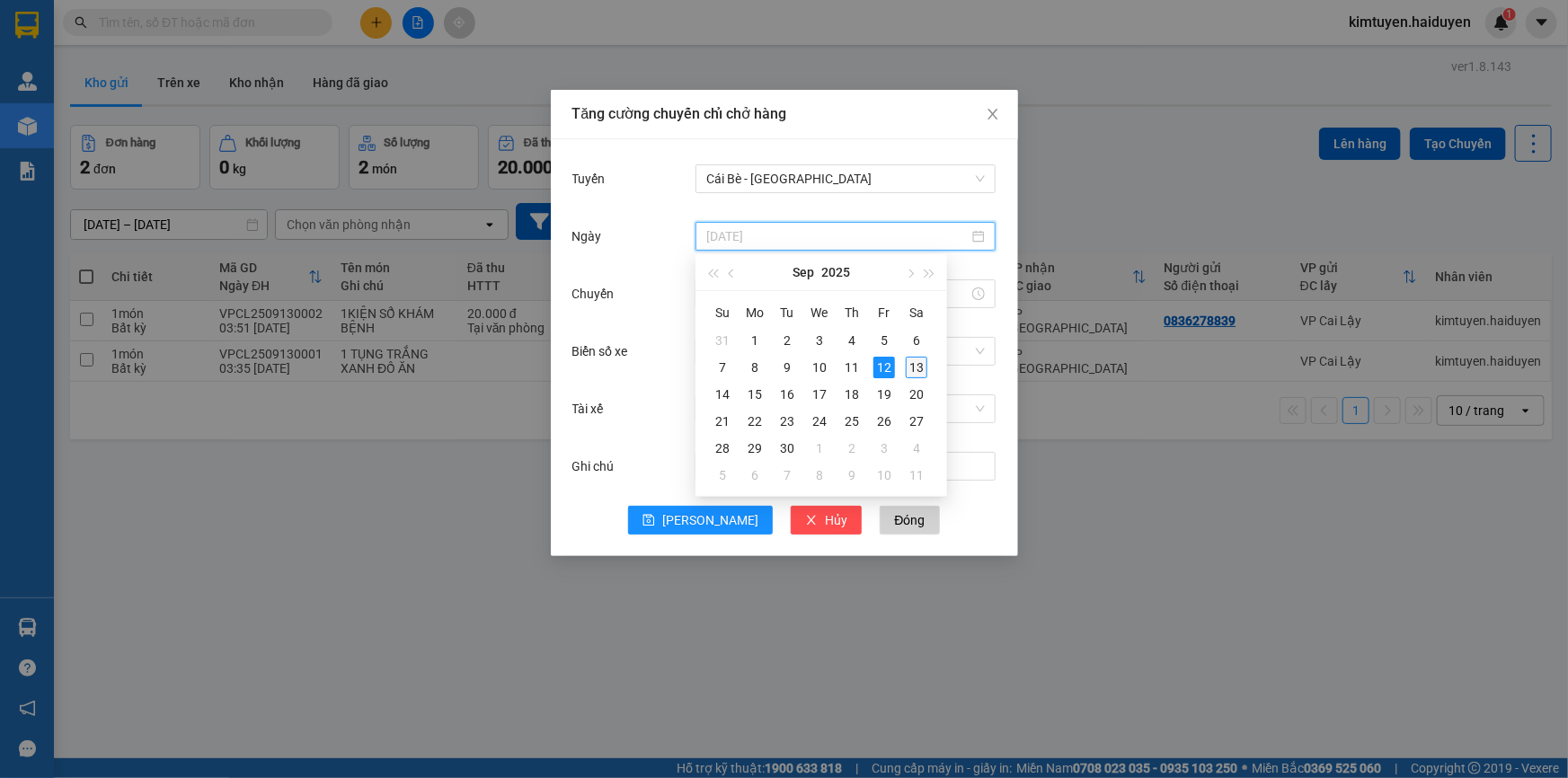
type input "[DATE]"
click at [913, 373] on div "13" at bounding box center [916, 367] width 22 height 22
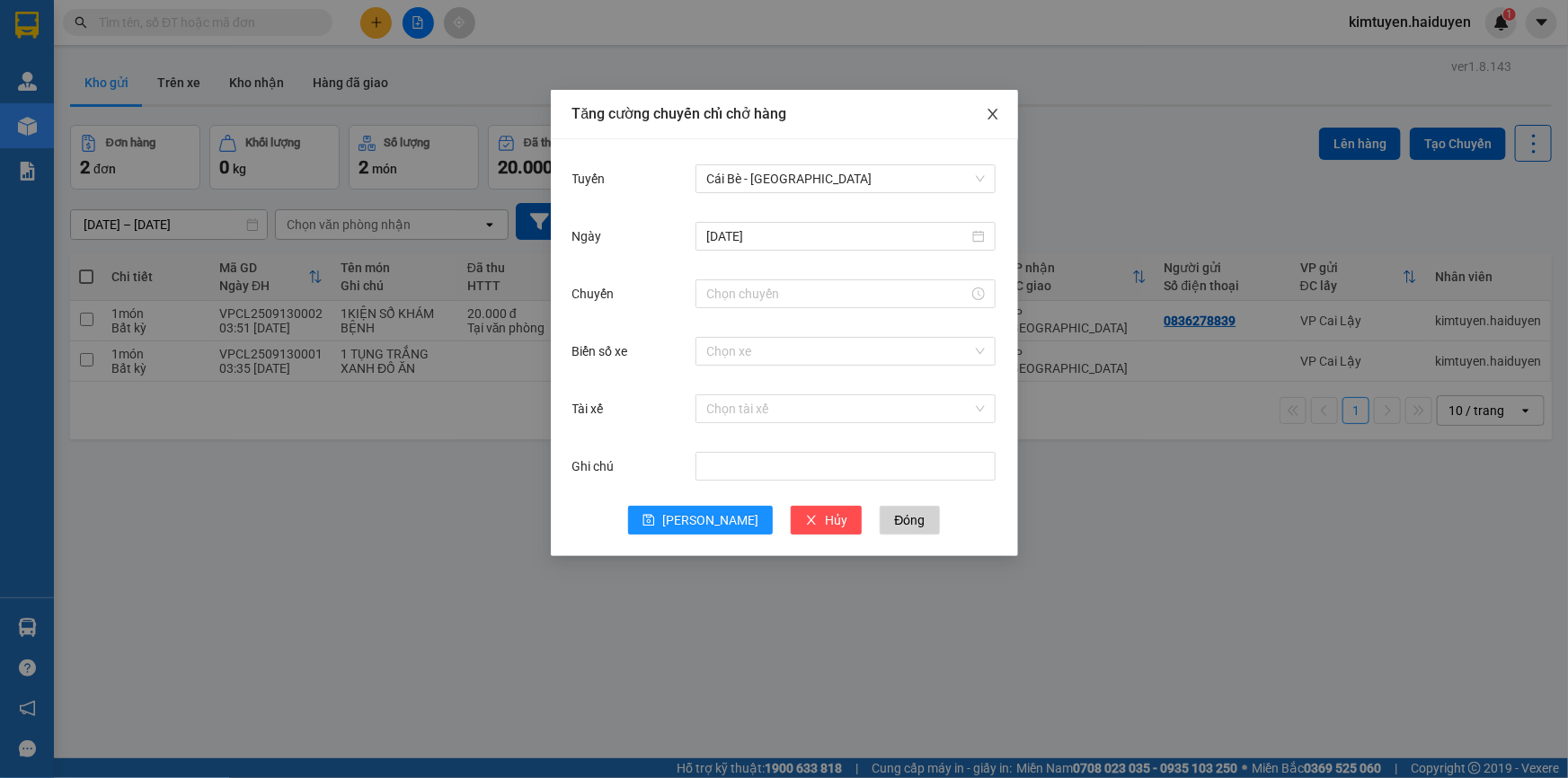
click at [991, 125] on span "Close" at bounding box center [993, 115] width 50 height 50
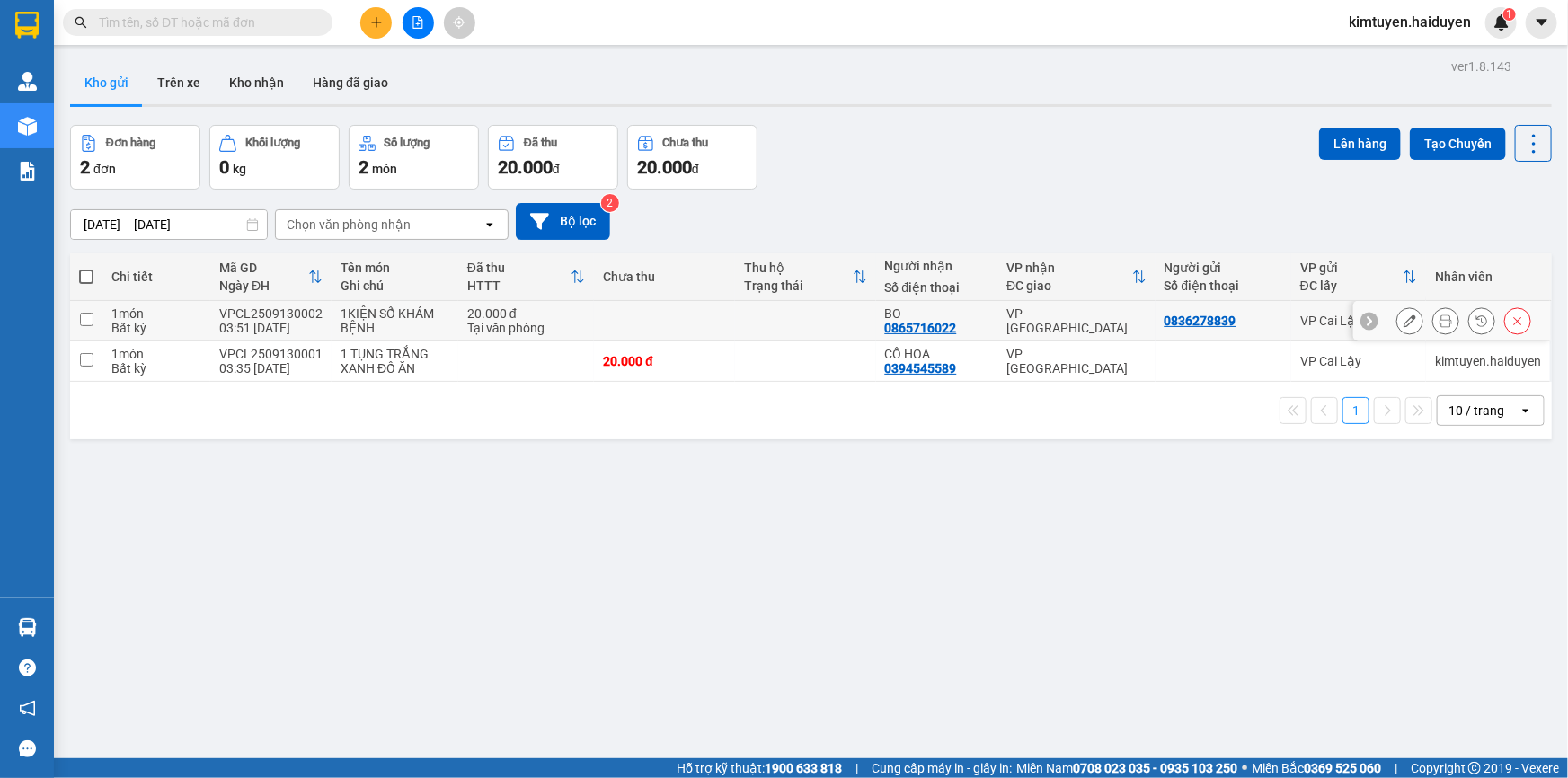
click at [1006, 319] on div "VP [GEOGRAPHIC_DATA]" at bounding box center [1075, 321] width 139 height 29
checkbox input "true"
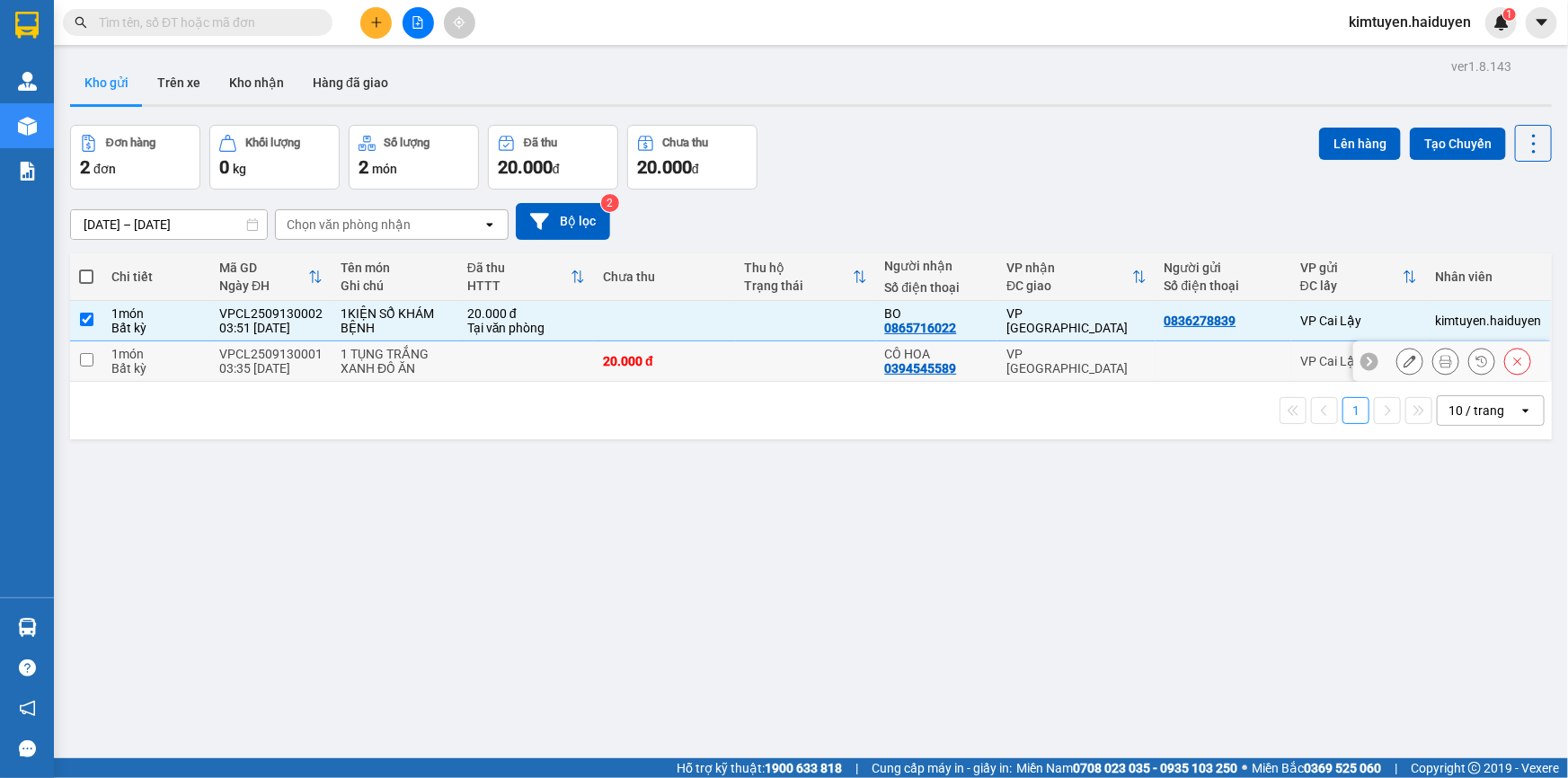
click at [1010, 359] on div "VP [GEOGRAPHIC_DATA]" at bounding box center [1075, 361] width 139 height 29
checkbox input "true"
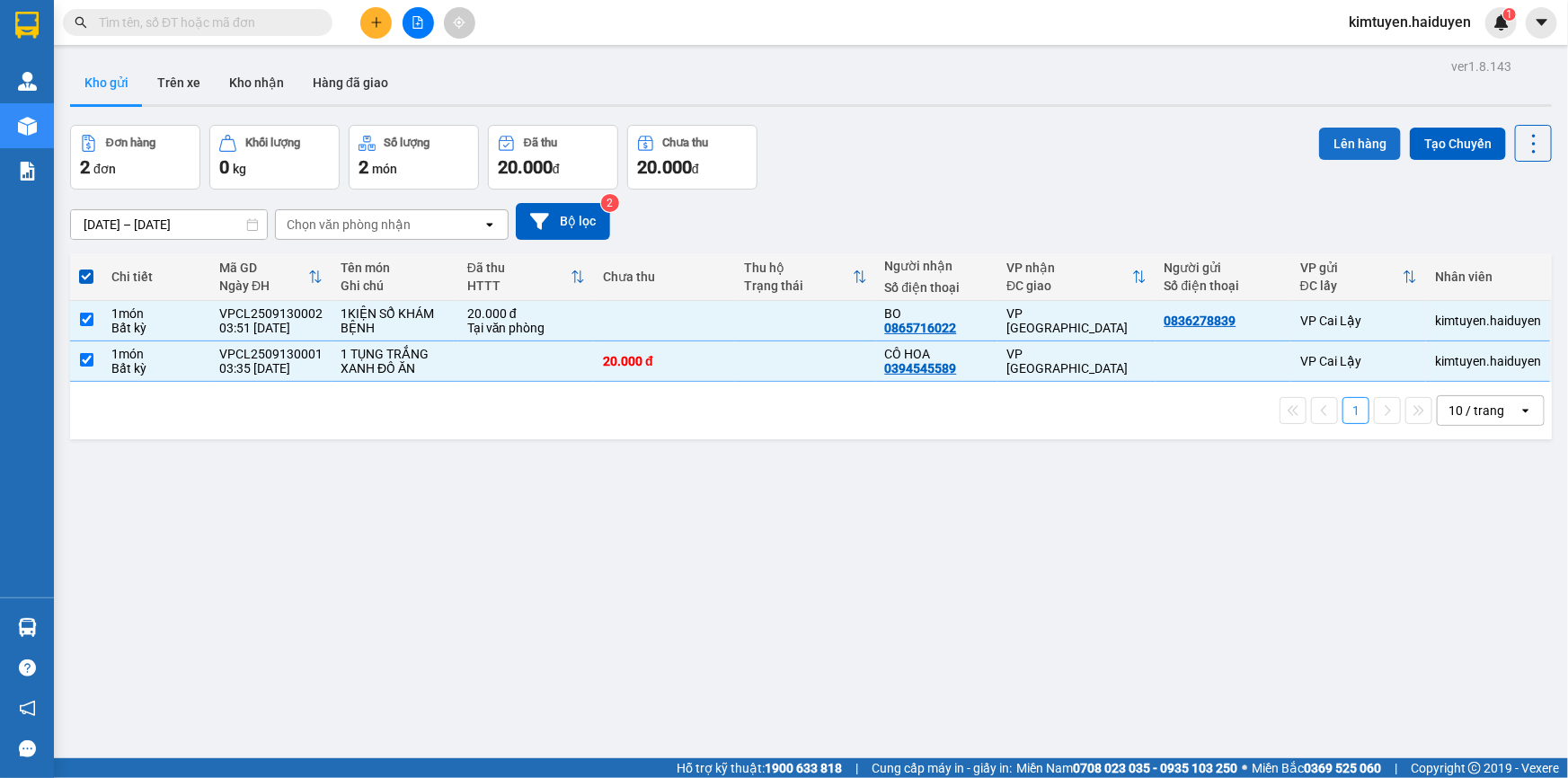
click at [1350, 155] on button "Lên hàng" at bounding box center [1359, 143] width 81 height 33
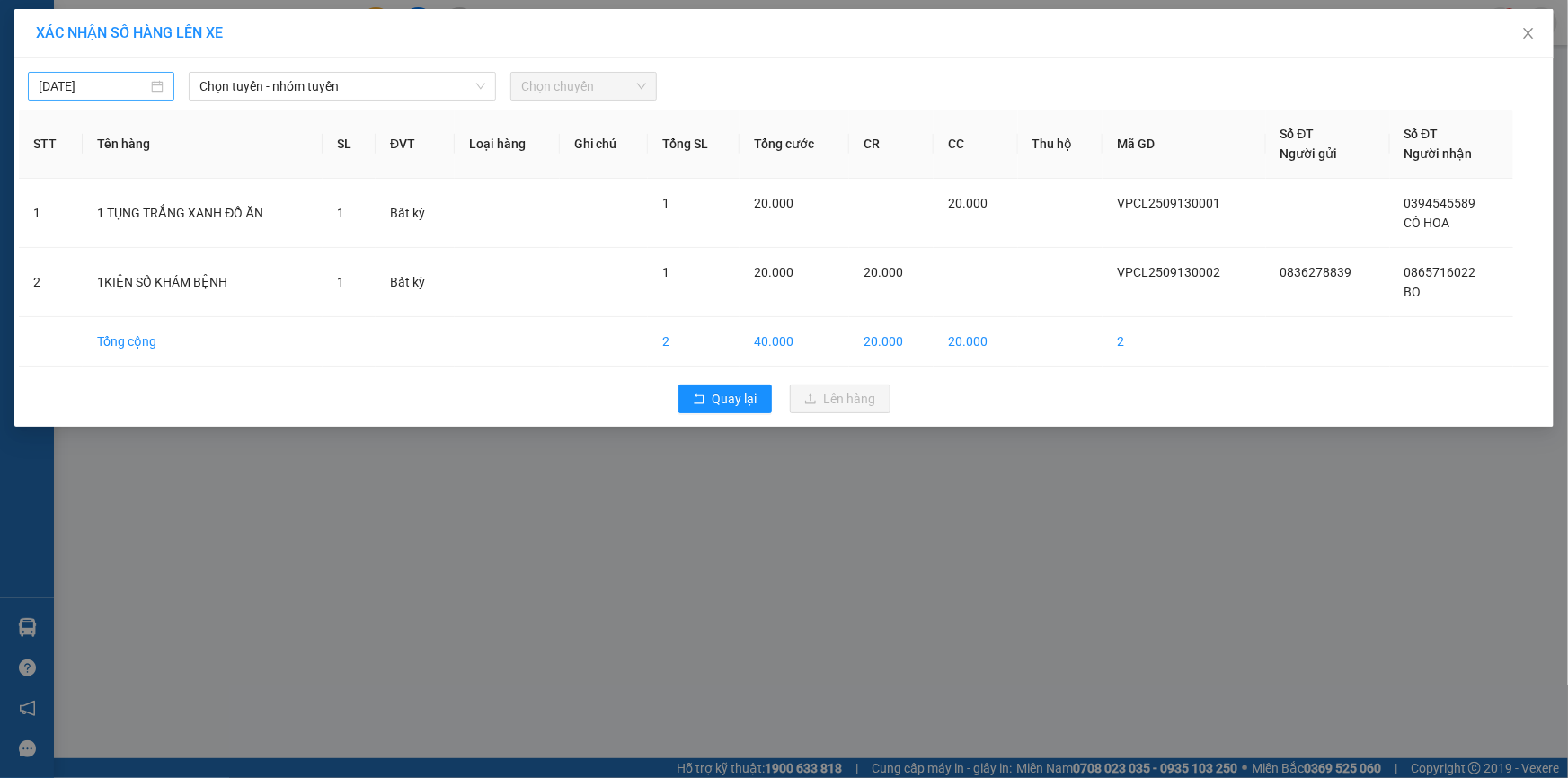
click at [137, 90] on input "[DATE]" at bounding box center [93, 86] width 108 height 20
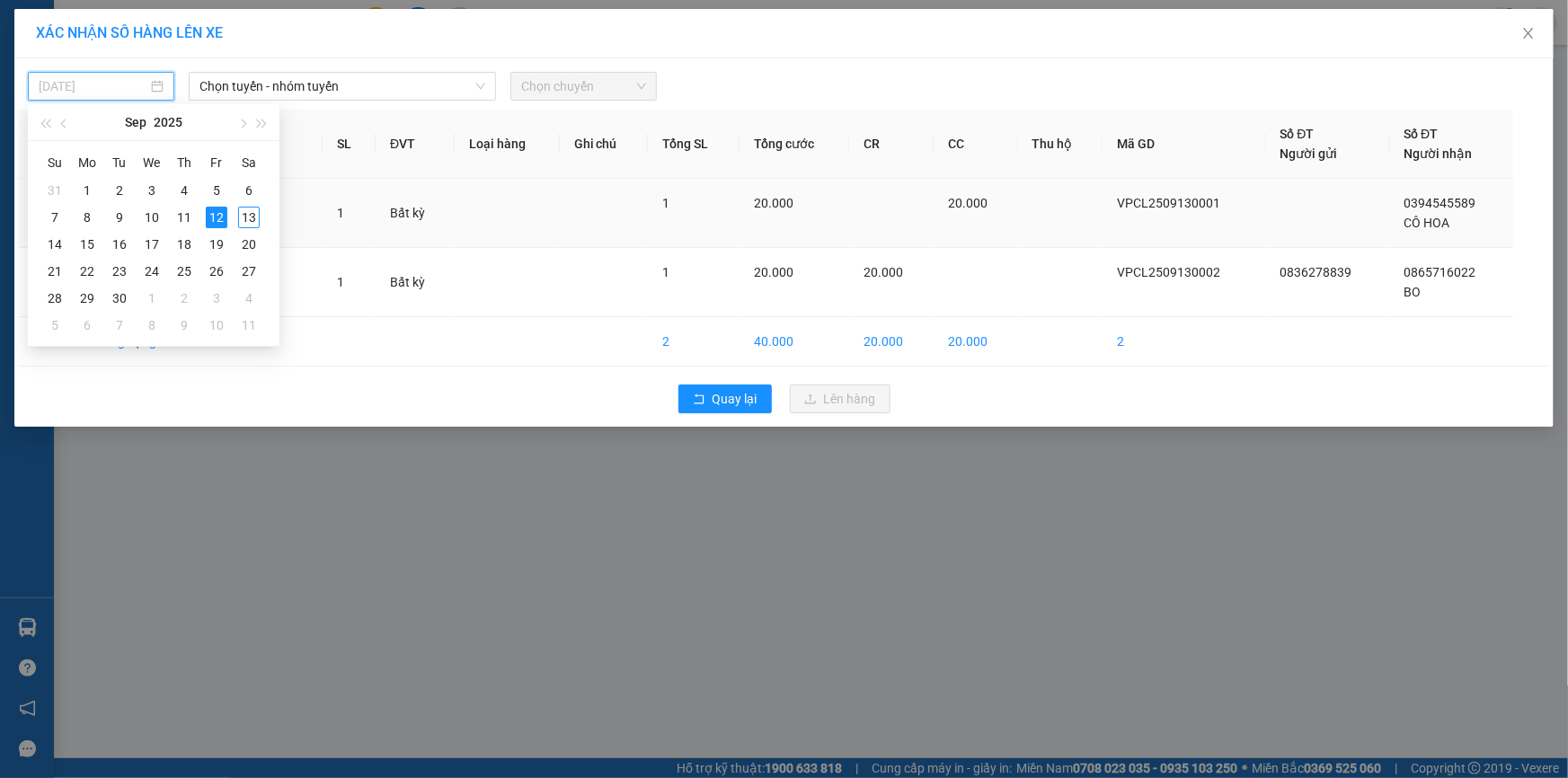
click at [247, 218] on div "13" at bounding box center [249, 217] width 22 height 22
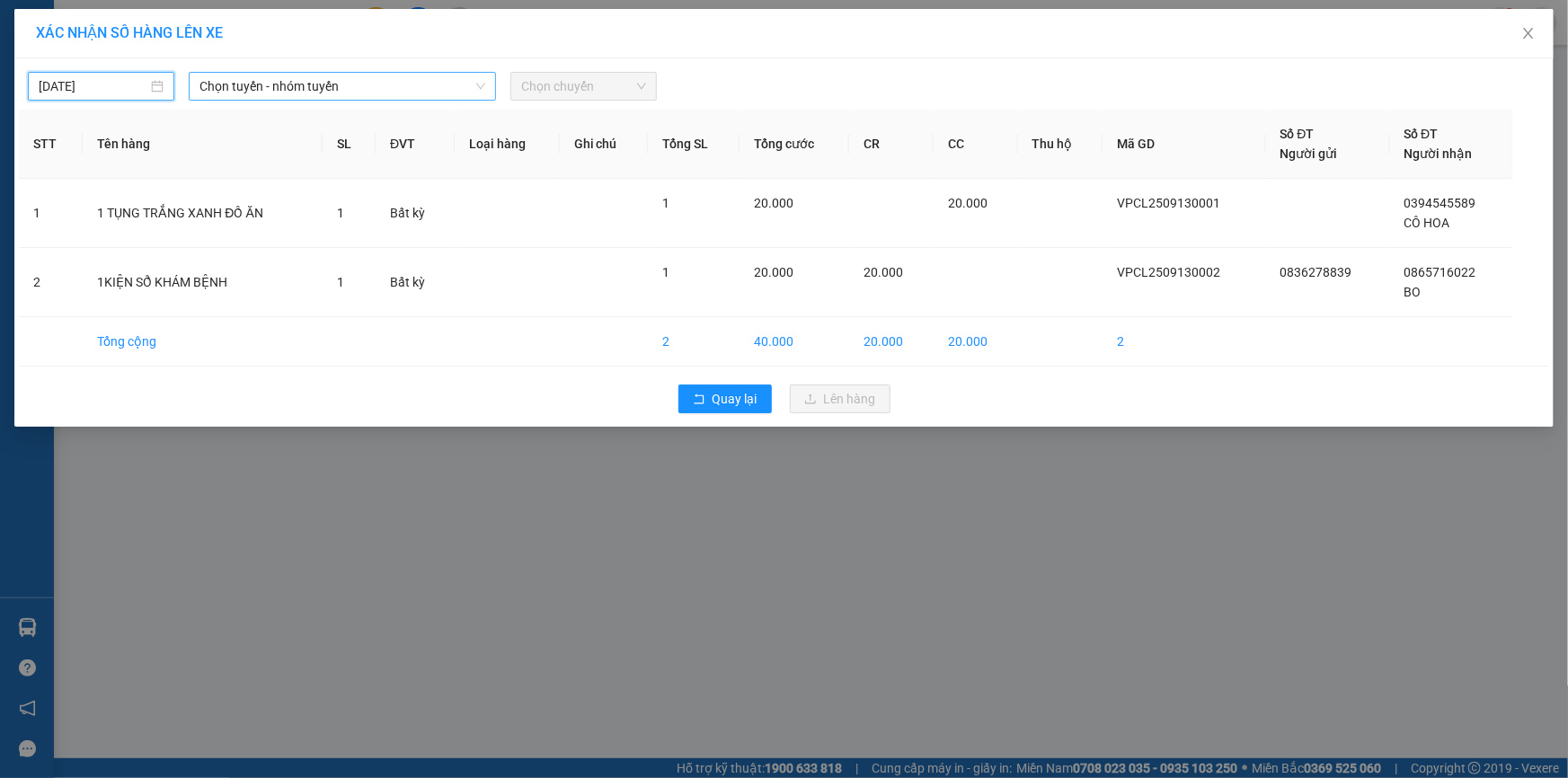
type input "[DATE]"
click at [353, 88] on span "Chọn tuyến - nhóm tuyến" at bounding box center [342, 86] width 286 height 27
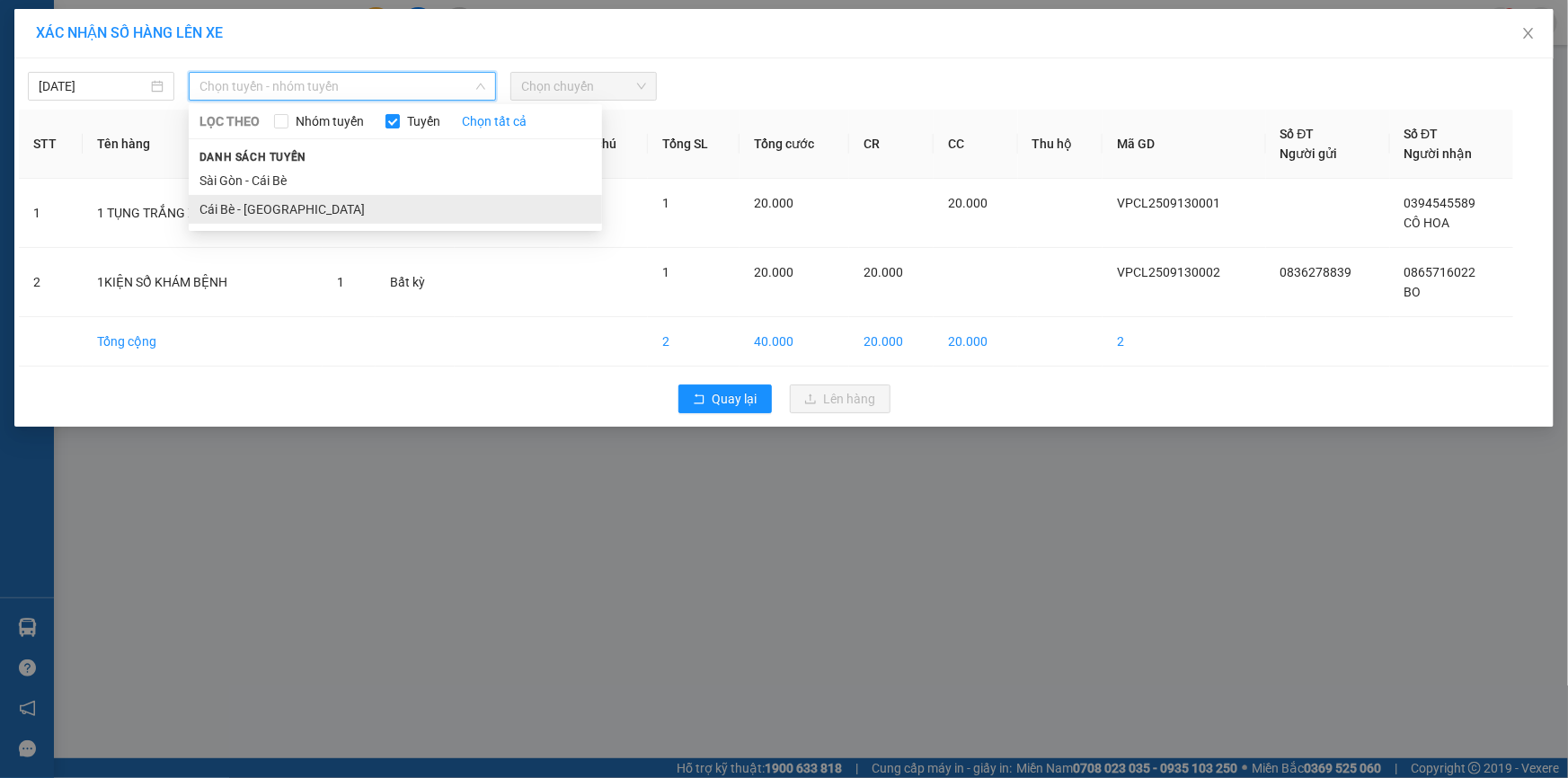
click at [269, 207] on li "Cái Bè - [GEOGRAPHIC_DATA]" at bounding box center [396, 209] width 413 height 29
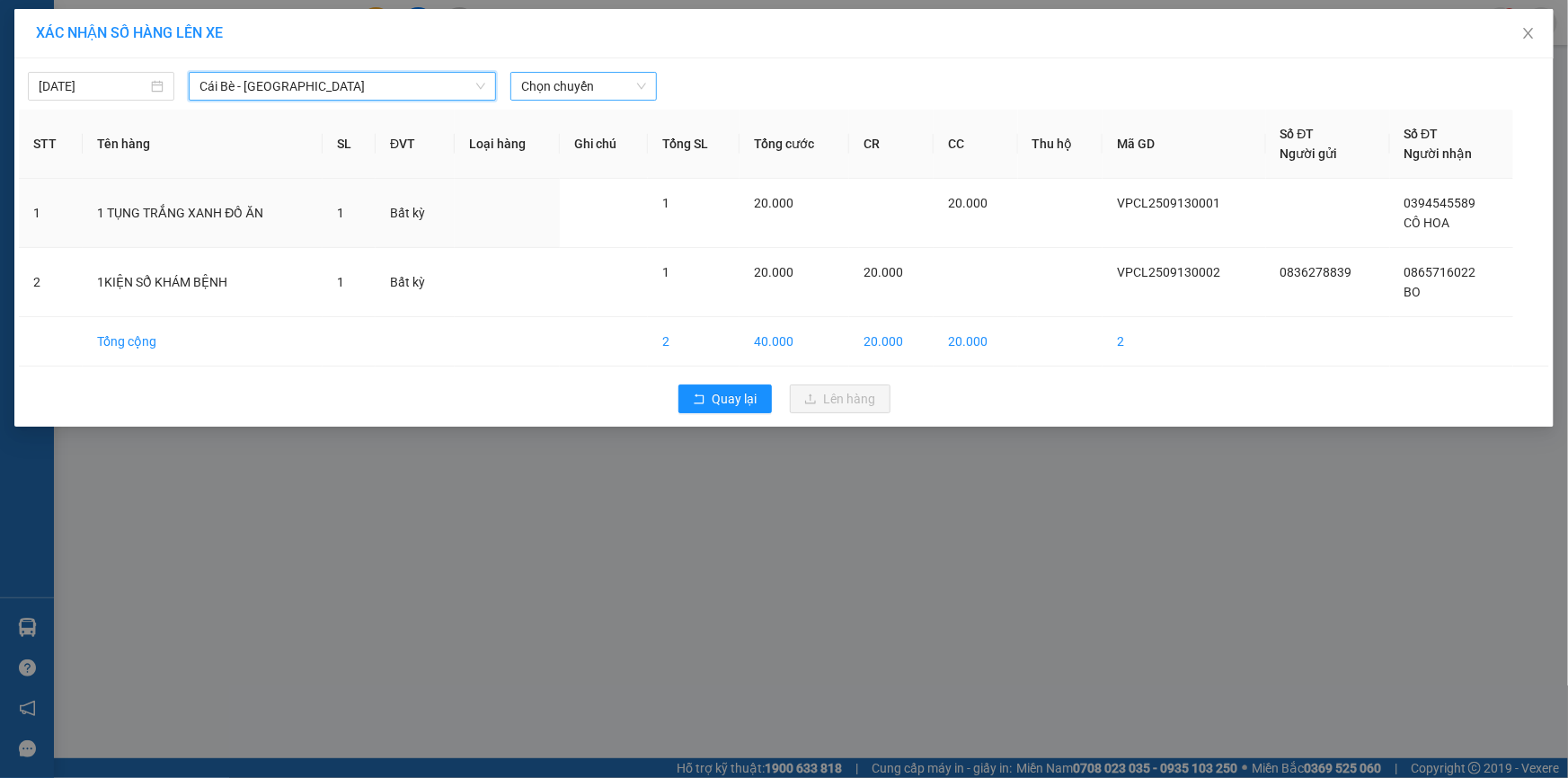
click at [590, 85] on span "Chọn chuyến" at bounding box center [583, 86] width 125 height 27
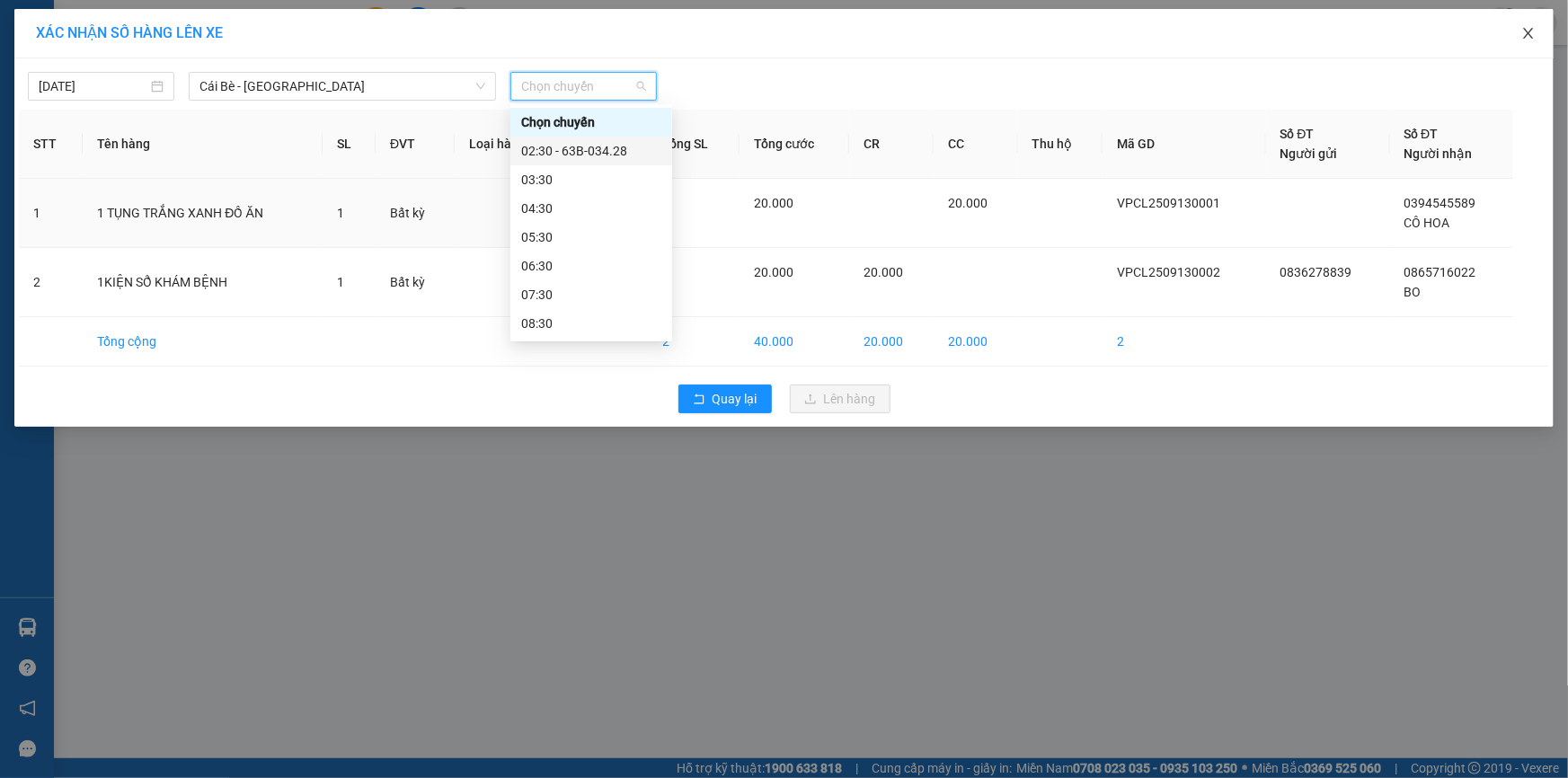
click at [1532, 36] on icon "close" at bounding box center [1528, 33] width 14 height 14
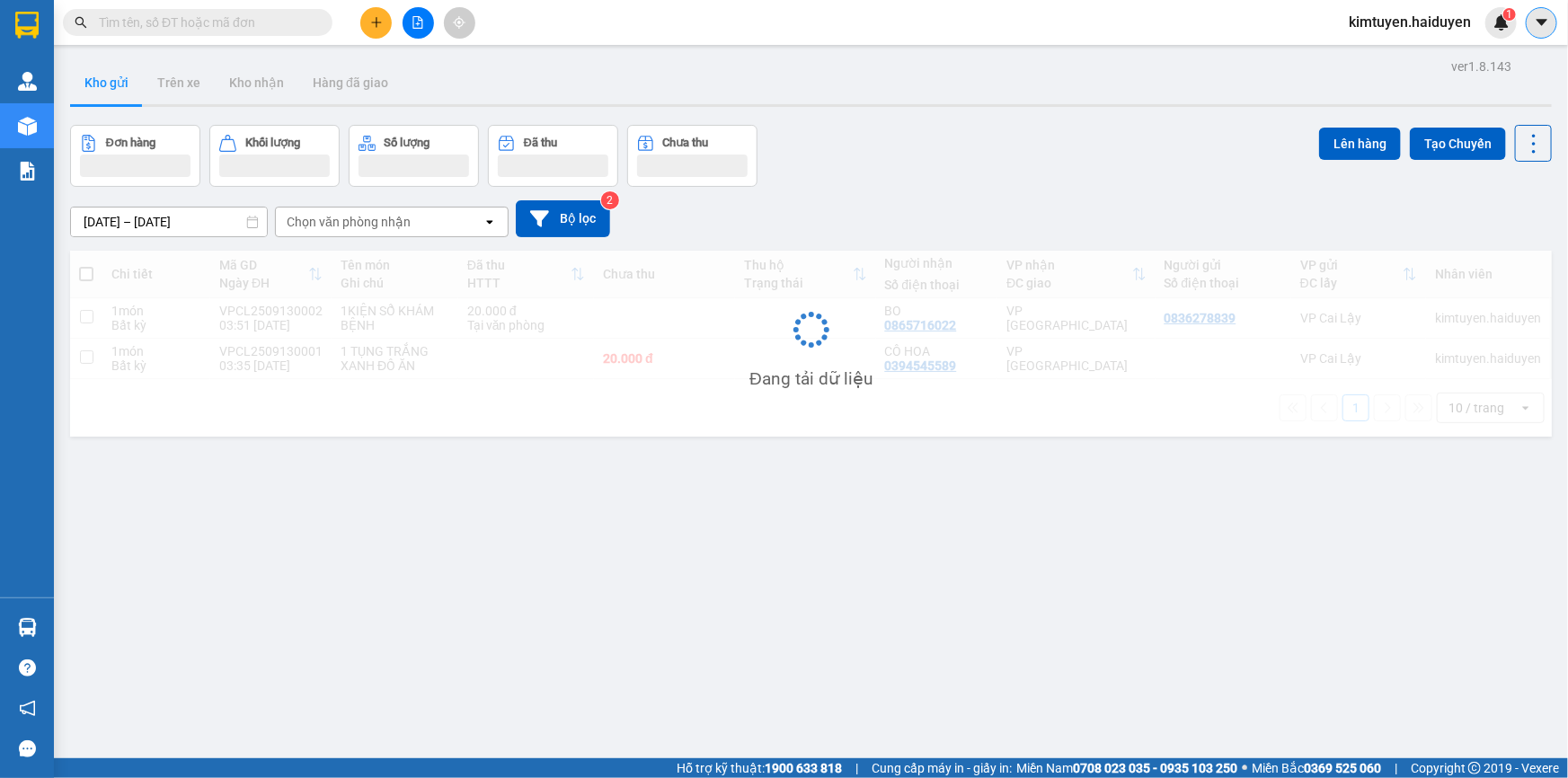
click at [1532, 31] on button at bounding box center [1542, 23] width 32 height 32
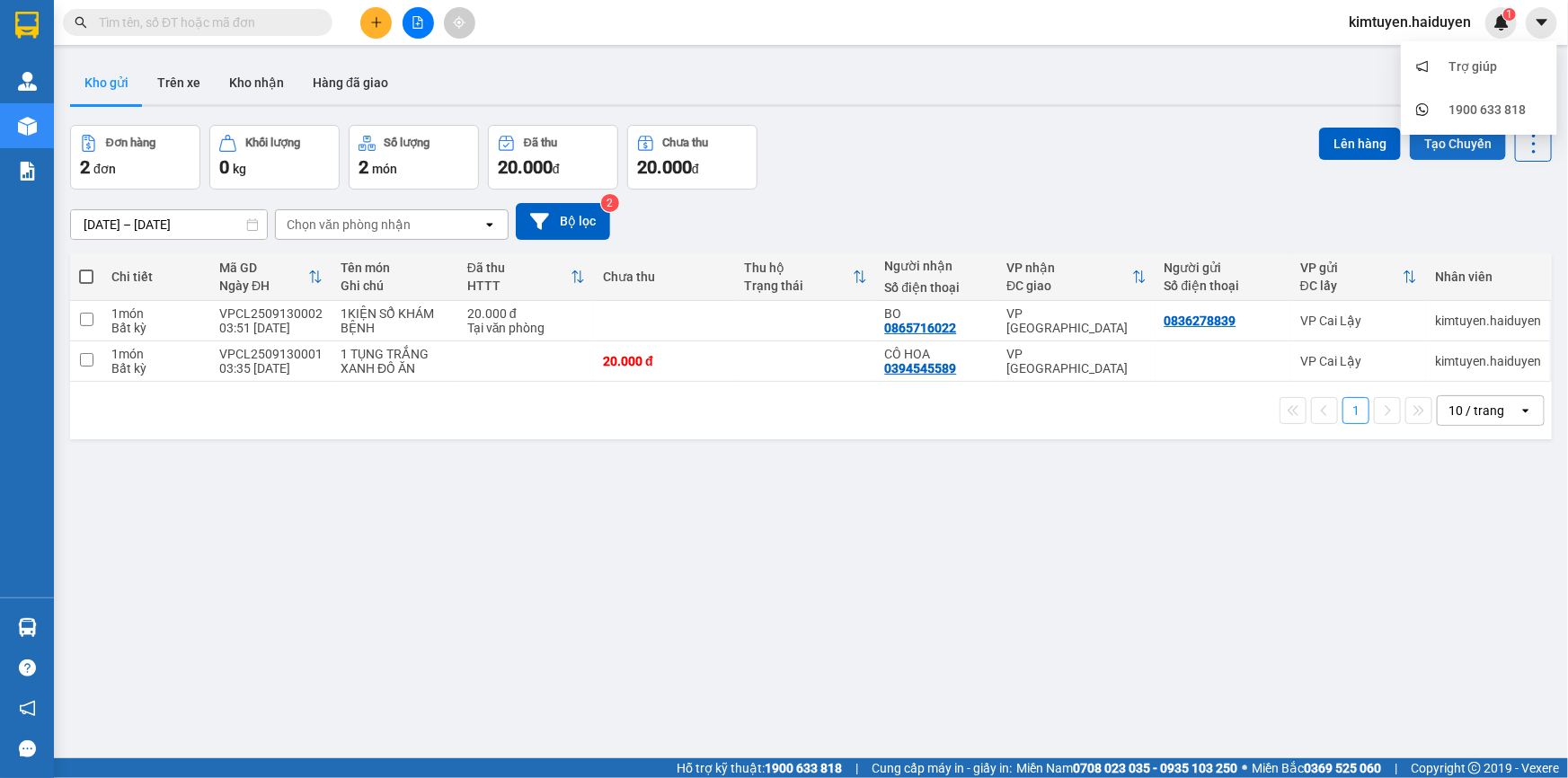
click at [1446, 147] on button "Tạo Chuyến" at bounding box center [1458, 143] width 96 height 33
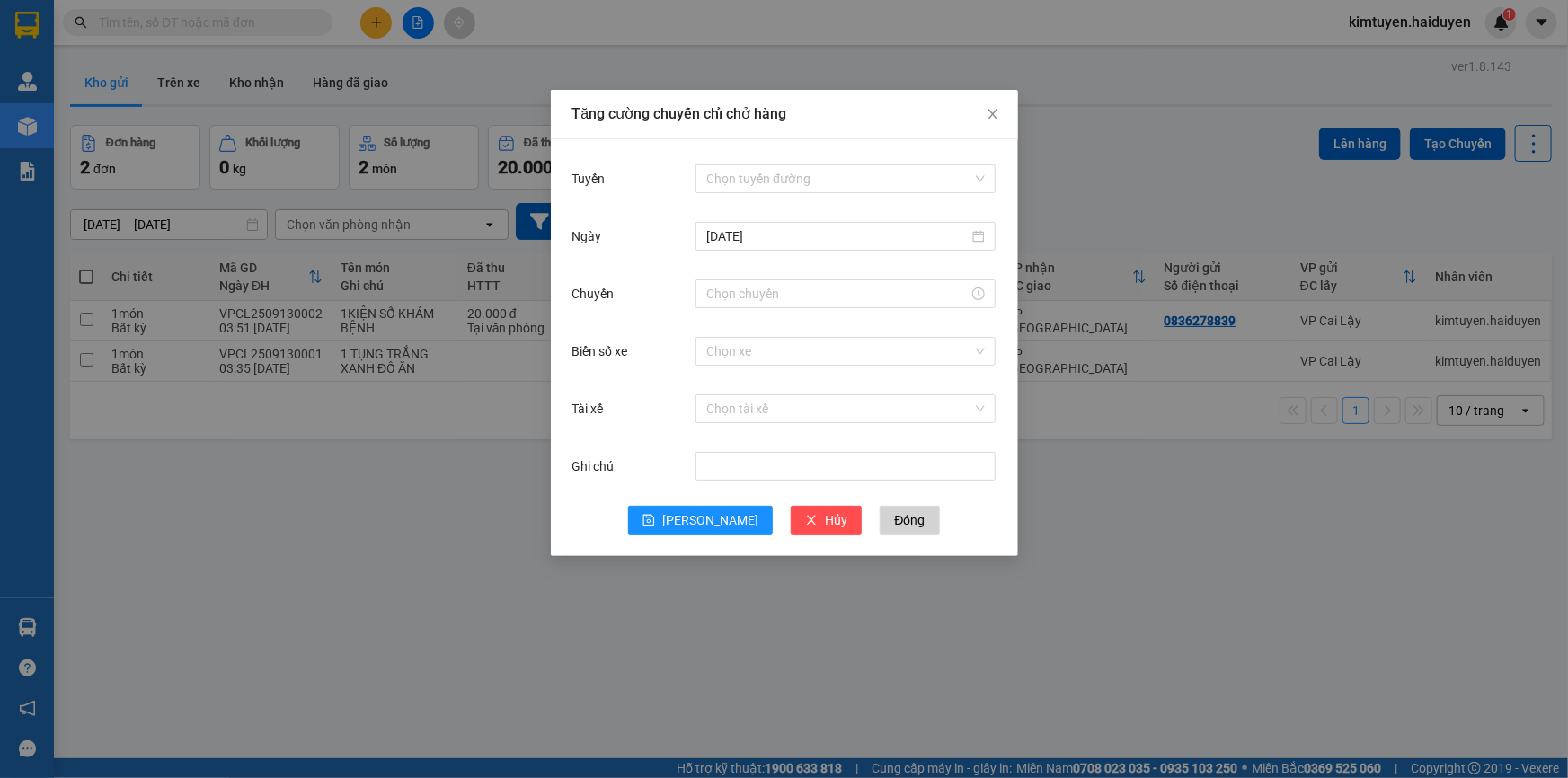
click at [865, 154] on div "Tuyến Chọn tuyến đường [DATE] Chuyến Biển số xe Chọn xe Tài xế Chọn tài xế Ghi …" at bounding box center [784, 348] width 468 height 417
click at [862, 172] on input "Tuyến" at bounding box center [839, 179] width 266 height 27
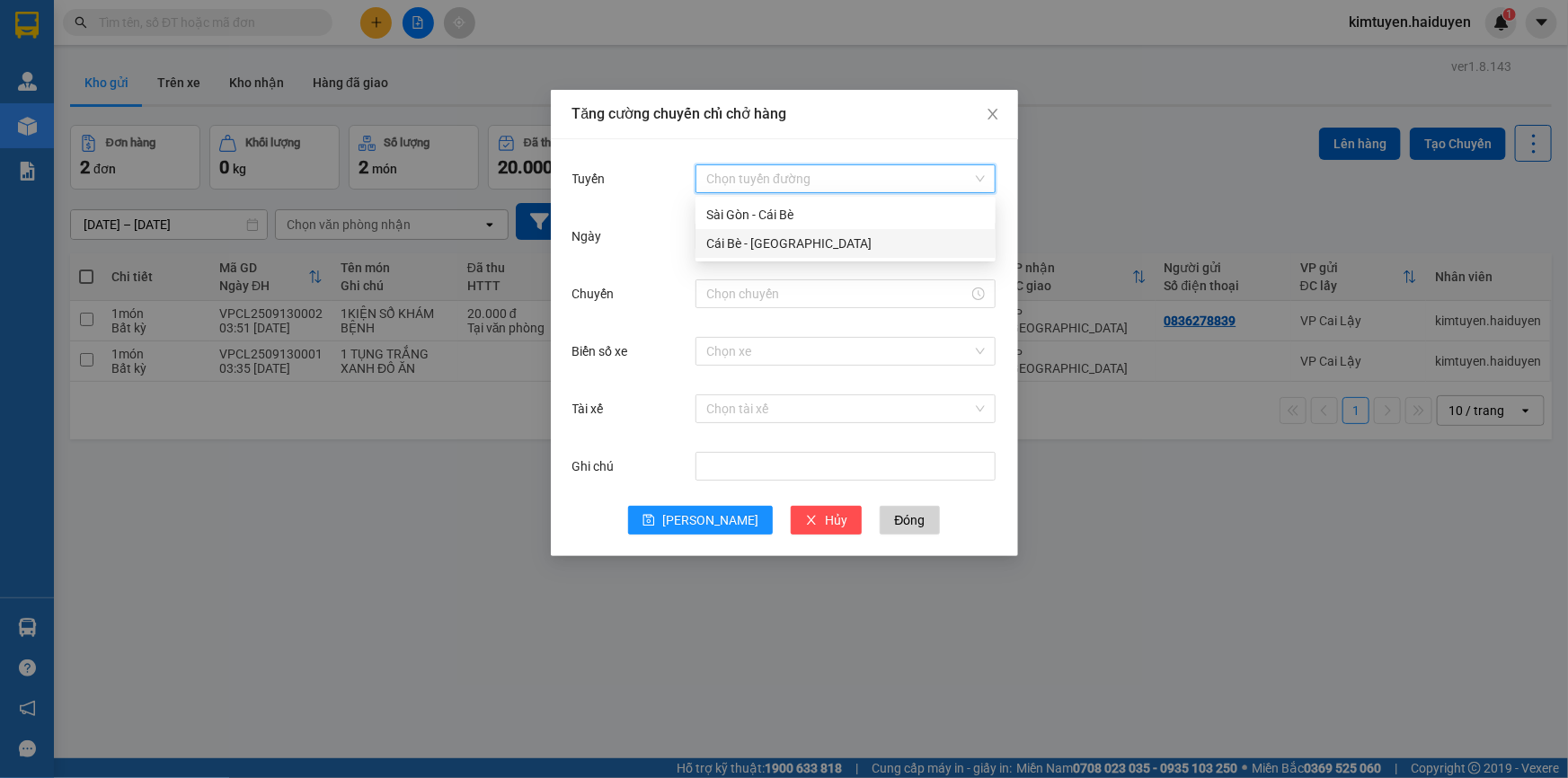
click at [791, 245] on div "Cái Bè - [GEOGRAPHIC_DATA]" at bounding box center [845, 243] width 279 height 20
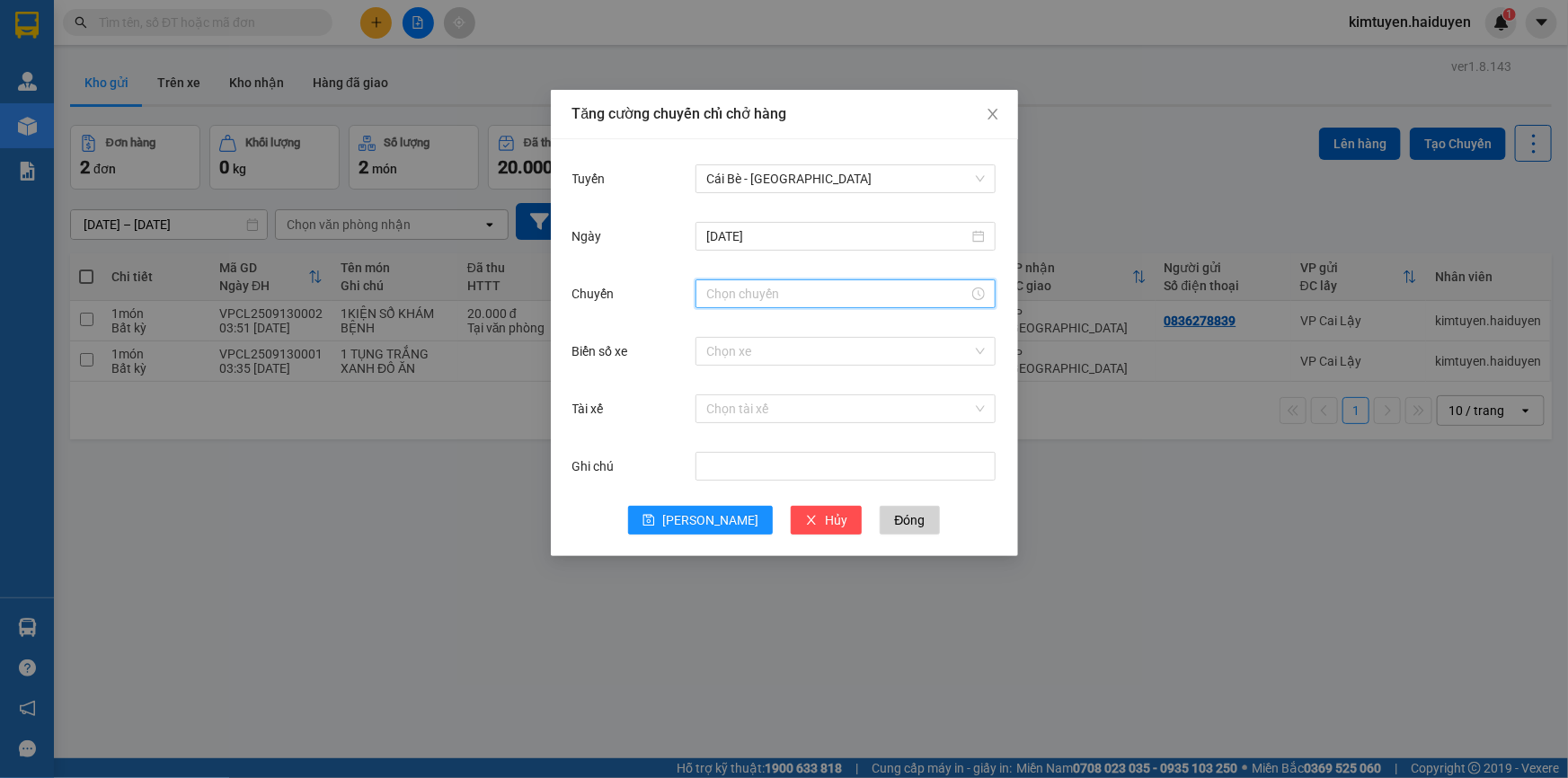
click at [795, 302] on input "Chuyến" at bounding box center [837, 294] width 263 height 20
click at [816, 227] on input "[DATE]" at bounding box center [837, 236] width 263 height 20
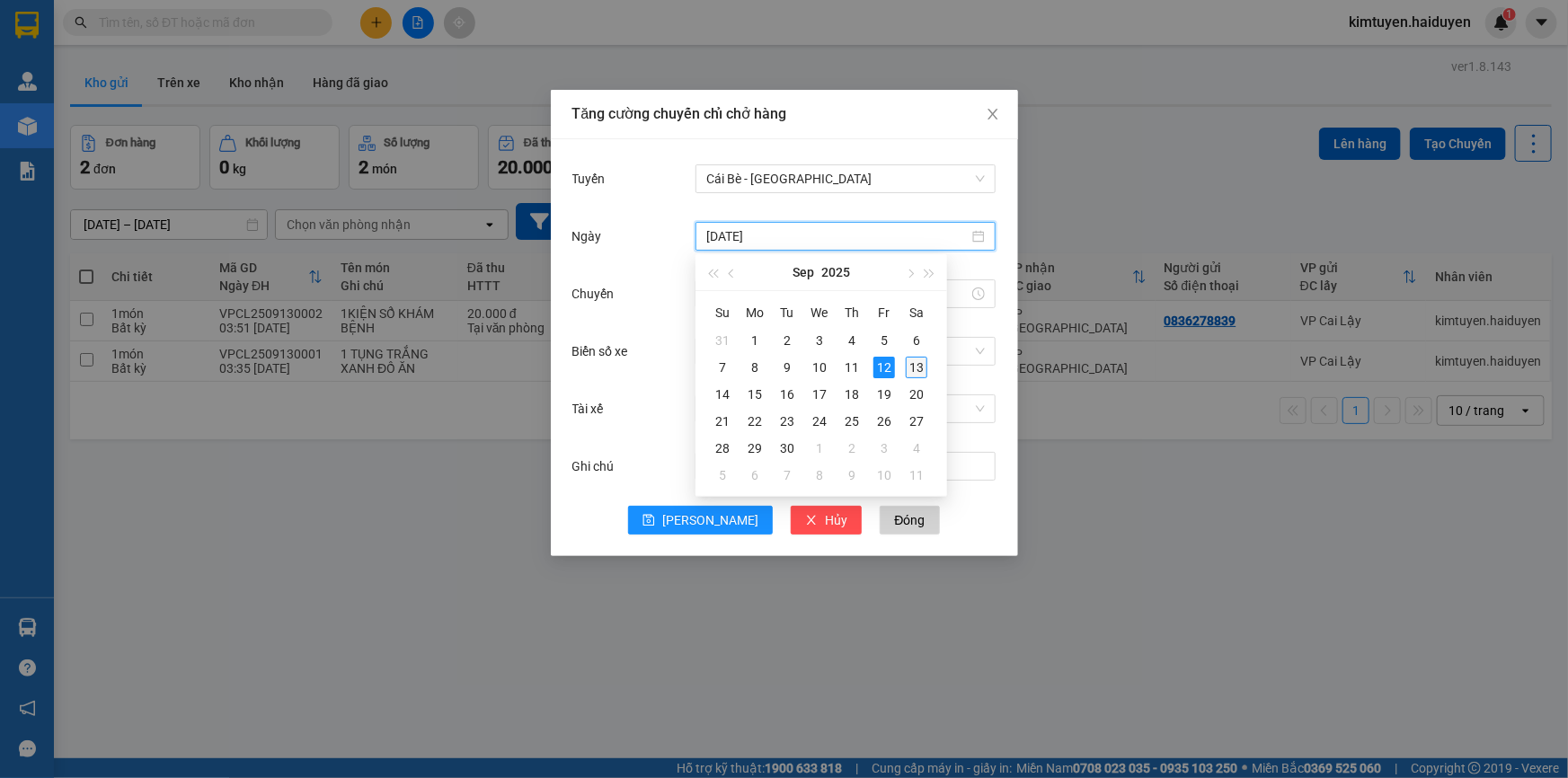
type input "[DATE]"
click at [916, 375] on div "13" at bounding box center [916, 367] width 22 height 22
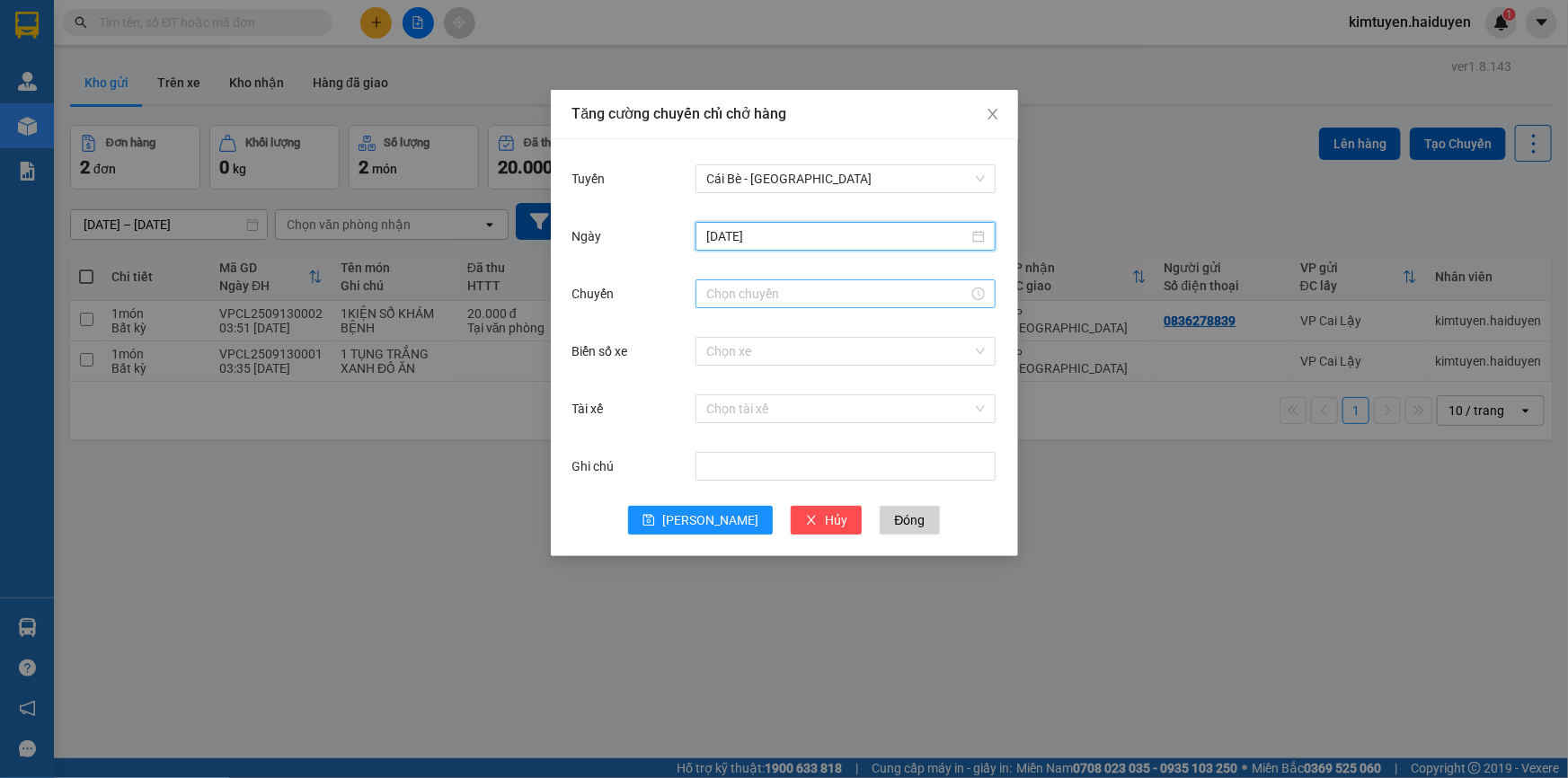
click at [728, 295] on input "Chuyến" at bounding box center [837, 294] width 263 height 20
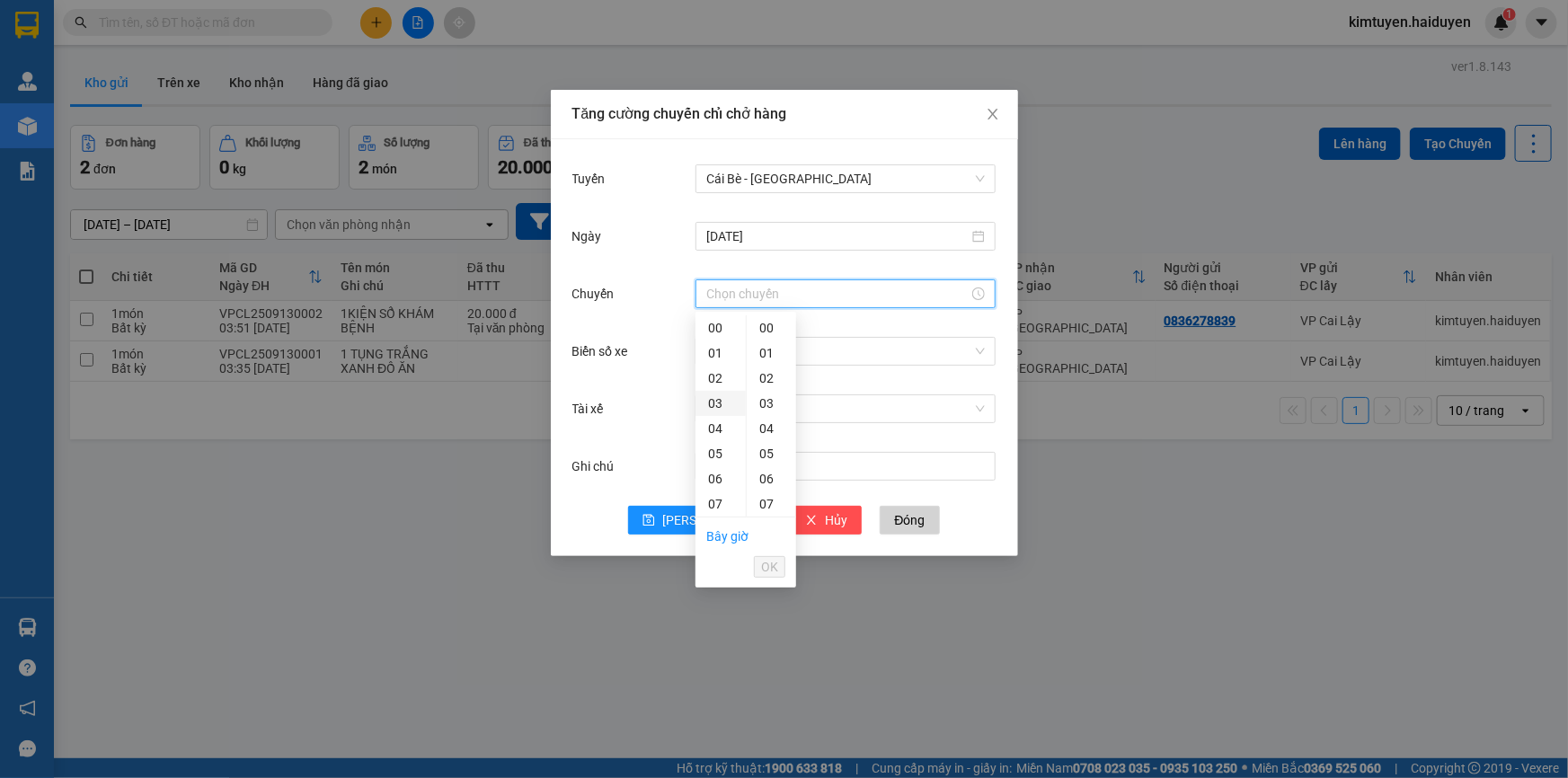
click at [721, 398] on div "03" at bounding box center [721, 403] width 50 height 25
click at [775, 377] on div "30" at bounding box center [771, 381] width 50 height 25
type input "03:30"
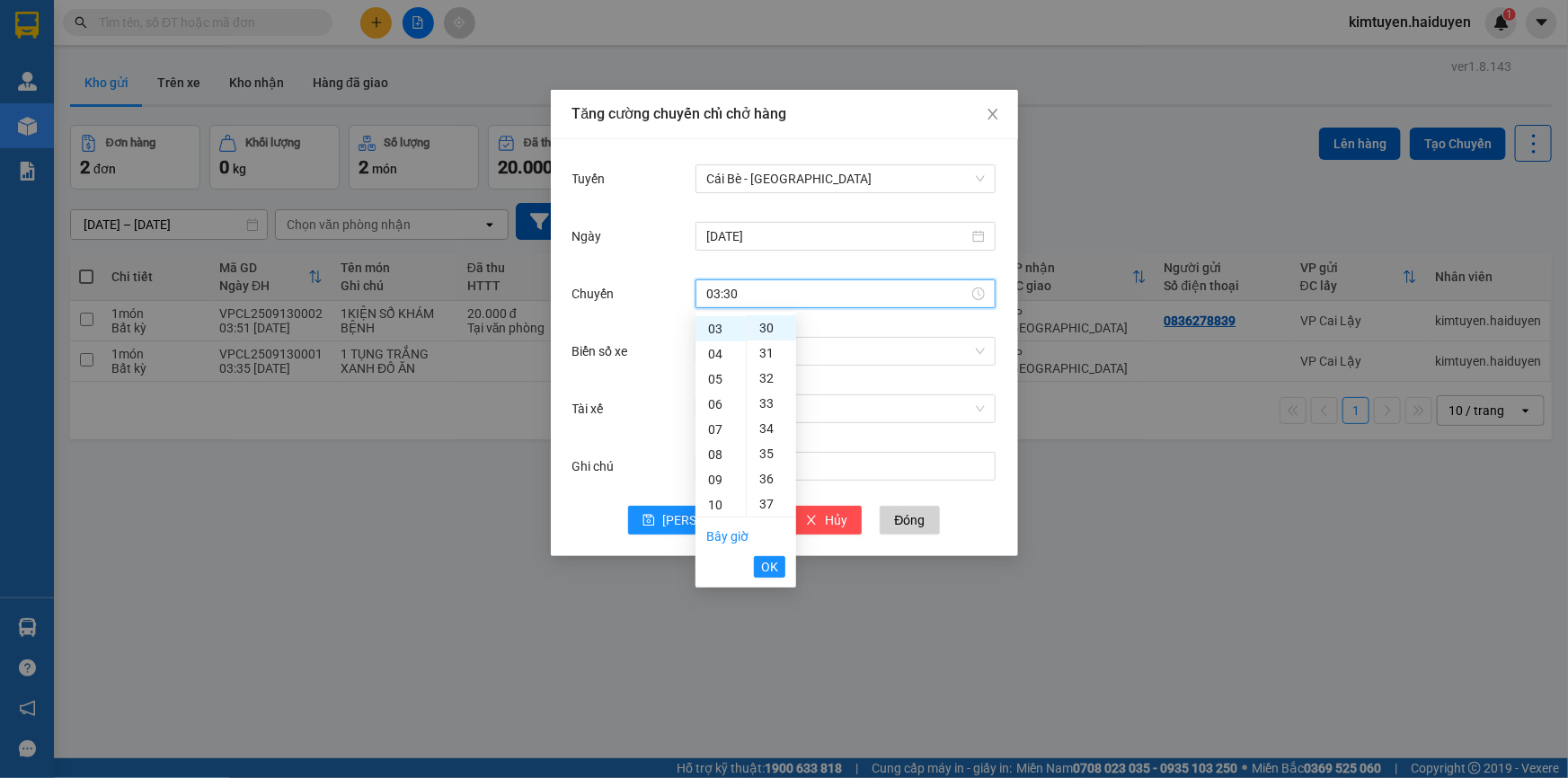
click at [835, 327] on div "Chuyến 03:30" at bounding box center [784, 305] width 424 height 58
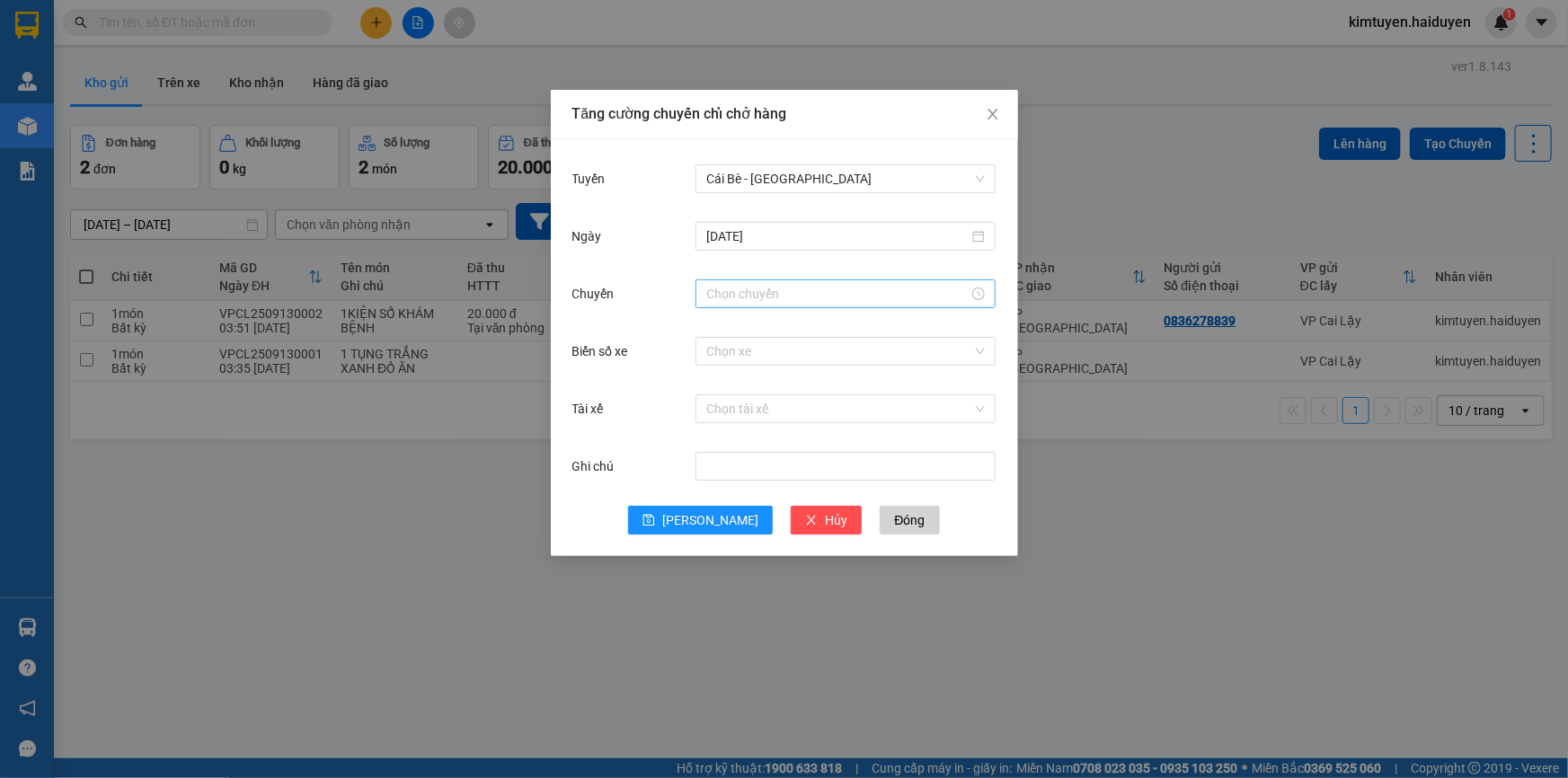
click at [838, 296] on input "Chuyến" at bounding box center [837, 294] width 263 height 20
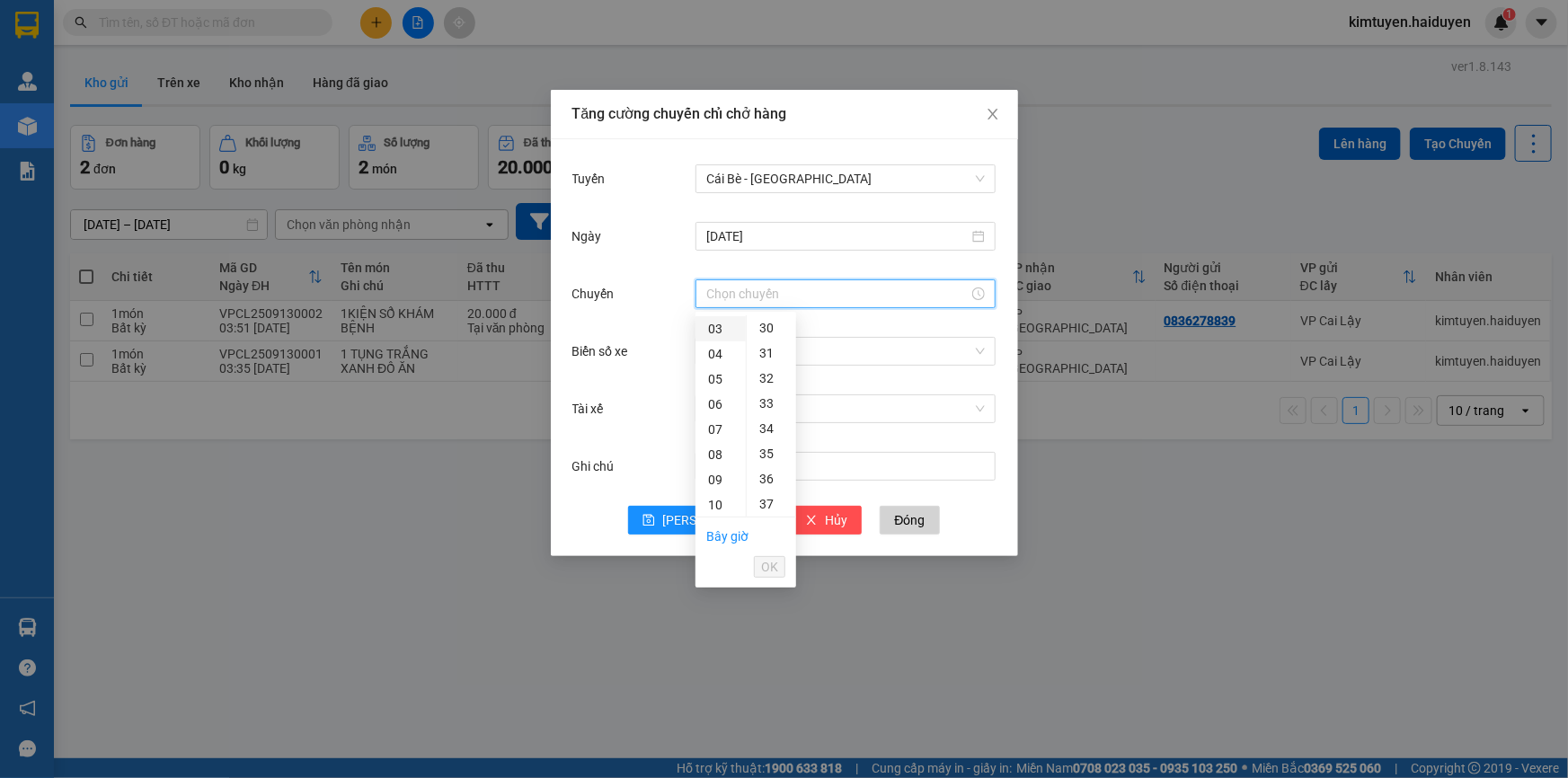
click at [719, 326] on div "03" at bounding box center [721, 328] width 50 height 25
click at [765, 422] on div "30" at bounding box center [771, 425] width 50 height 25
type input "03:30"
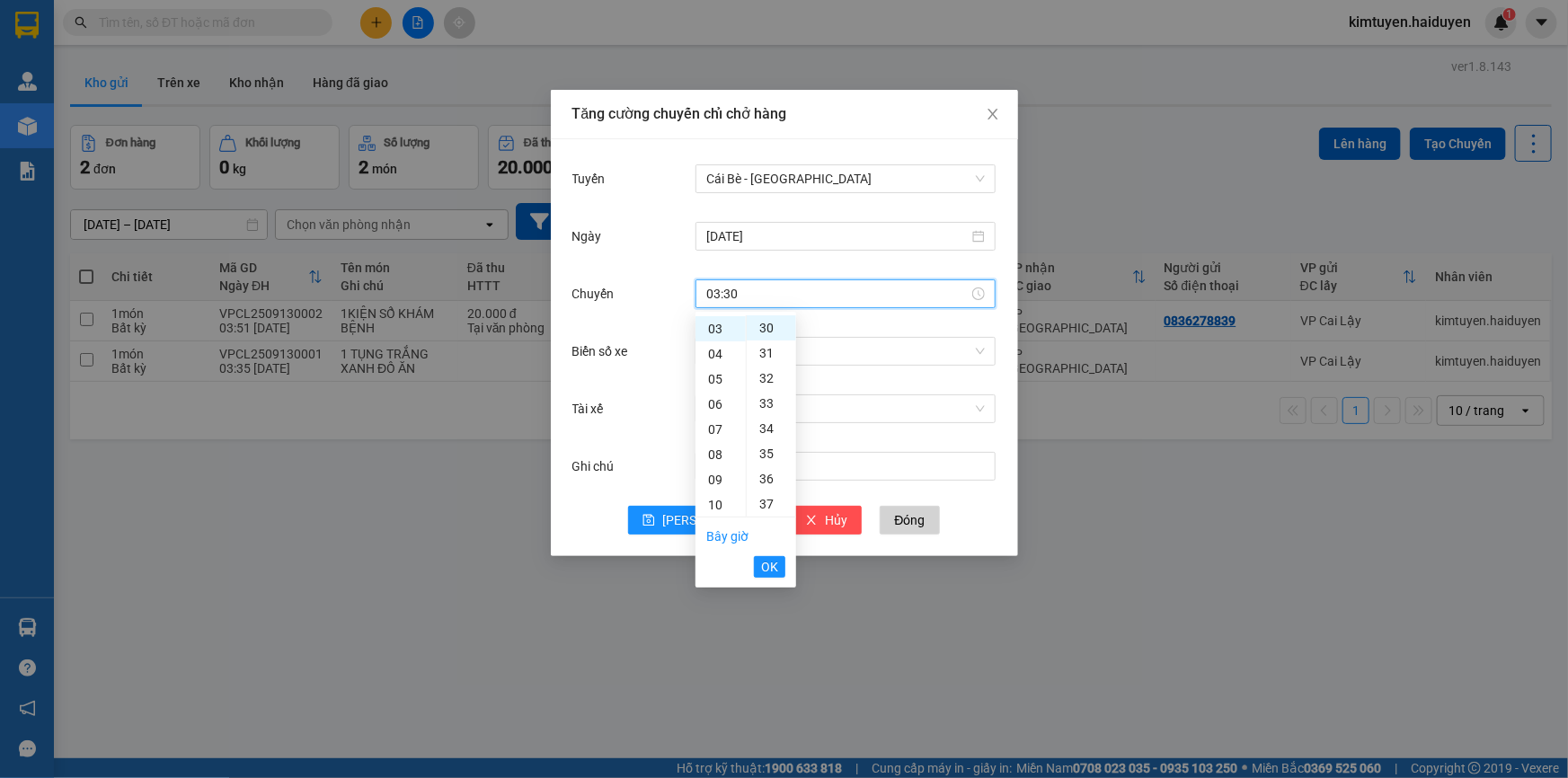
click at [774, 564] on span "OK" at bounding box center [770, 567] width 17 height 20
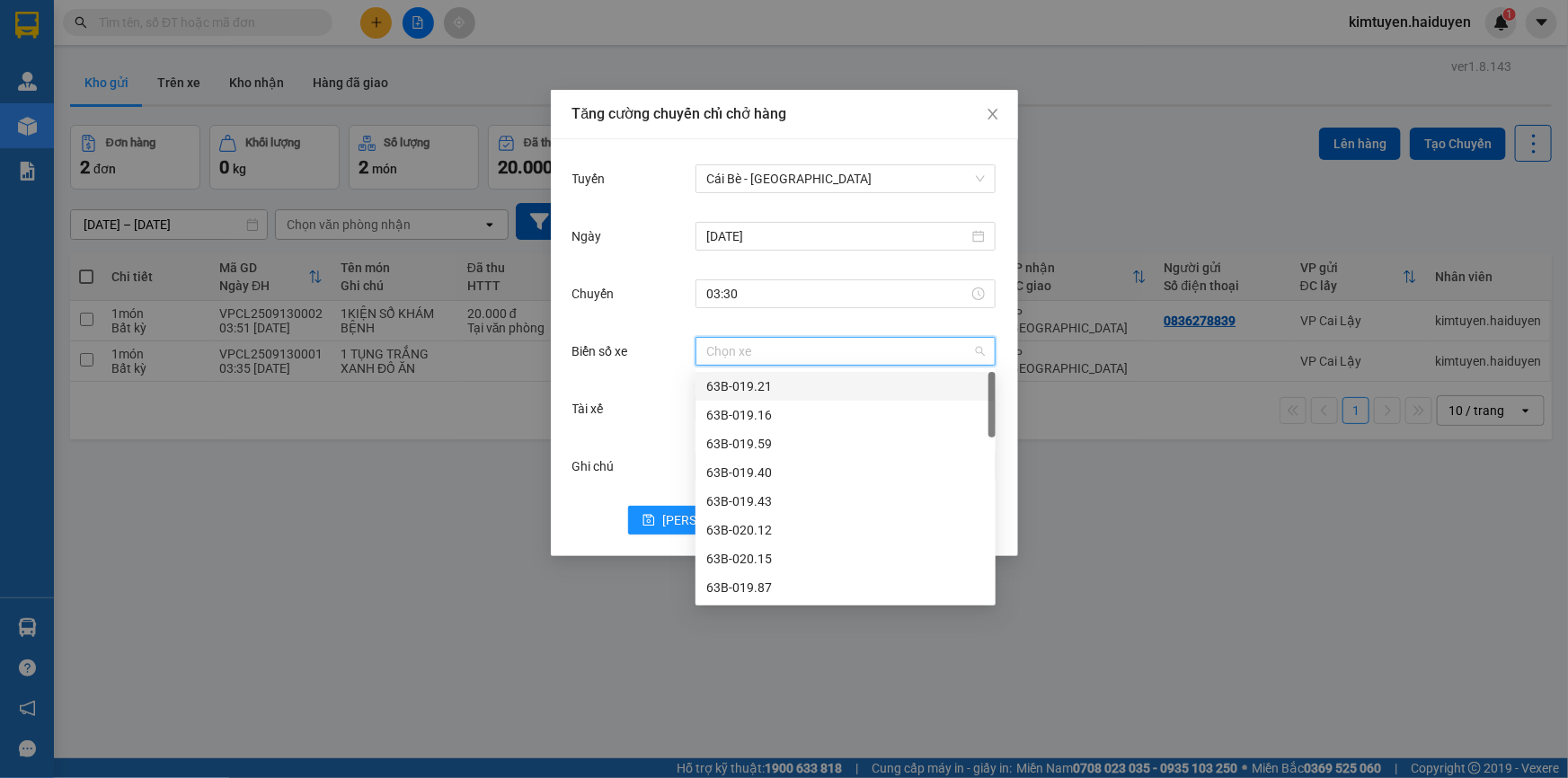
click at [824, 352] on input "Biển số xe" at bounding box center [839, 351] width 266 height 27
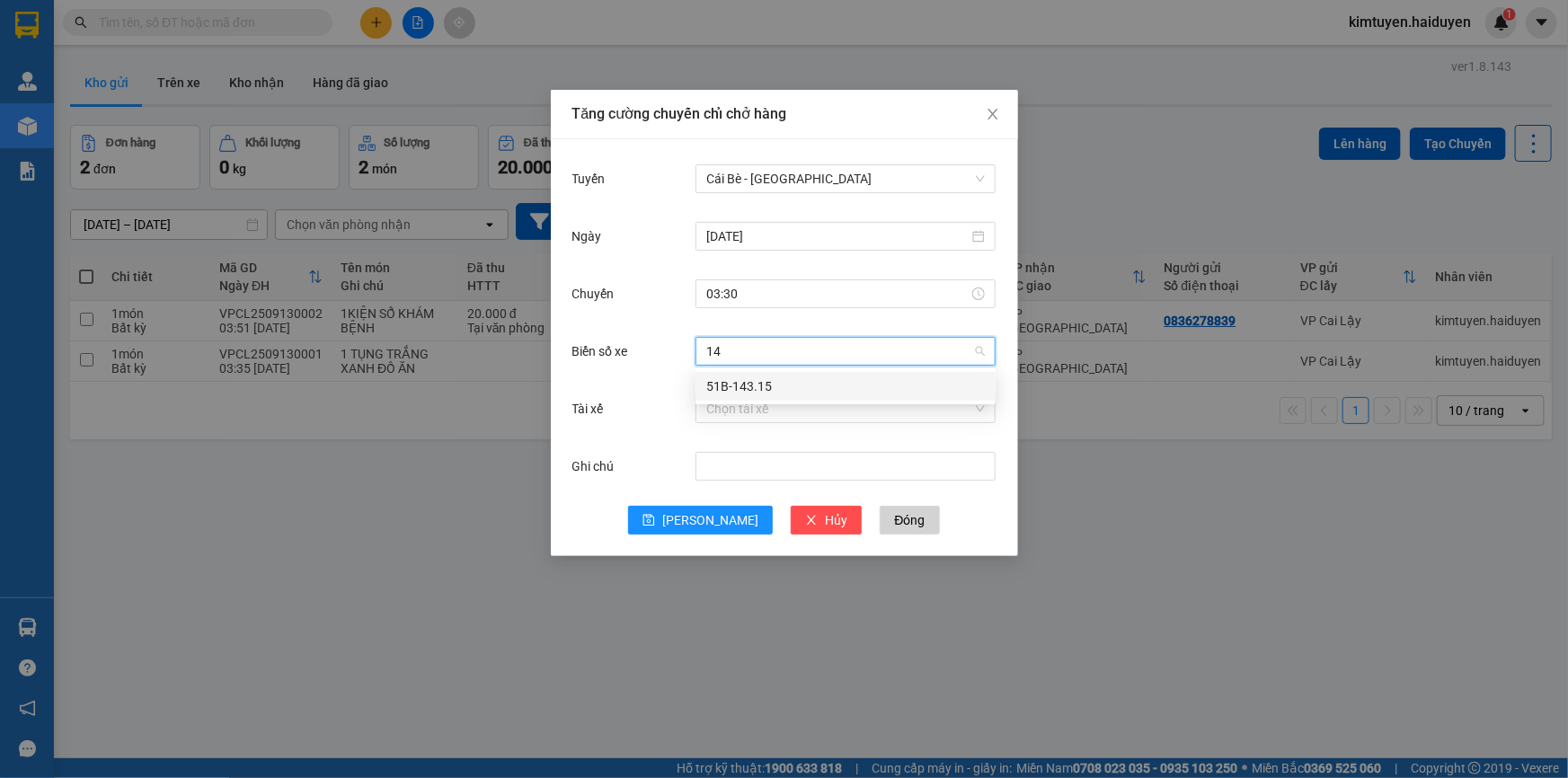
type input "1"
type input "7"
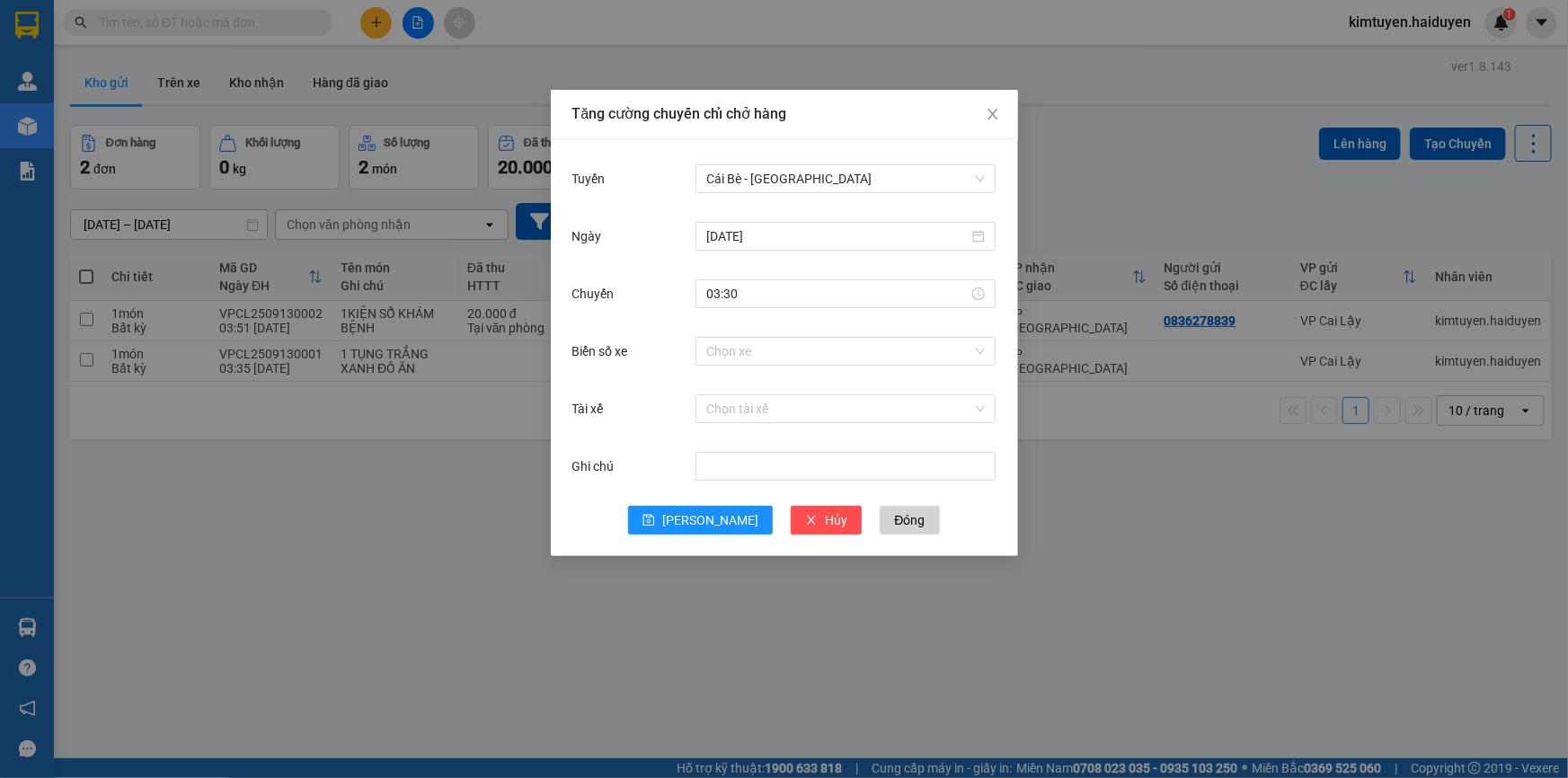
click at [670, 334] on div "Biển số xe" at bounding box center [634, 352] width 124 height 36
click at [719, 407] on input "Tài xế" at bounding box center [839, 409] width 266 height 27
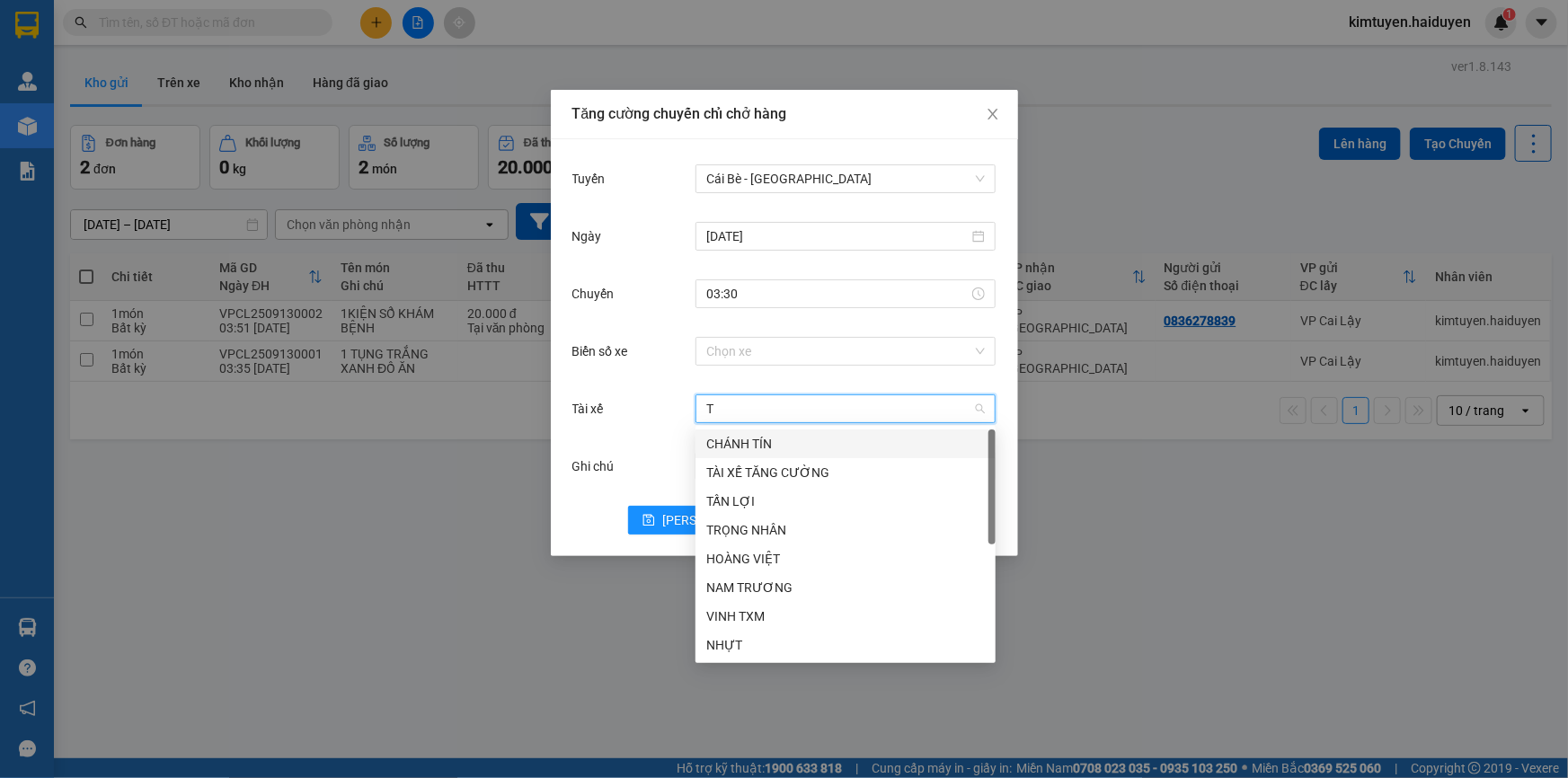
type input "TR"
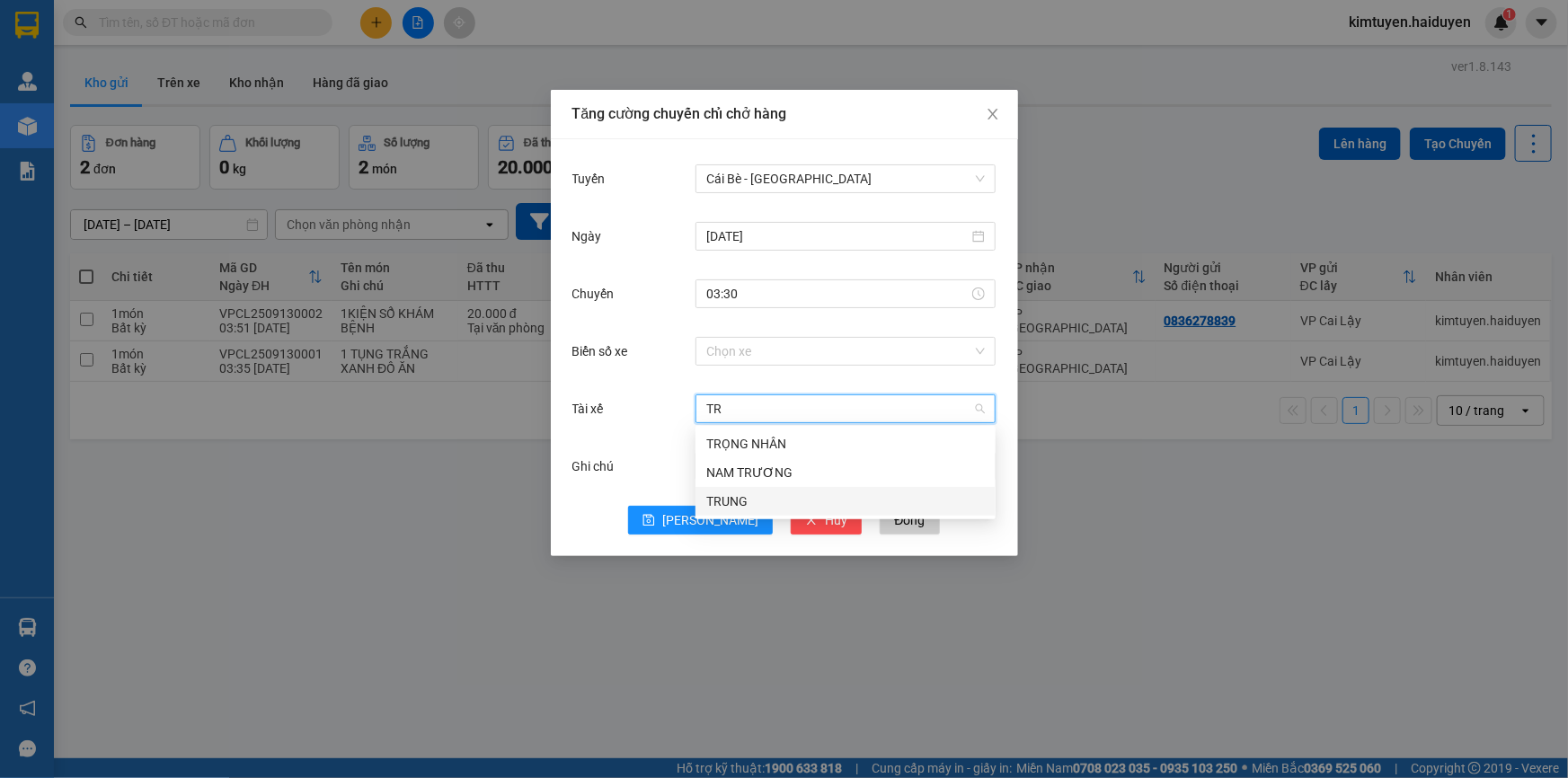
click at [759, 497] on div "TRUNG" at bounding box center [845, 501] width 279 height 20
click at [706, 519] on span "[PERSON_NAME]" at bounding box center [710, 520] width 96 height 20
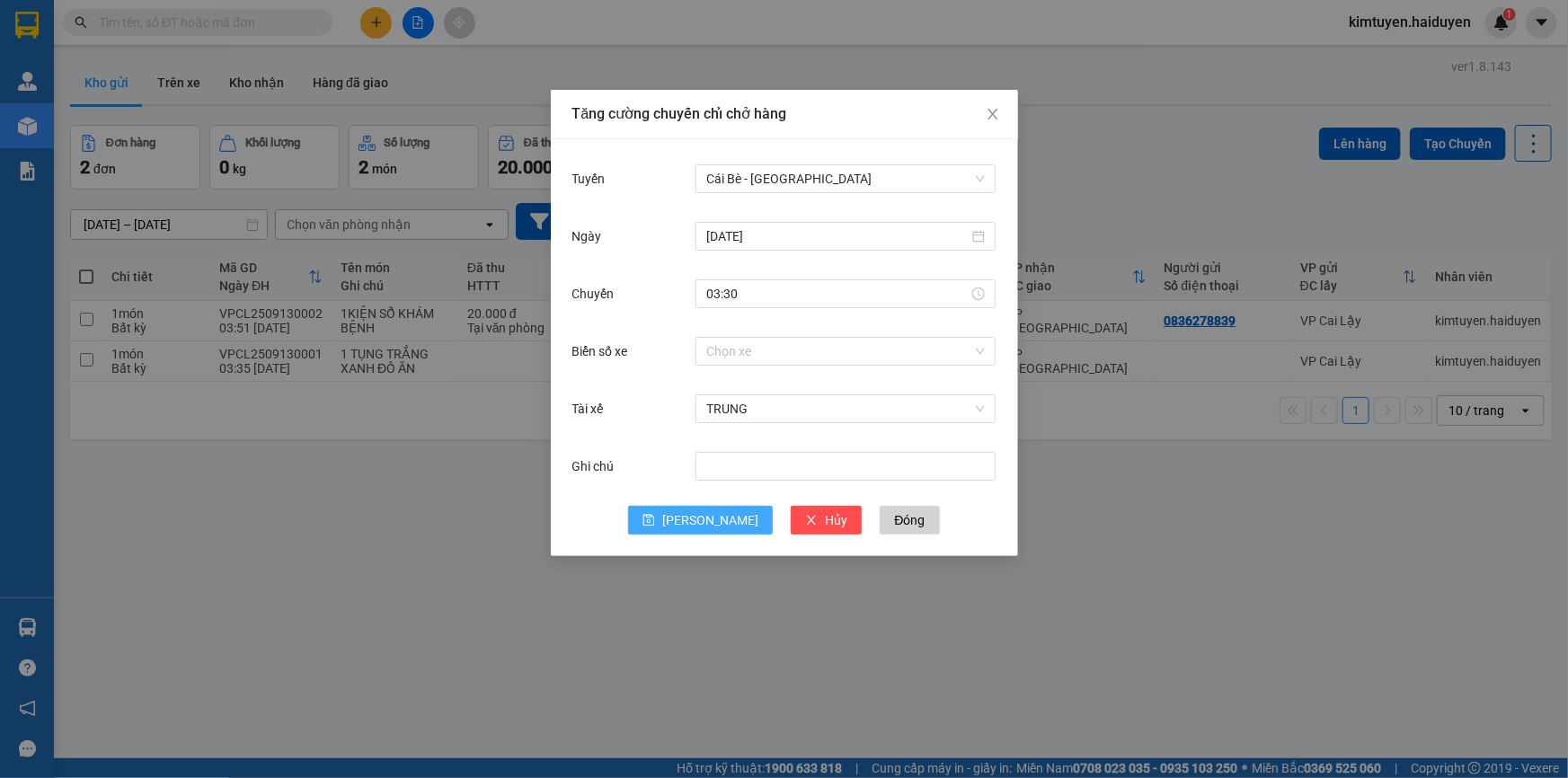
click at [655, 520] on icon "save" at bounding box center [648, 520] width 12 height 12
click at [704, 519] on span "[PERSON_NAME]" at bounding box center [710, 520] width 96 height 20
click at [995, 112] on icon "close" at bounding box center [992, 114] width 10 height 11
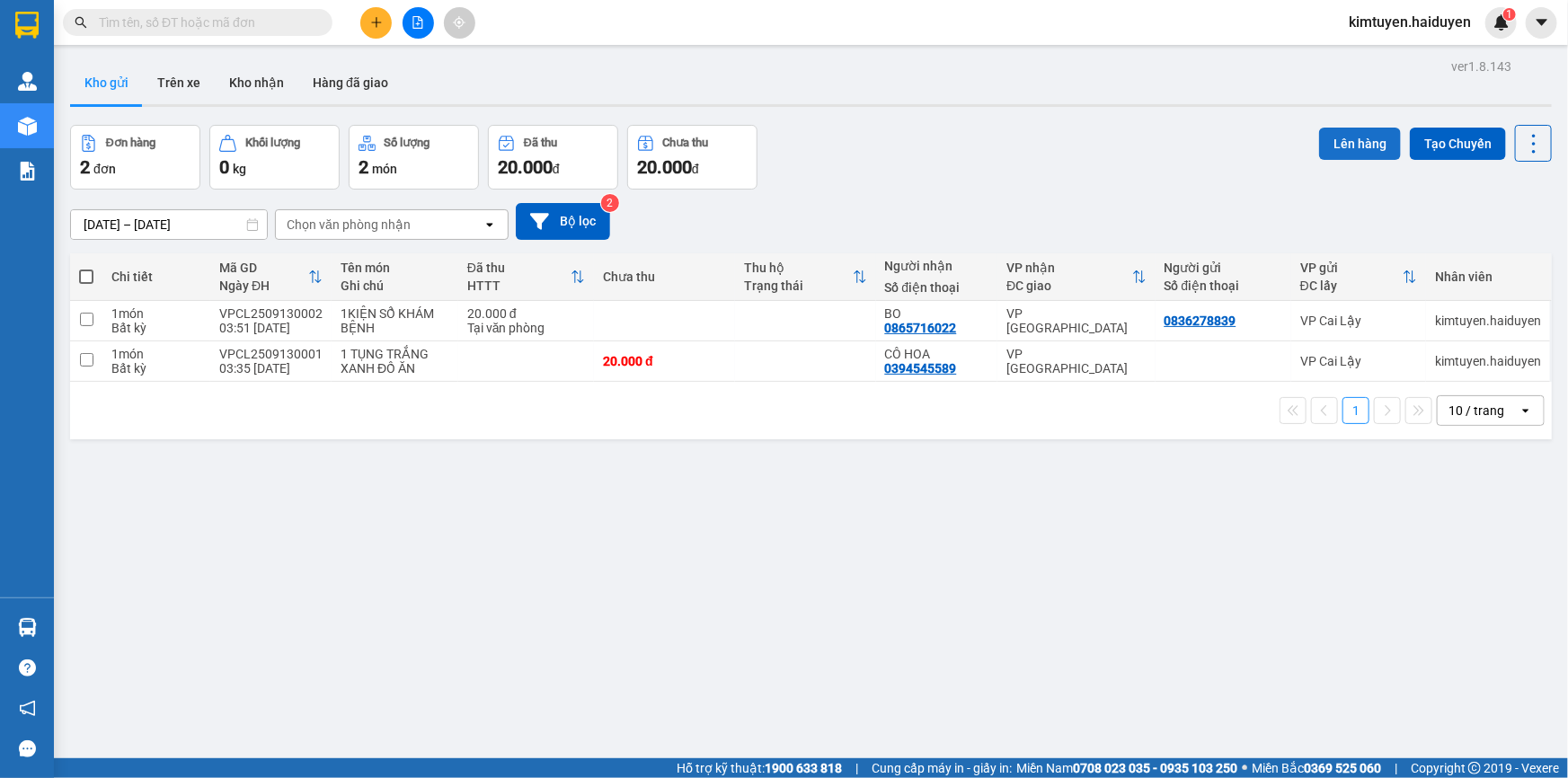
click at [1338, 144] on button "Lên hàng" at bounding box center [1359, 143] width 81 height 33
click at [1111, 324] on div "VP [GEOGRAPHIC_DATA]" at bounding box center [1075, 321] width 139 height 29
checkbox input "true"
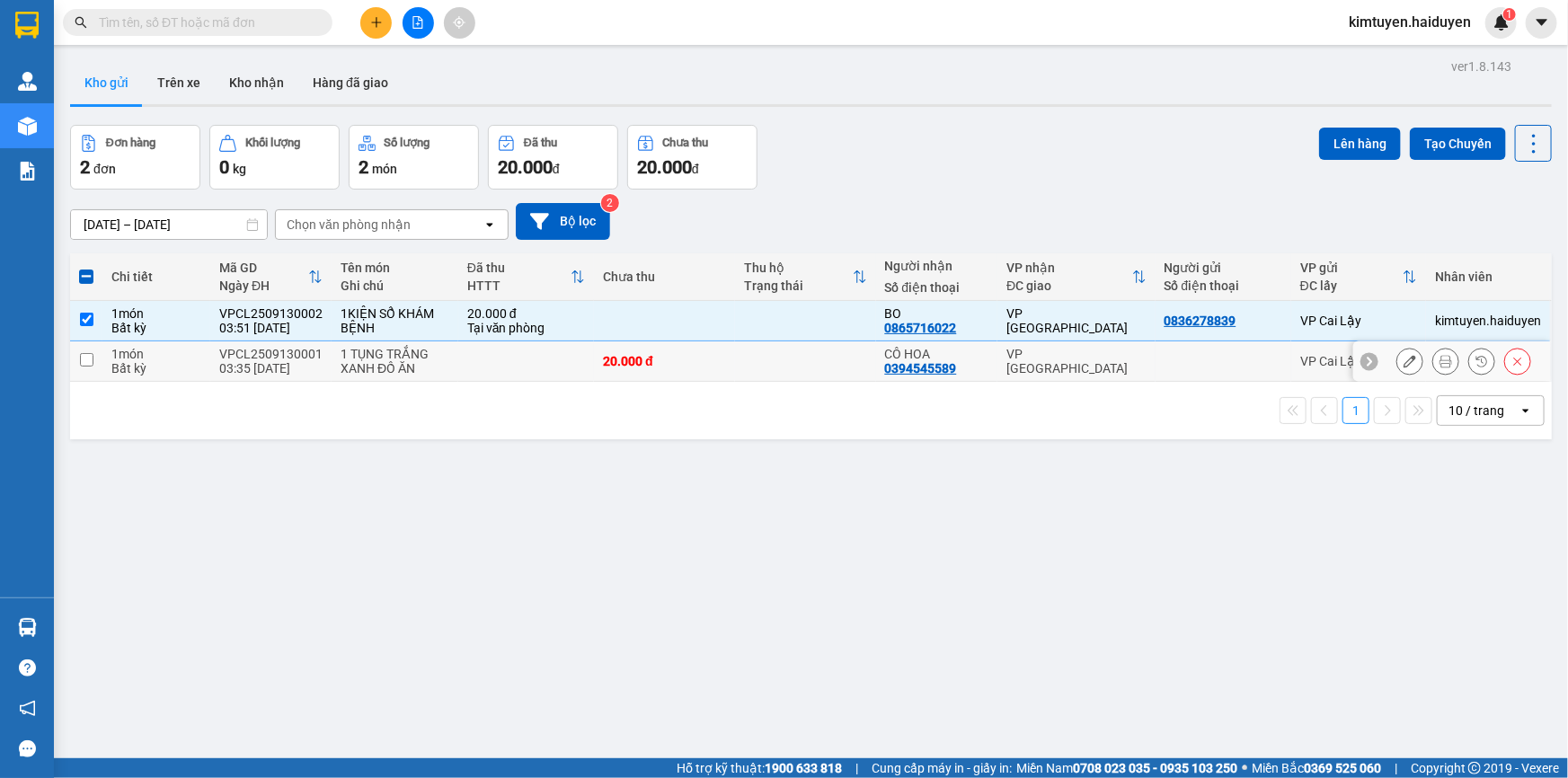
click at [1118, 360] on div "VP [GEOGRAPHIC_DATA]" at bounding box center [1075, 361] width 139 height 29
checkbox input "true"
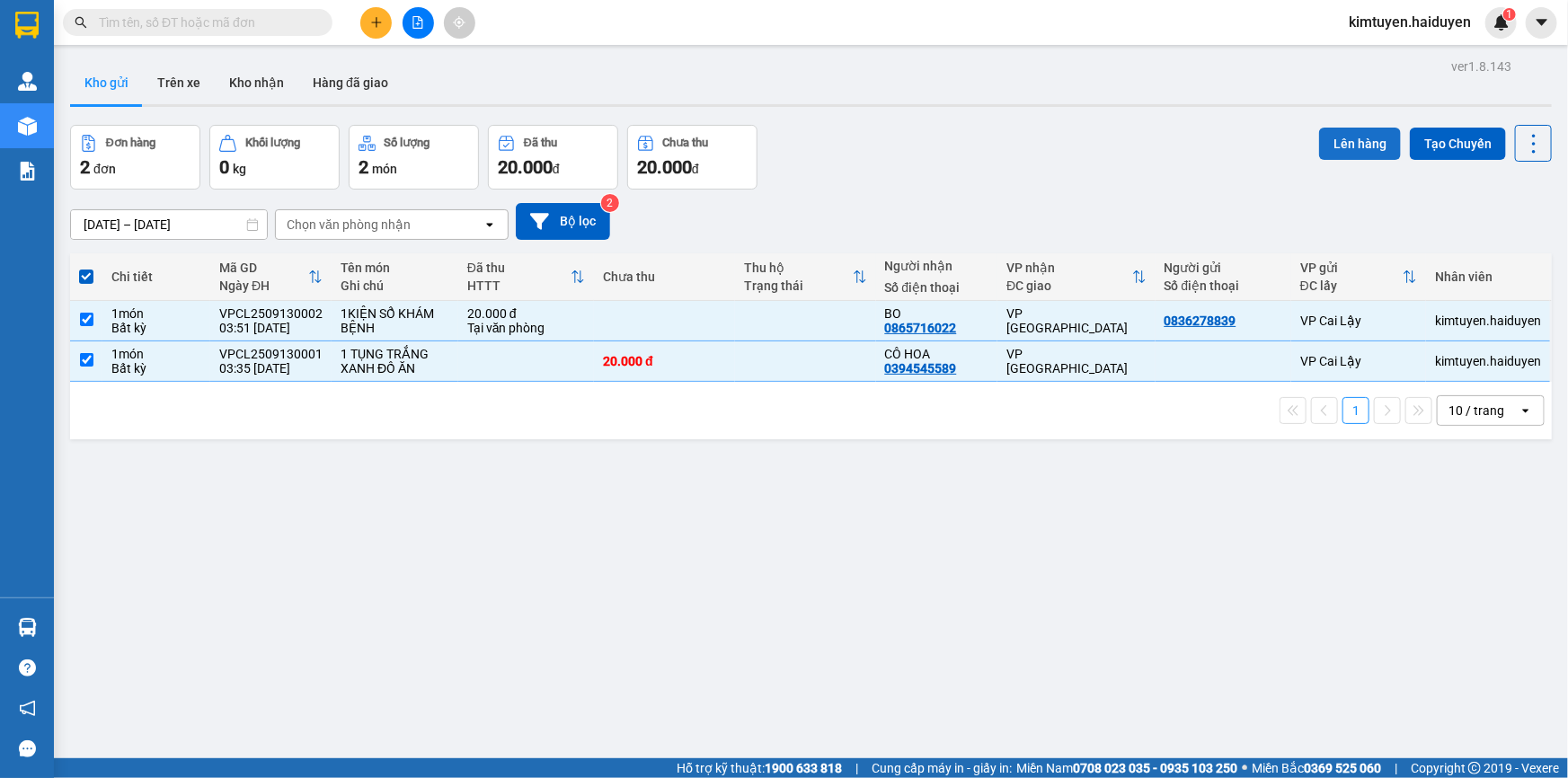
click at [1344, 148] on button "Lên hàng" at bounding box center [1359, 143] width 81 height 33
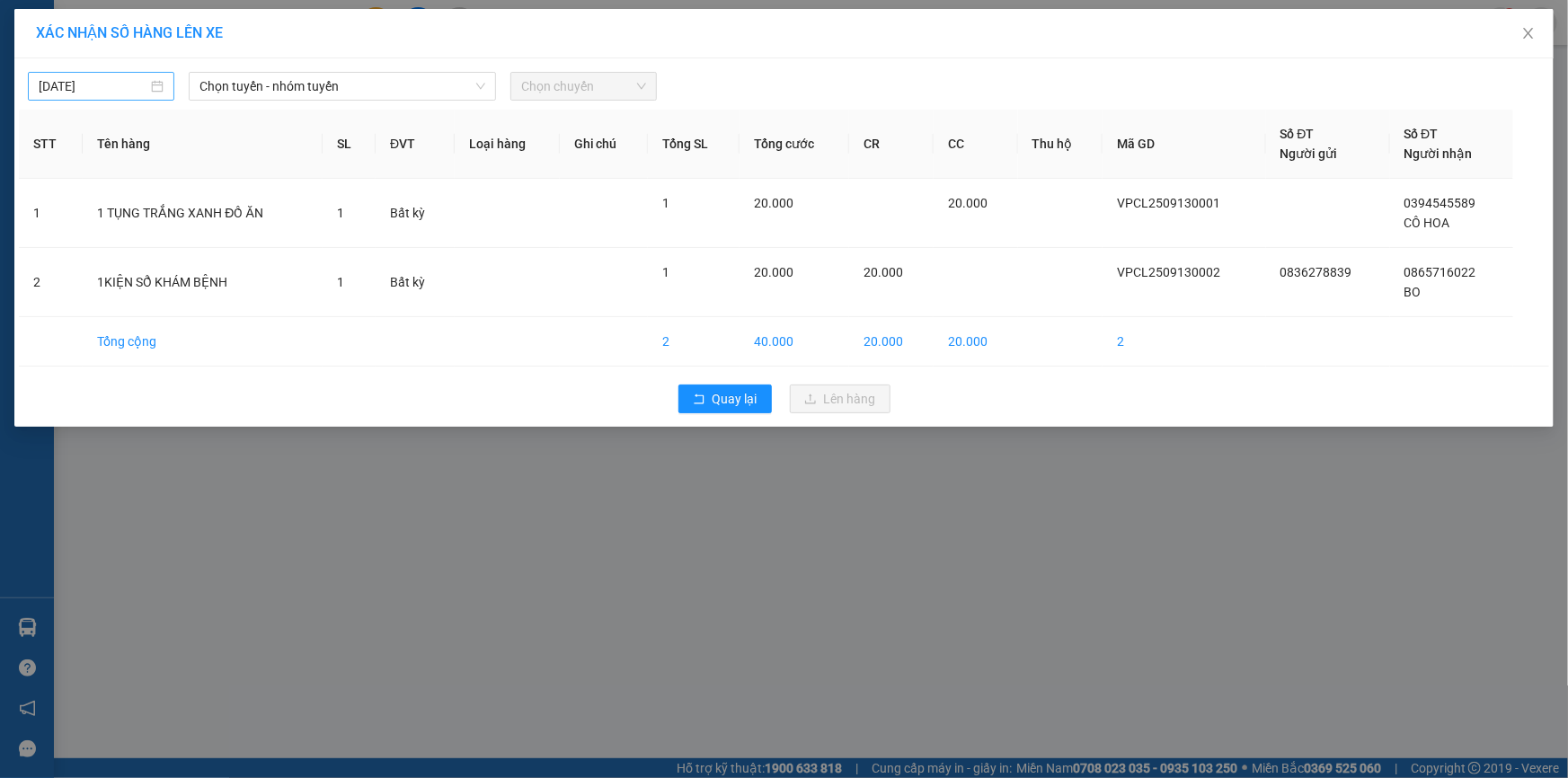
click at [151, 91] on div "[DATE]" at bounding box center [101, 86] width 125 height 20
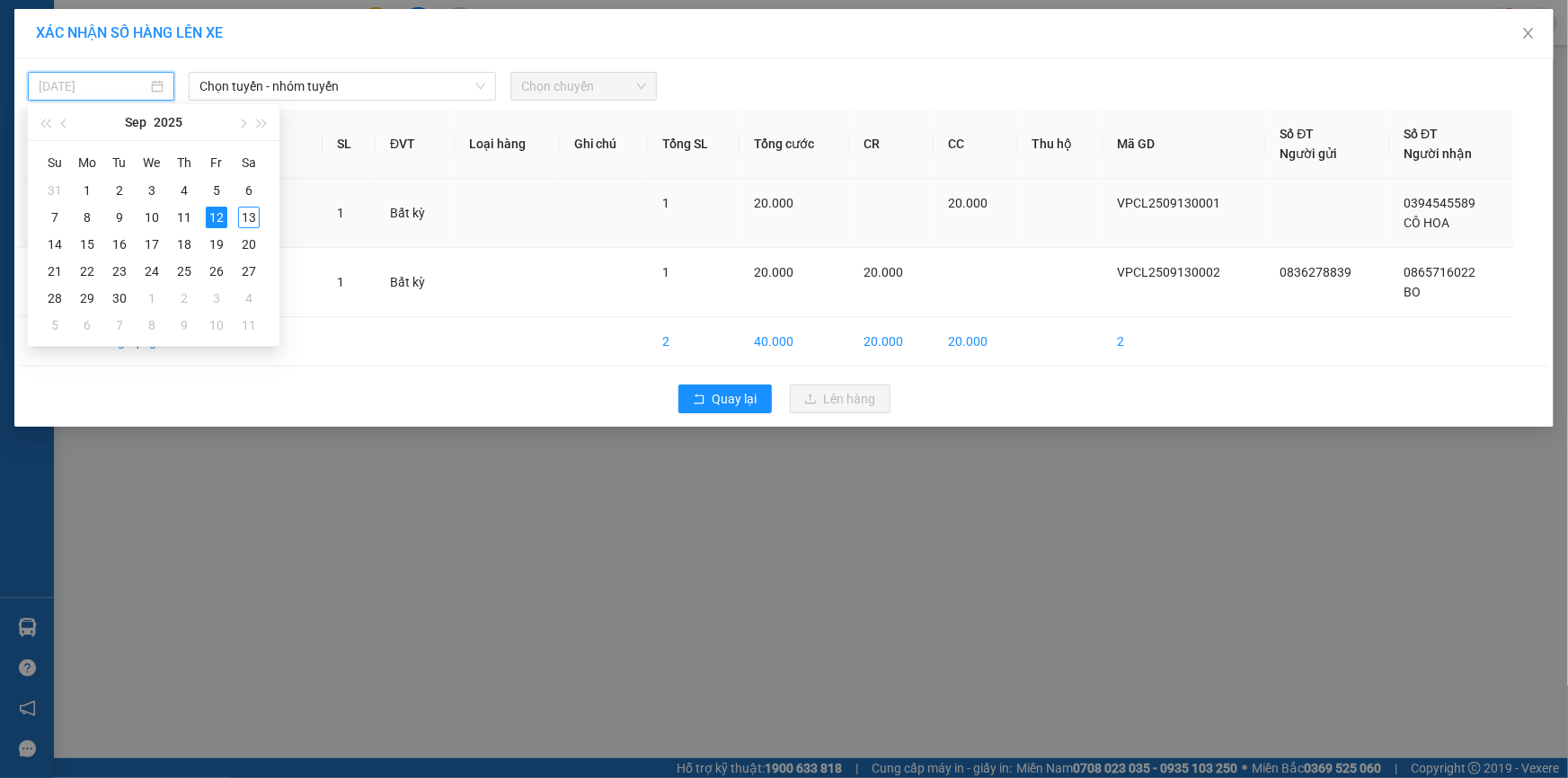
click at [241, 219] on div "13" at bounding box center [249, 217] width 22 height 22
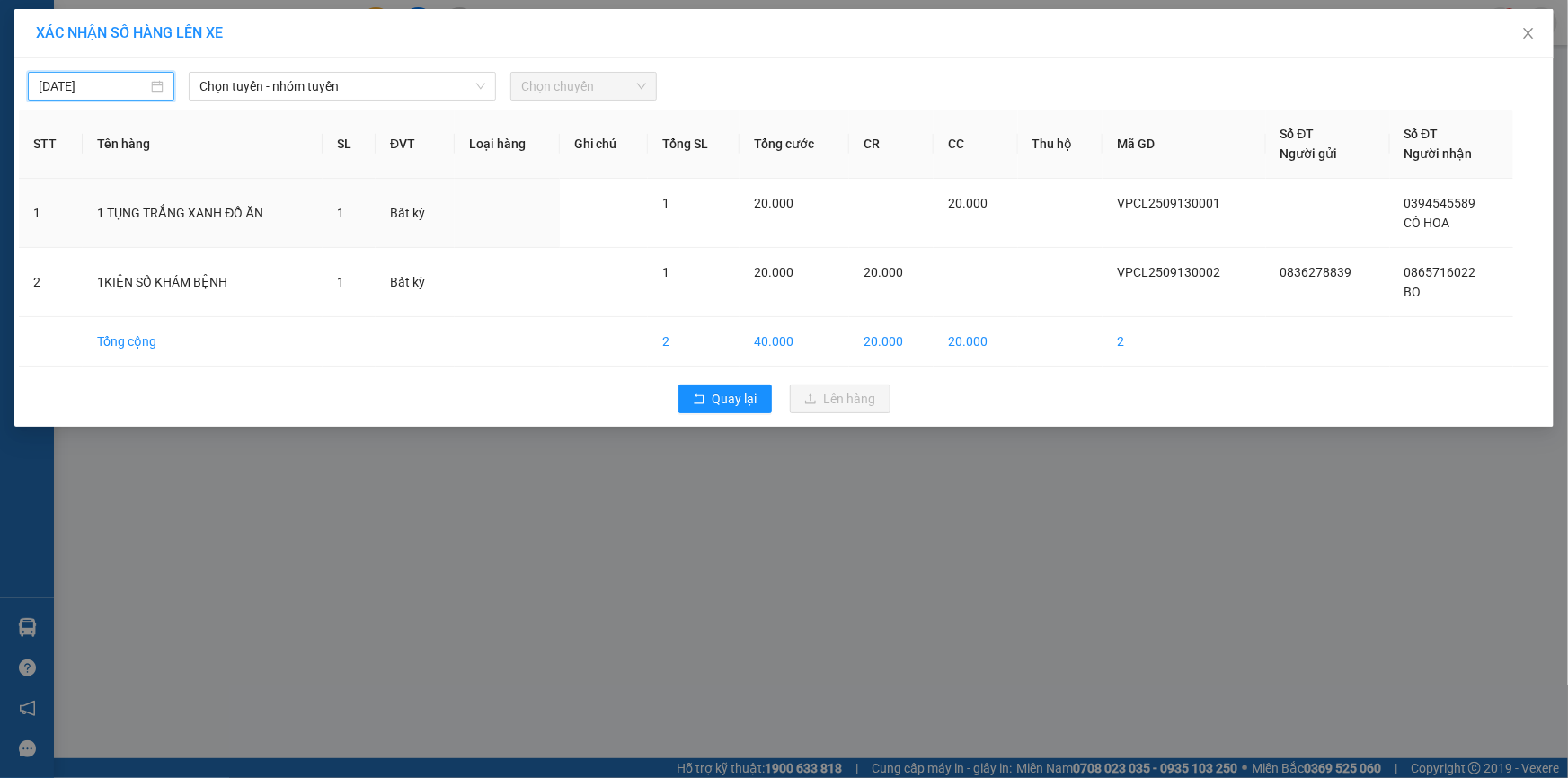
type input "[DATE]"
click at [397, 96] on span "Chọn tuyến - nhóm tuyến" at bounding box center [342, 86] width 286 height 27
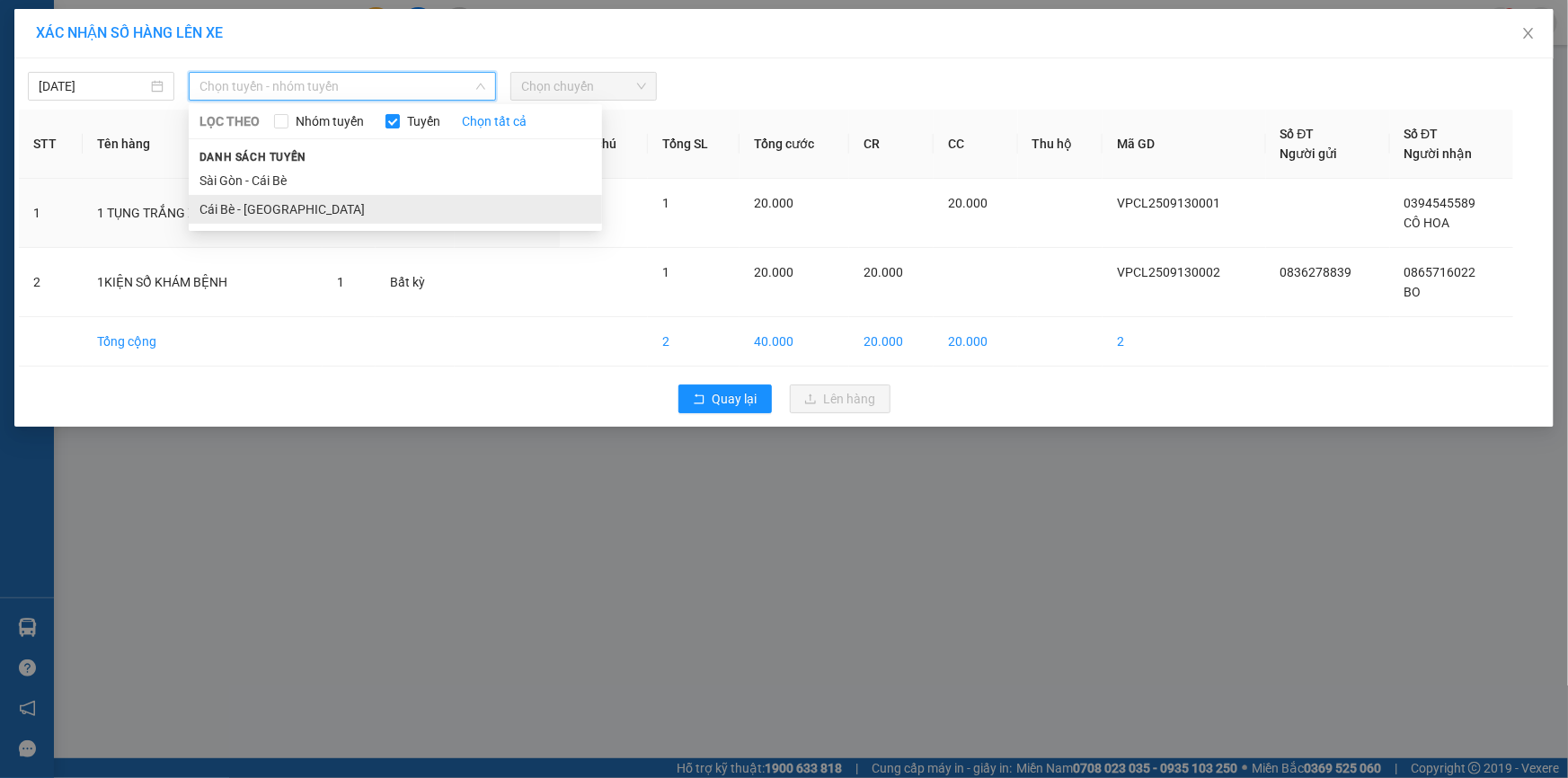
click at [309, 209] on li "Cái Bè - [GEOGRAPHIC_DATA]" at bounding box center [396, 209] width 413 height 29
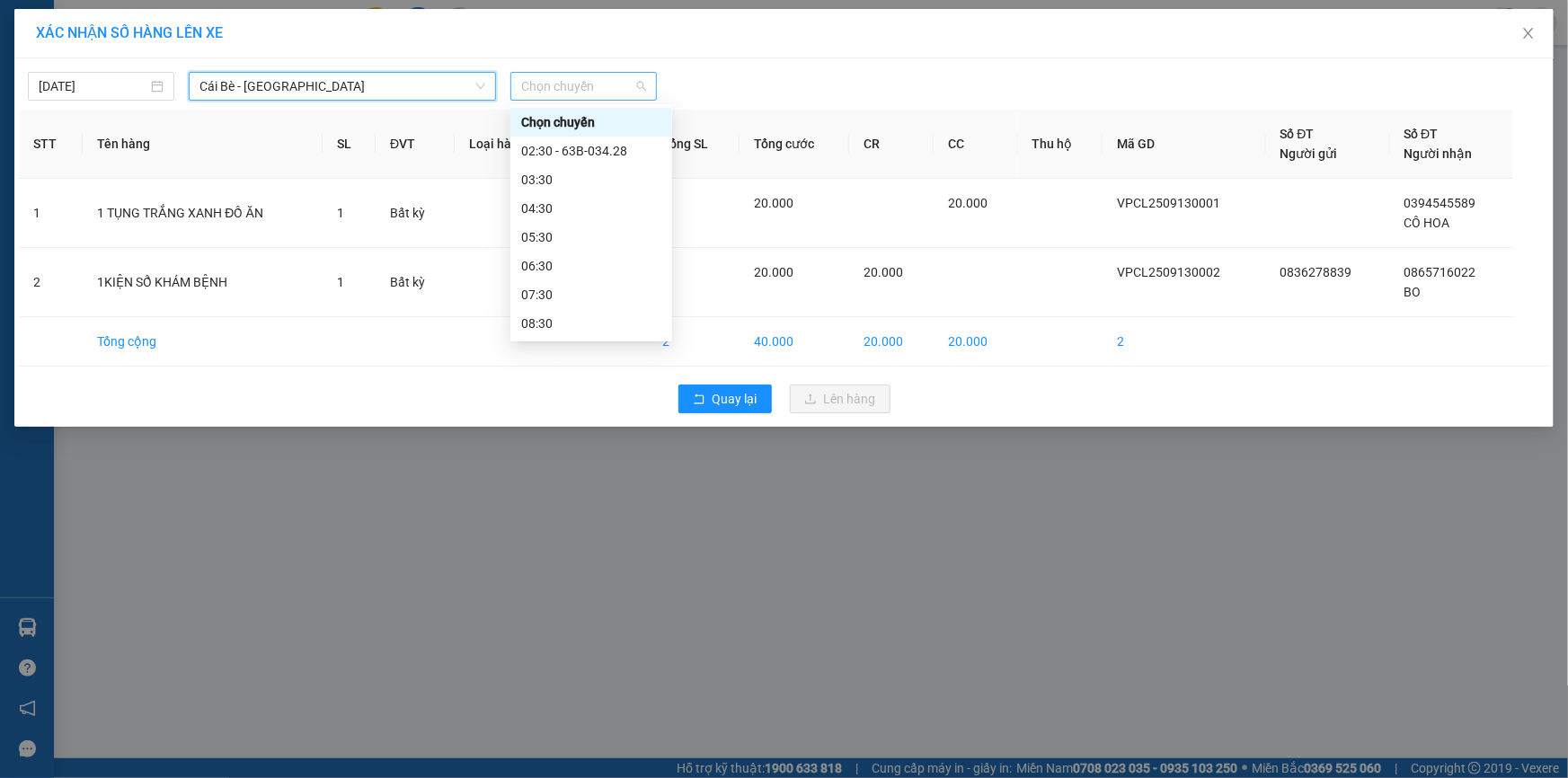
click at [624, 90] on span "Chọn chuyến" at bounding box center [583, 86] width 125 height 27
click at [574, 178] on div "03:30" at bounding box center [591, 180] width 140 height 20
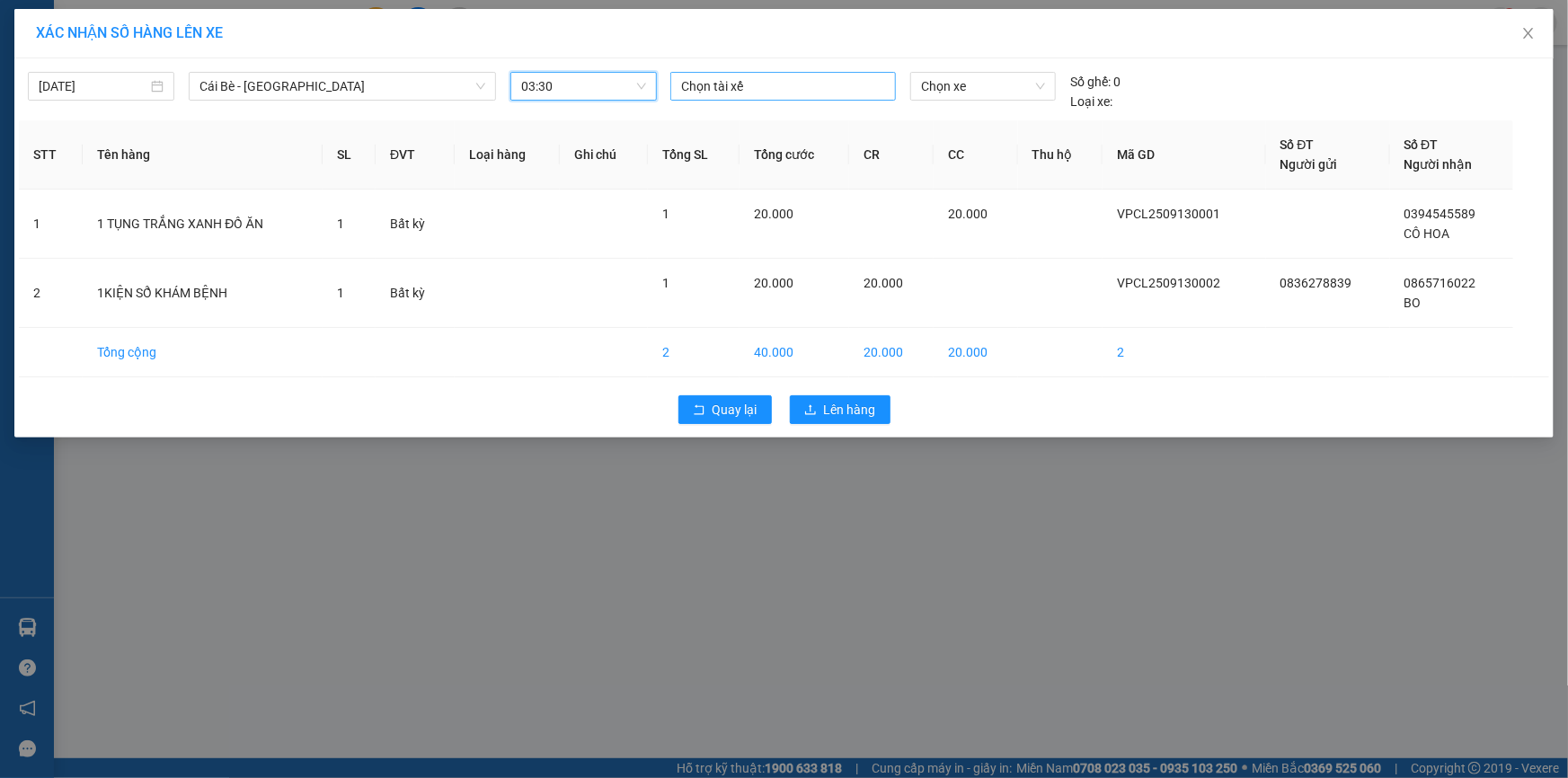
click at [840, 90] on div at bounding box center [784, 86] width 217 height 22
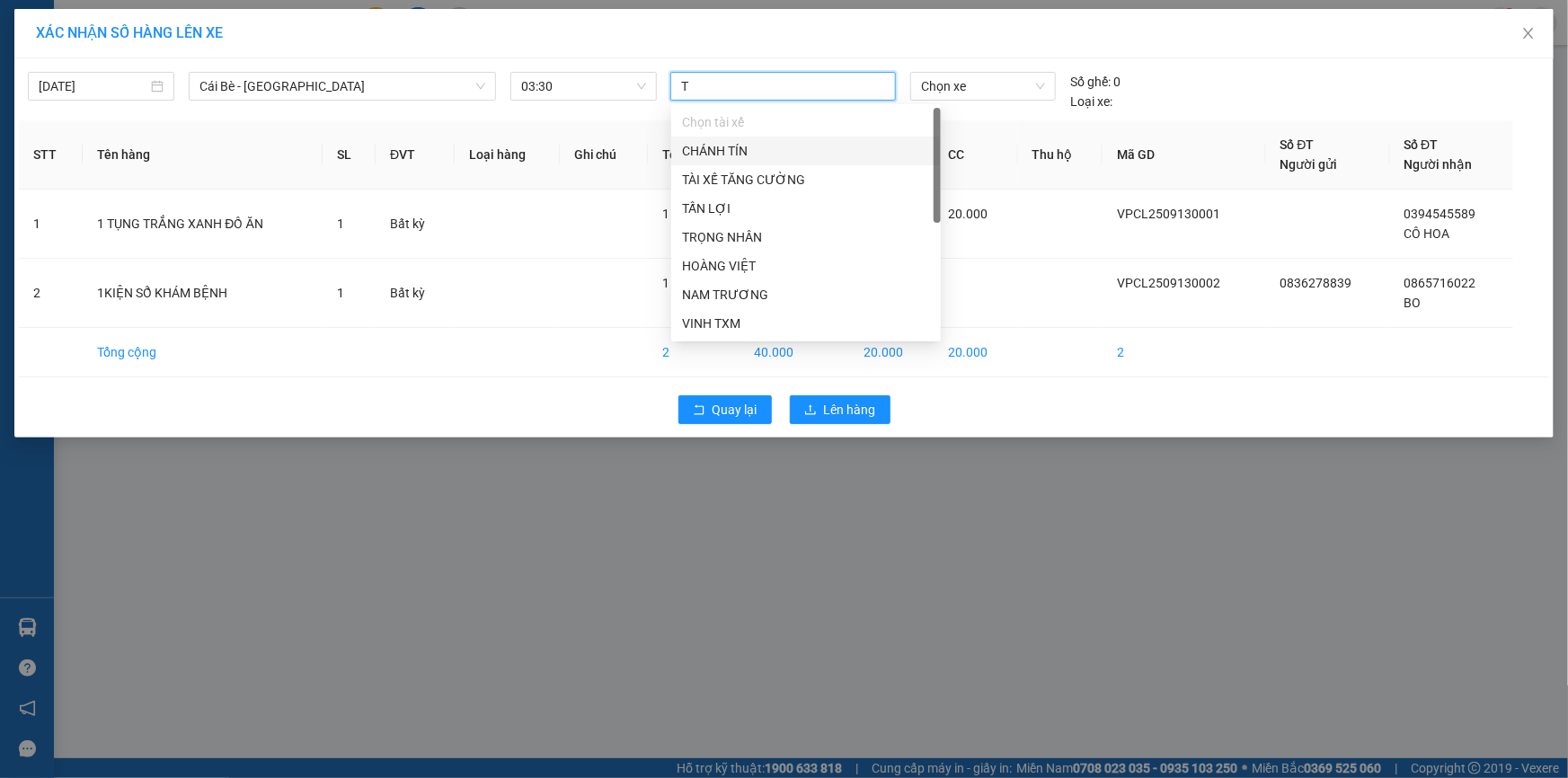
type input "TR"
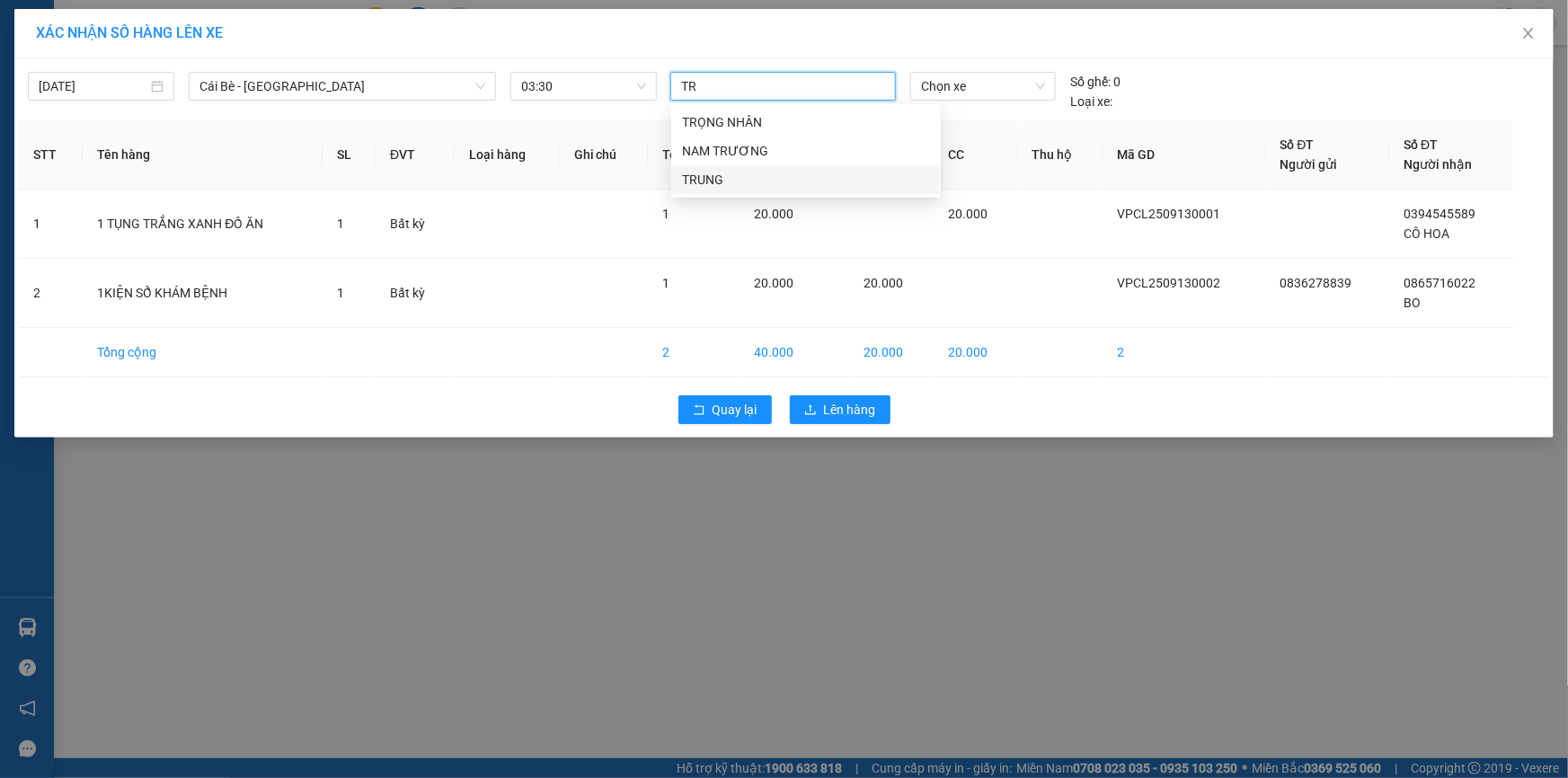
click at [743, 173] on div "TRUNG" at bounding box center [806, 180] width 248 height 20
click at [1018, 89] on span "Chọn xe" at bounding box center [983, 86] width 124 height 27
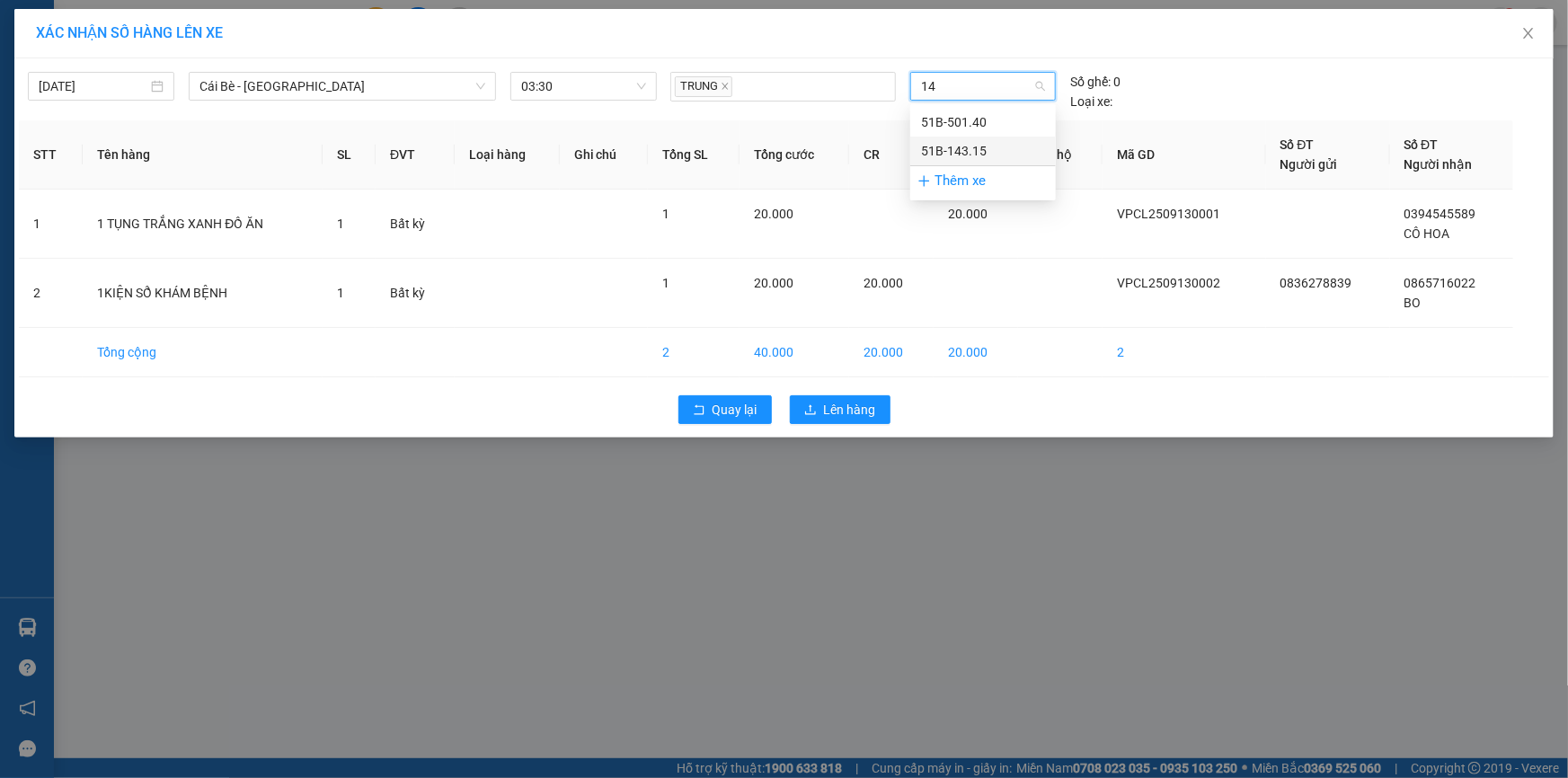
type input "14"
click at [1177, 88] on div "TRUNG 14 Số ghế: 0 Loại xe:" at bounding box center [982, 92] width 639 height 39
click at [831, 405] on span "Lên hàng" at bounding box center [850, 410] width 52 height 20
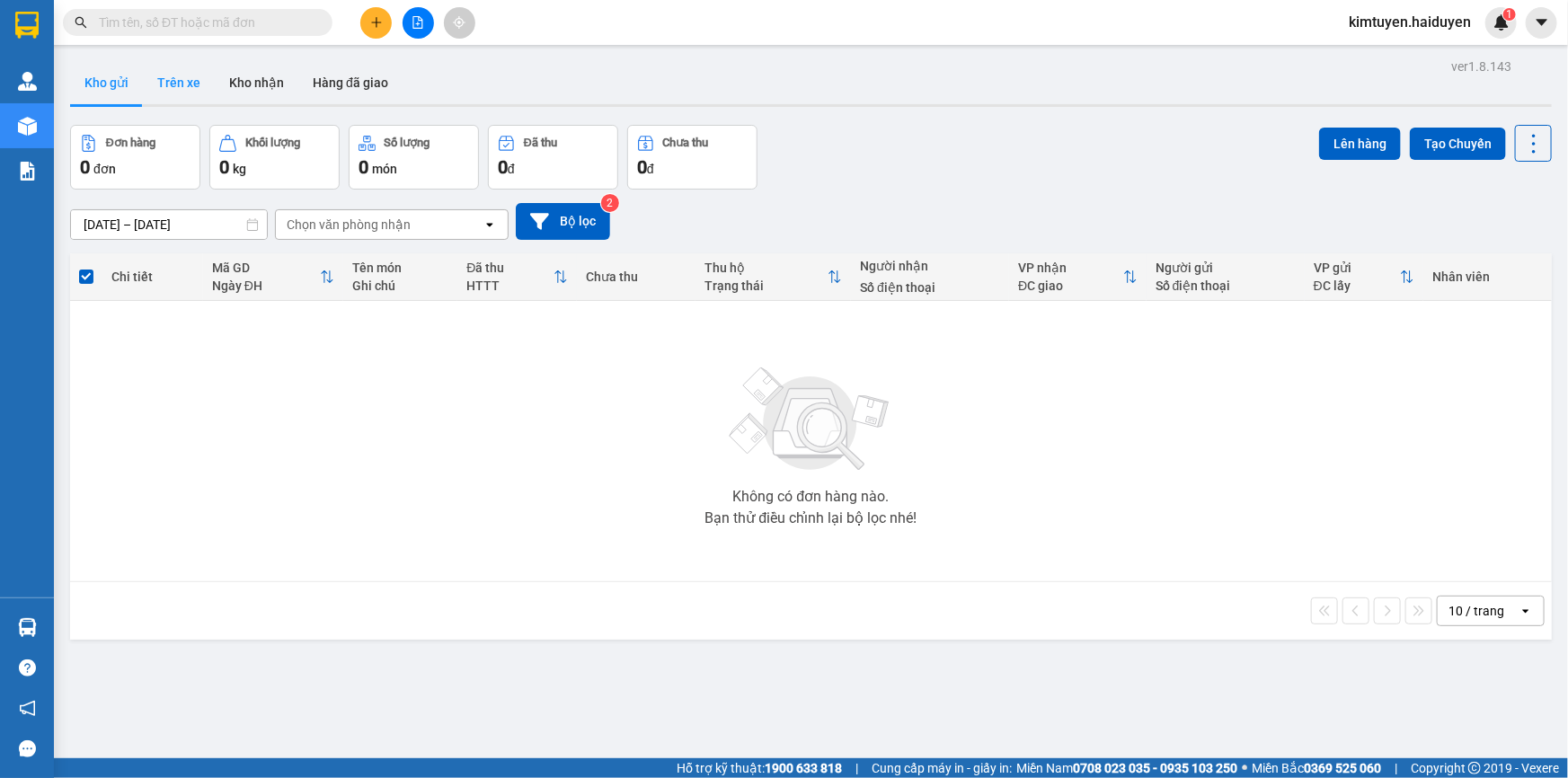
click at [172, 81] on button "Trên xe" at bounding box center [179, 82] width 72 height 43
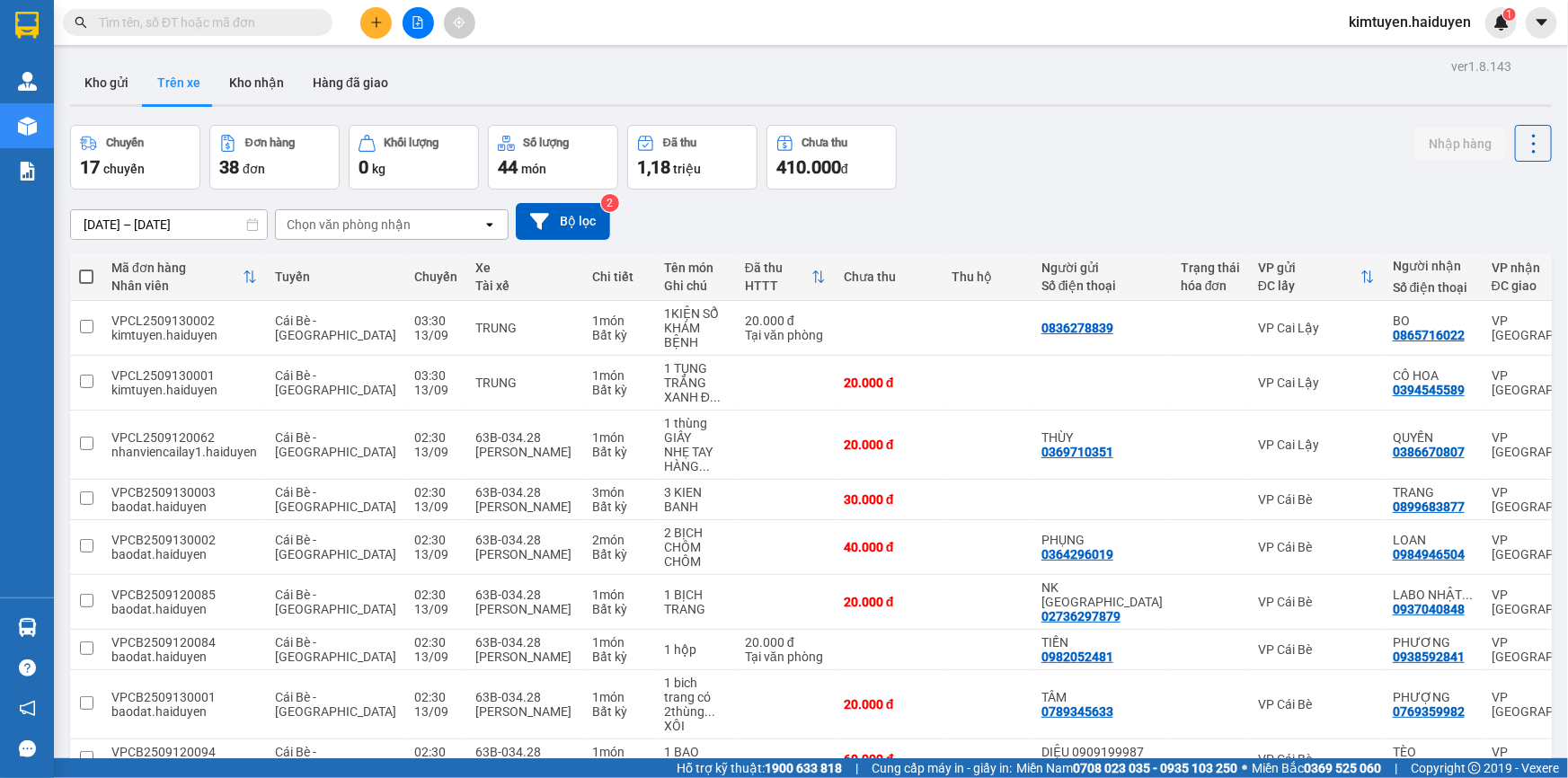
click at [405, 223] on div "Chọn văn phòng nhận" at bounding box center [349, 224] width 124 height 18
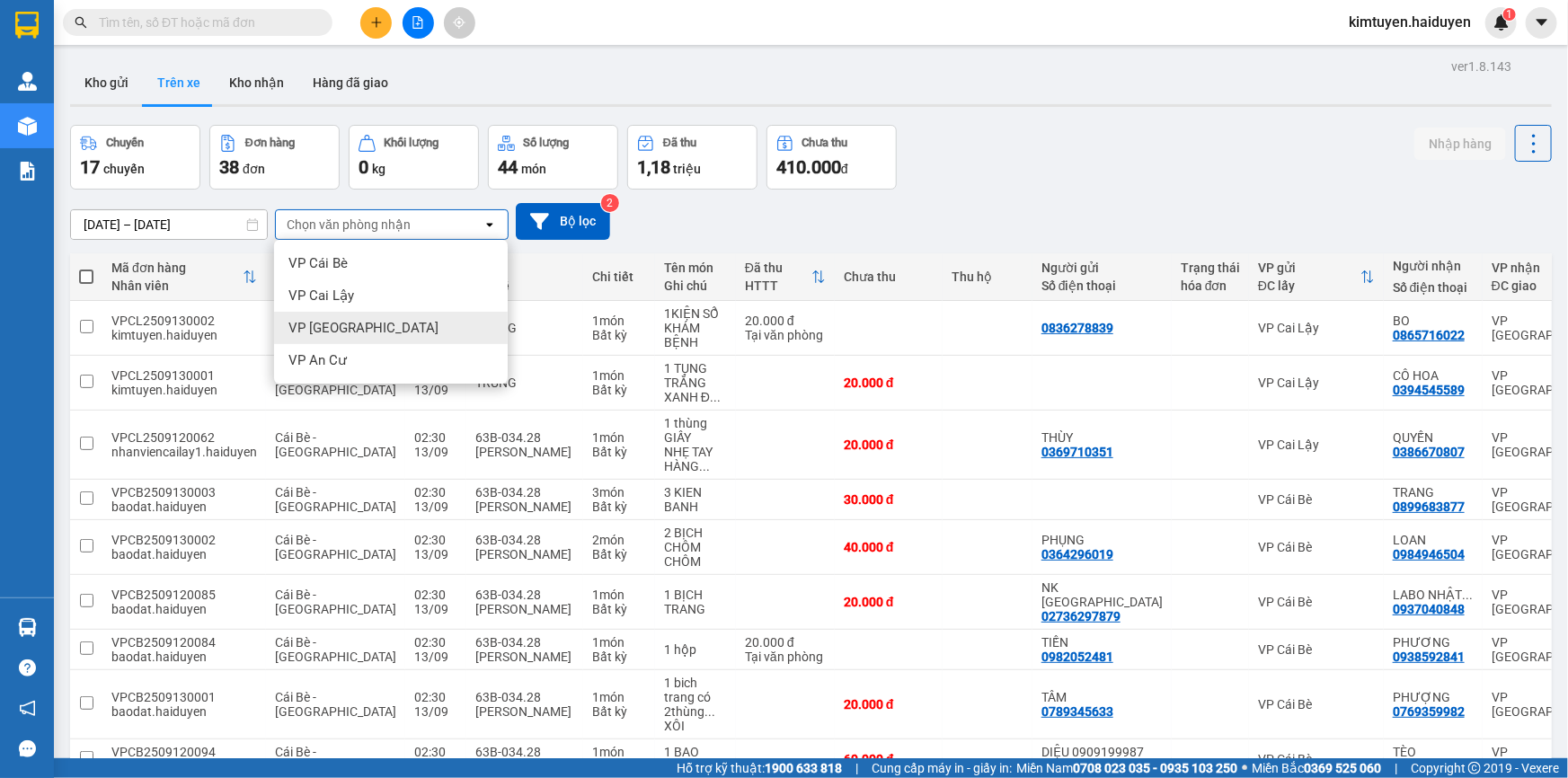
click at [320, 328] on span "VP [GEOGRAPHIC_DATA]" at bounding box center [364, 327] width 151 height 18
